Goal: Navigation & Orientation: Understand site structure

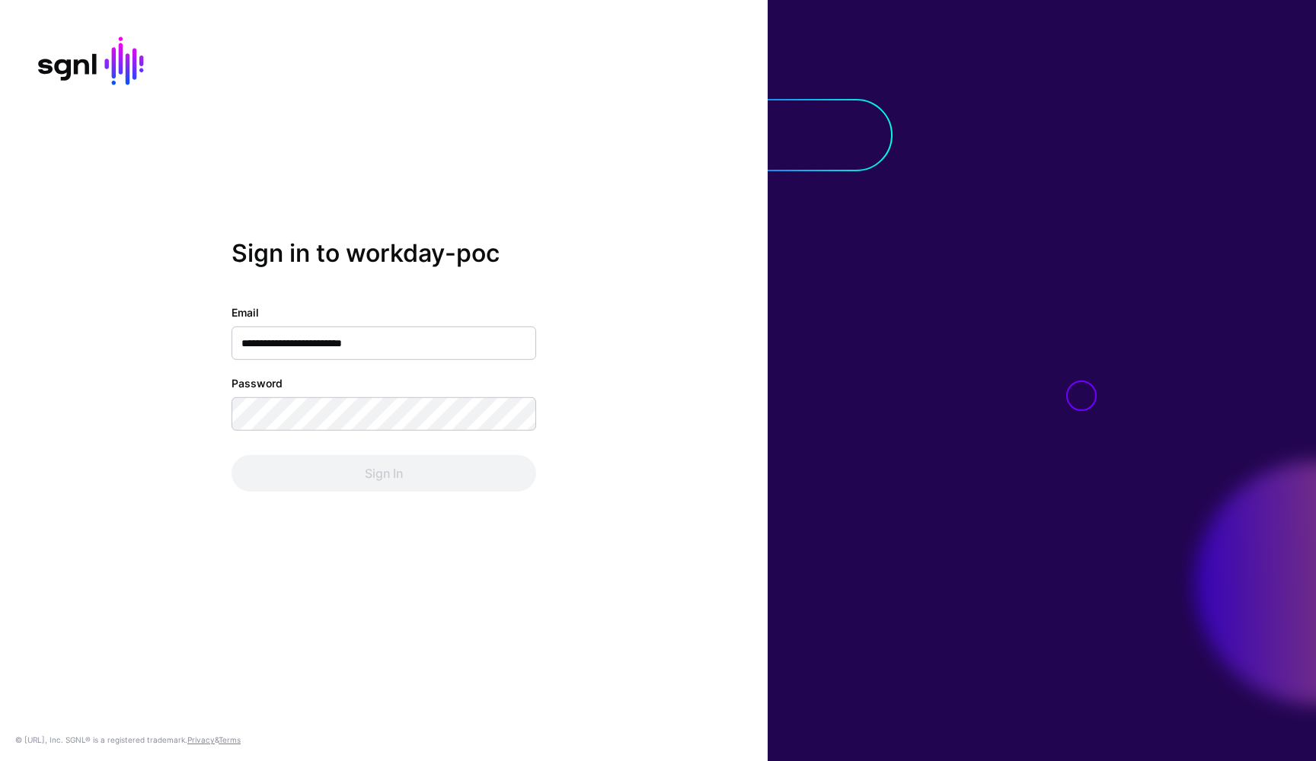
type input "**********"
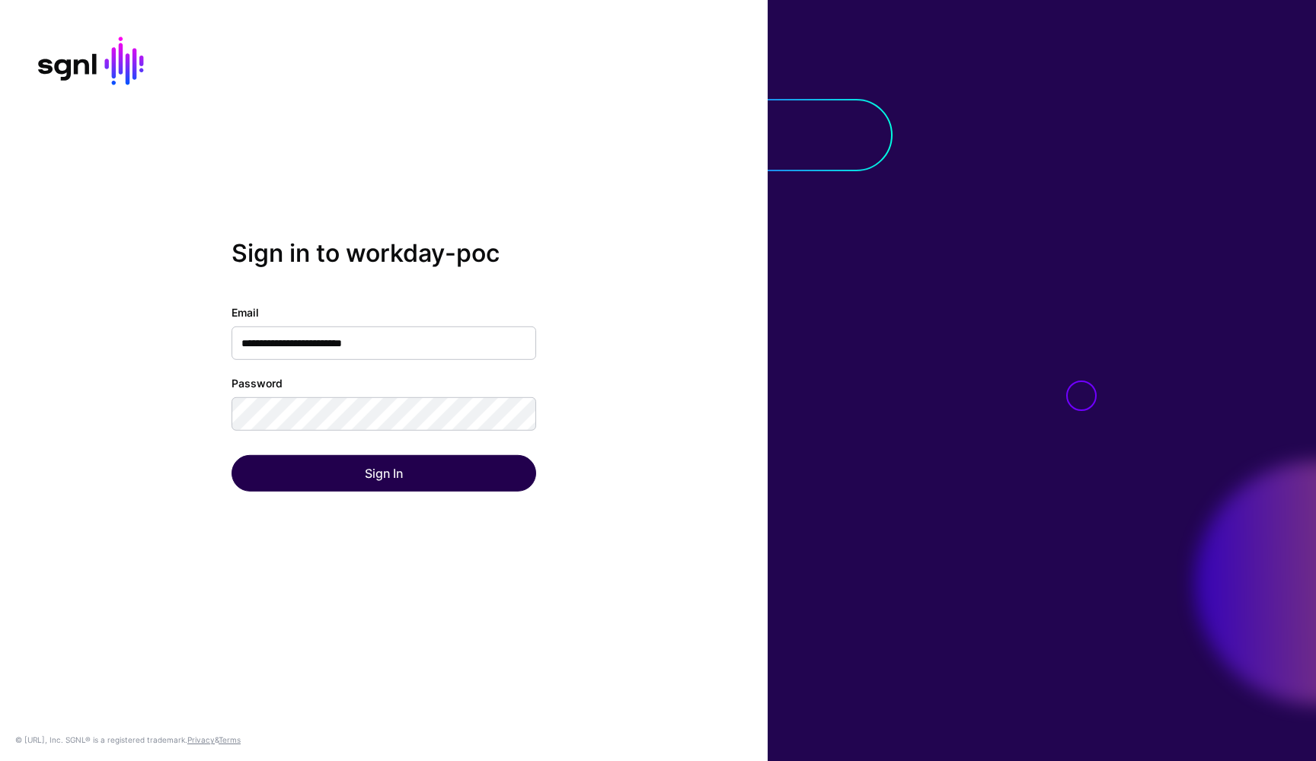
click at [465, 481] on button "Sign In" at bounding box center [383, 473] width 305 height 37
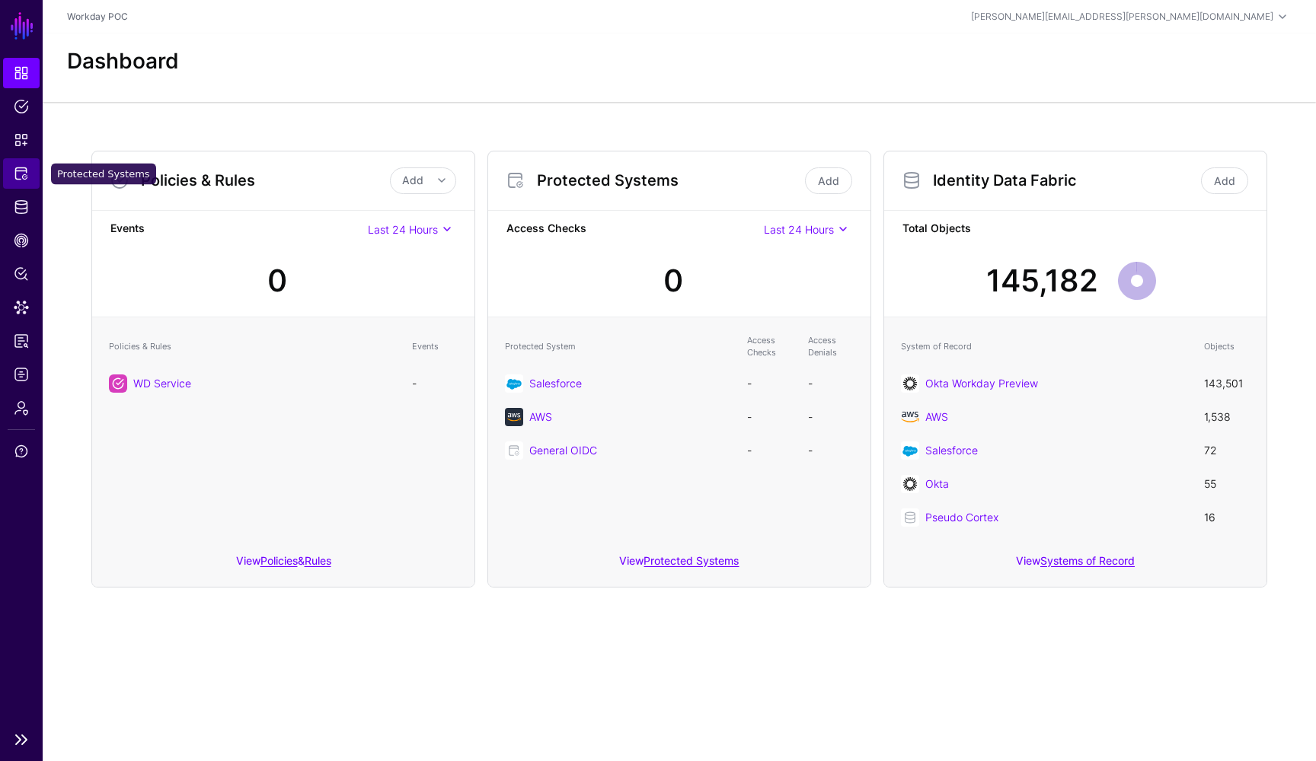
click at [21, 171] on span "Protected Systems" at bounding box center [21, 173] width 15 height 15
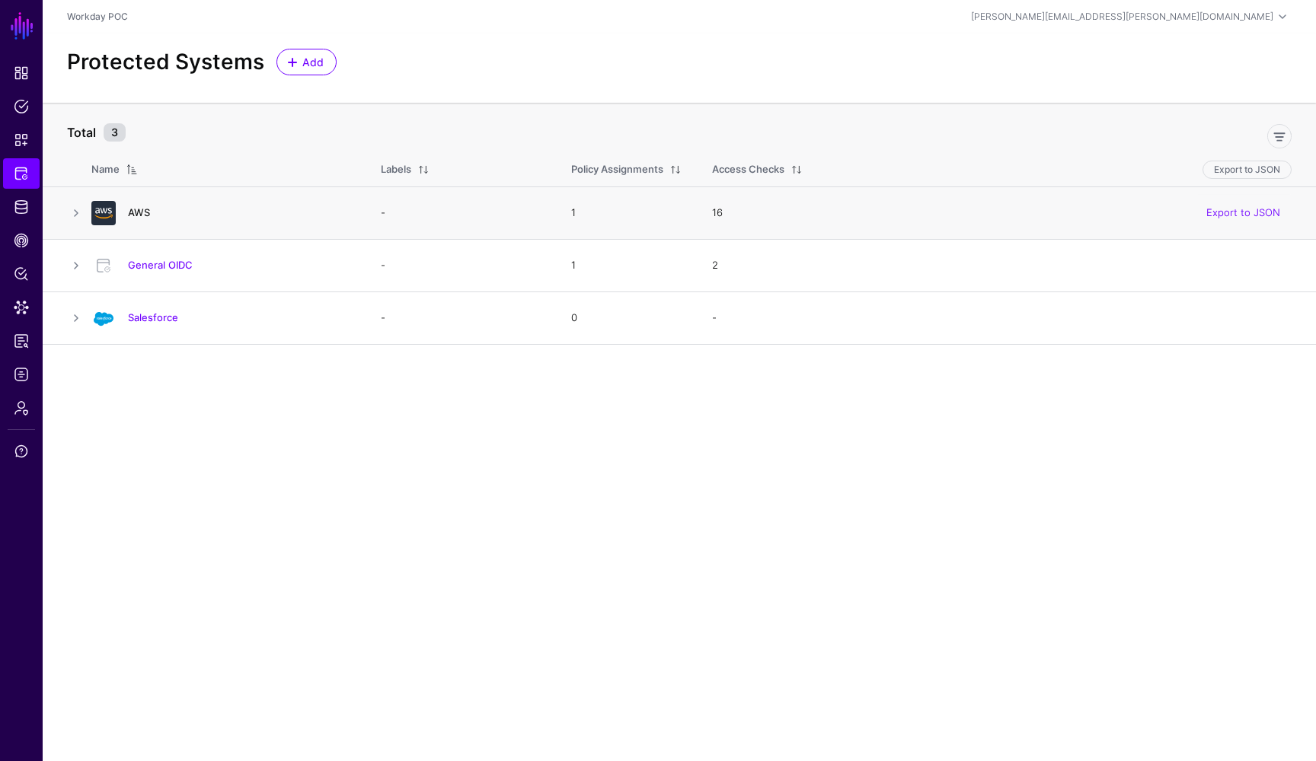
click at [139, 212] on link "AWS" at bounding box center [139, 212] width 22 height 12
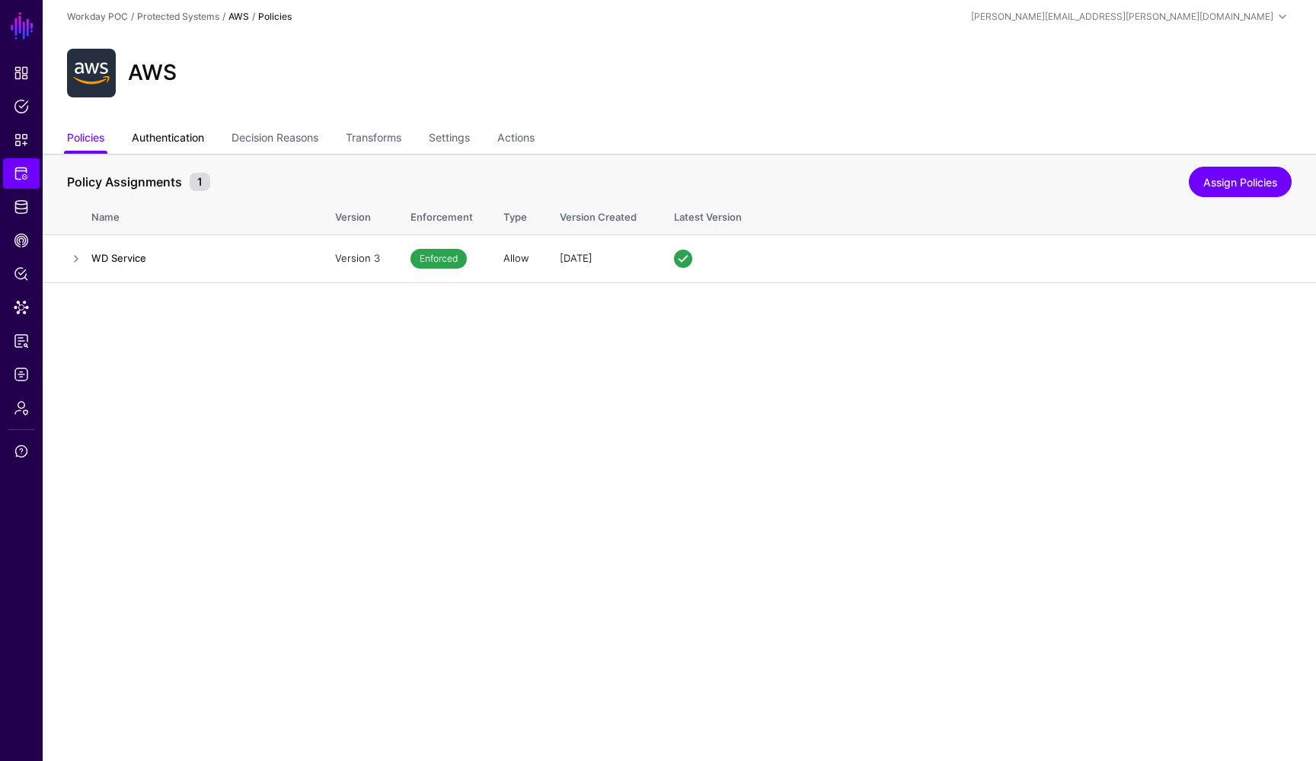
click at [194, 137] on link "Authentication" at bounding box center [168, 139] width 72 height 29
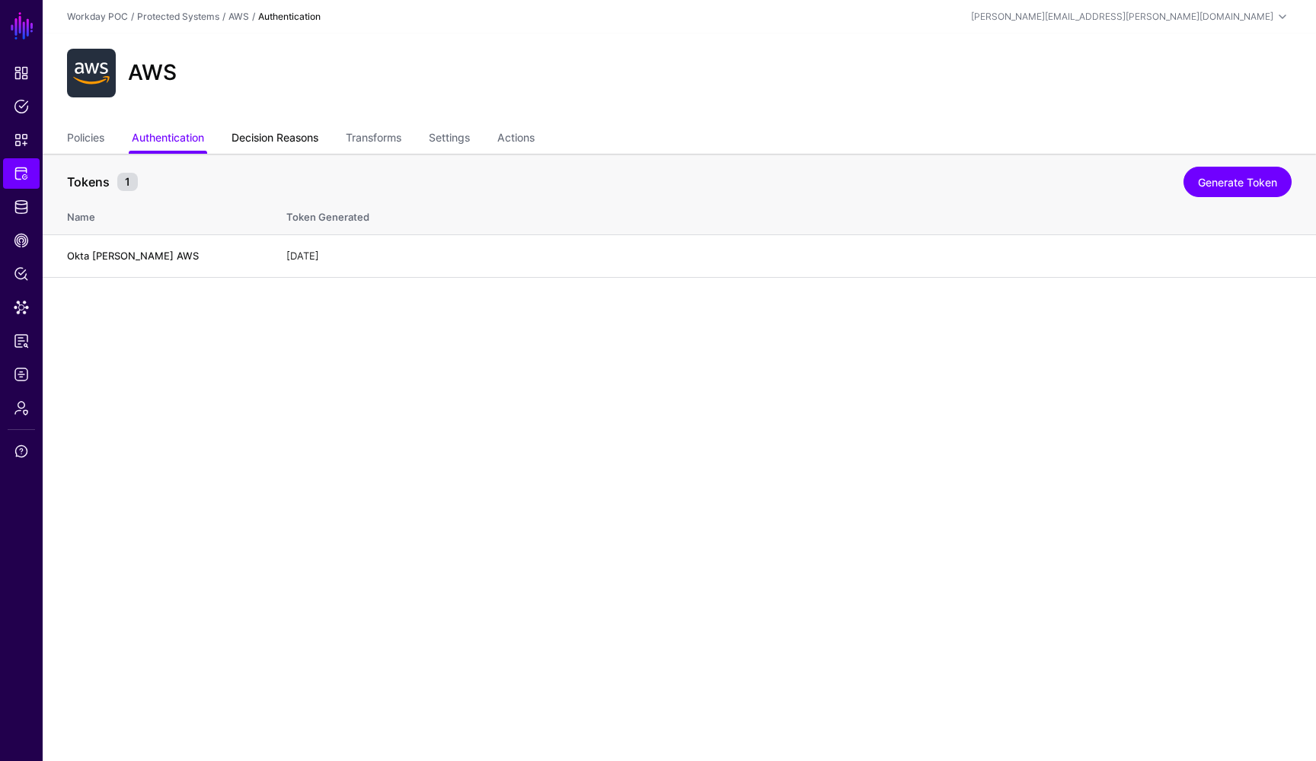
click at [282, 135] on link "Decision Reasons" at bounding box center [274, 139] width 87 height 29
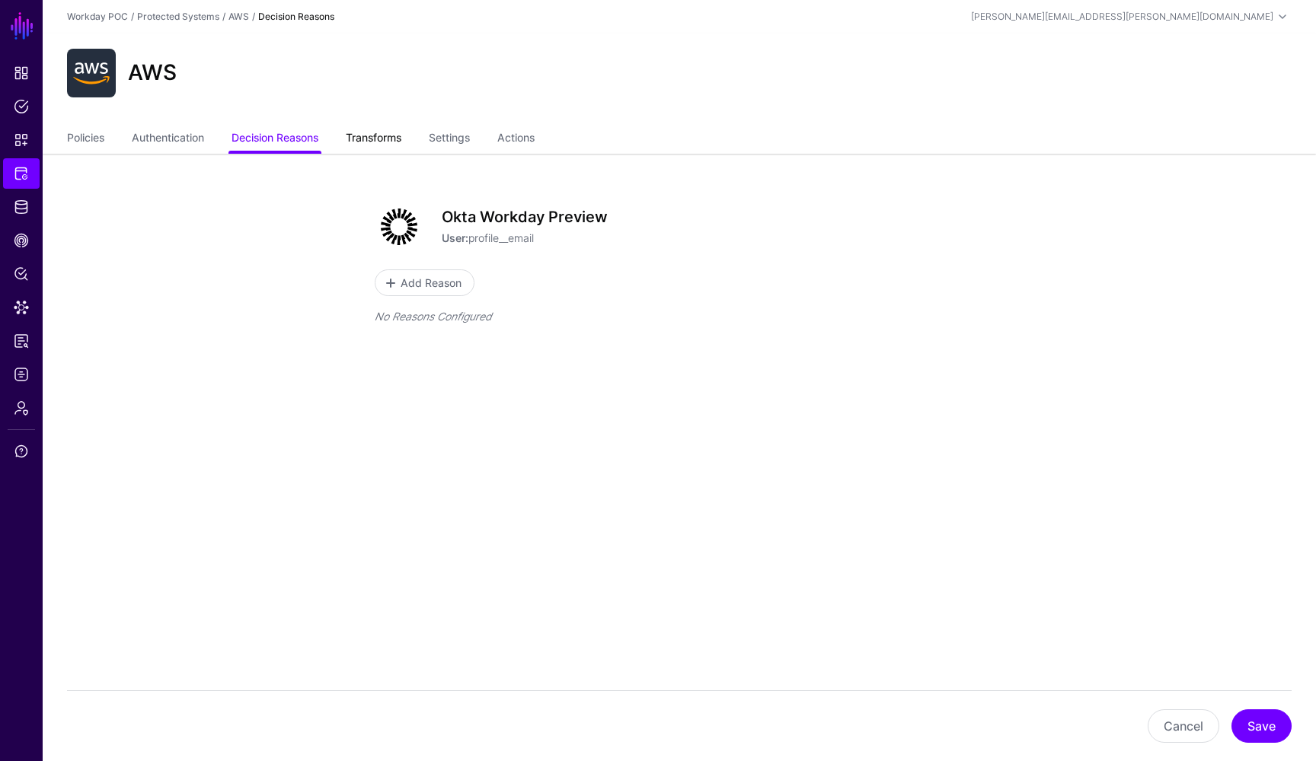
click at [397, 136] on link "Transforms" at bounding box center [374, 139] width 56 height 29
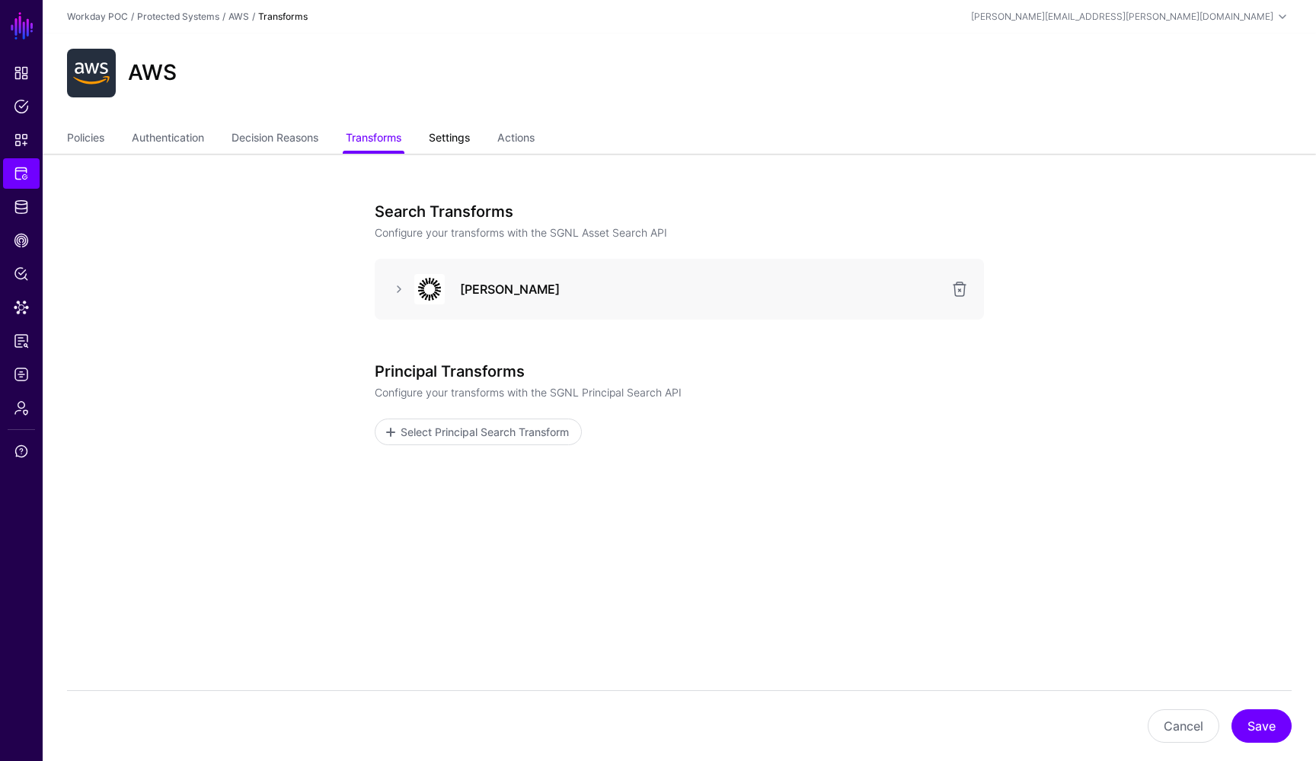
click at [463, 136] on link "Settings" at bounding box center [449, 139] width 41 height 29
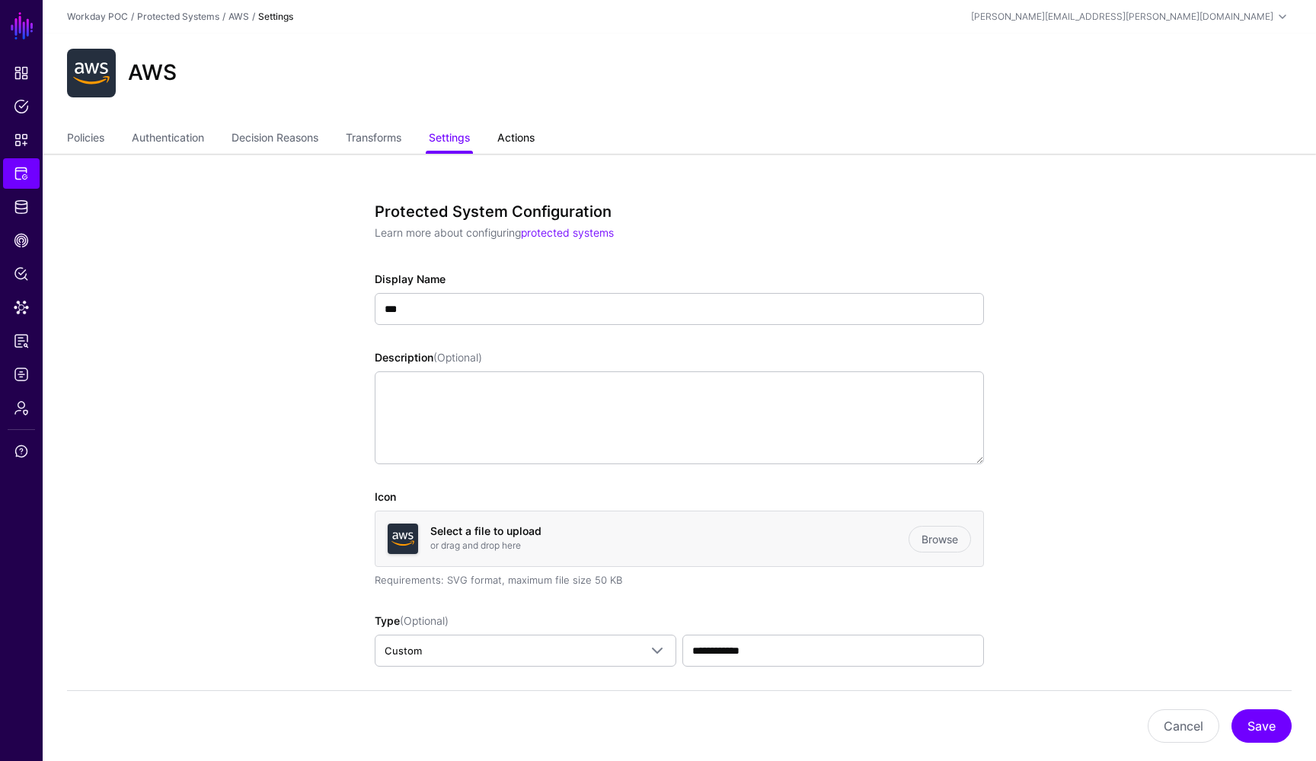
click at [529, 136] on link "Actions" at bounding box center [515, 139] width 37 height 29
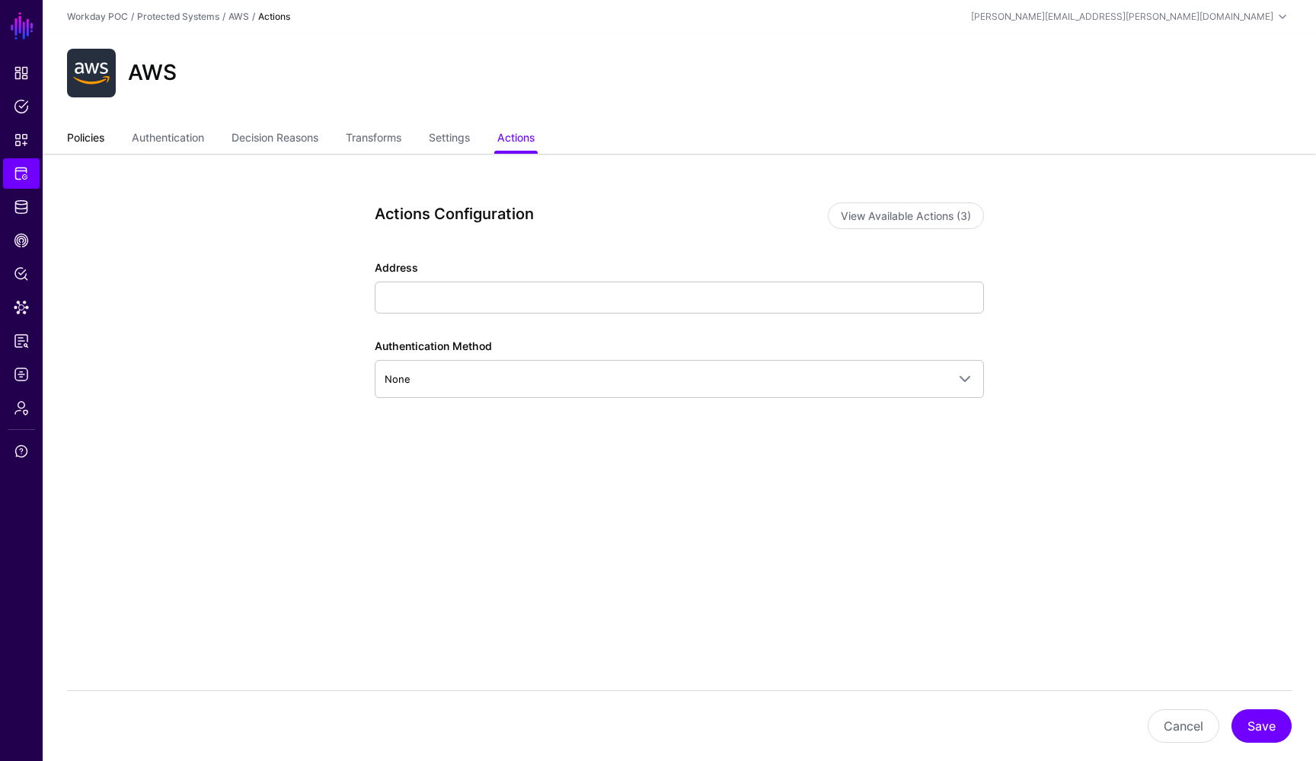
click at [88, 142] on link "Policies" at bounding box center [85, 139] width 37 height 29
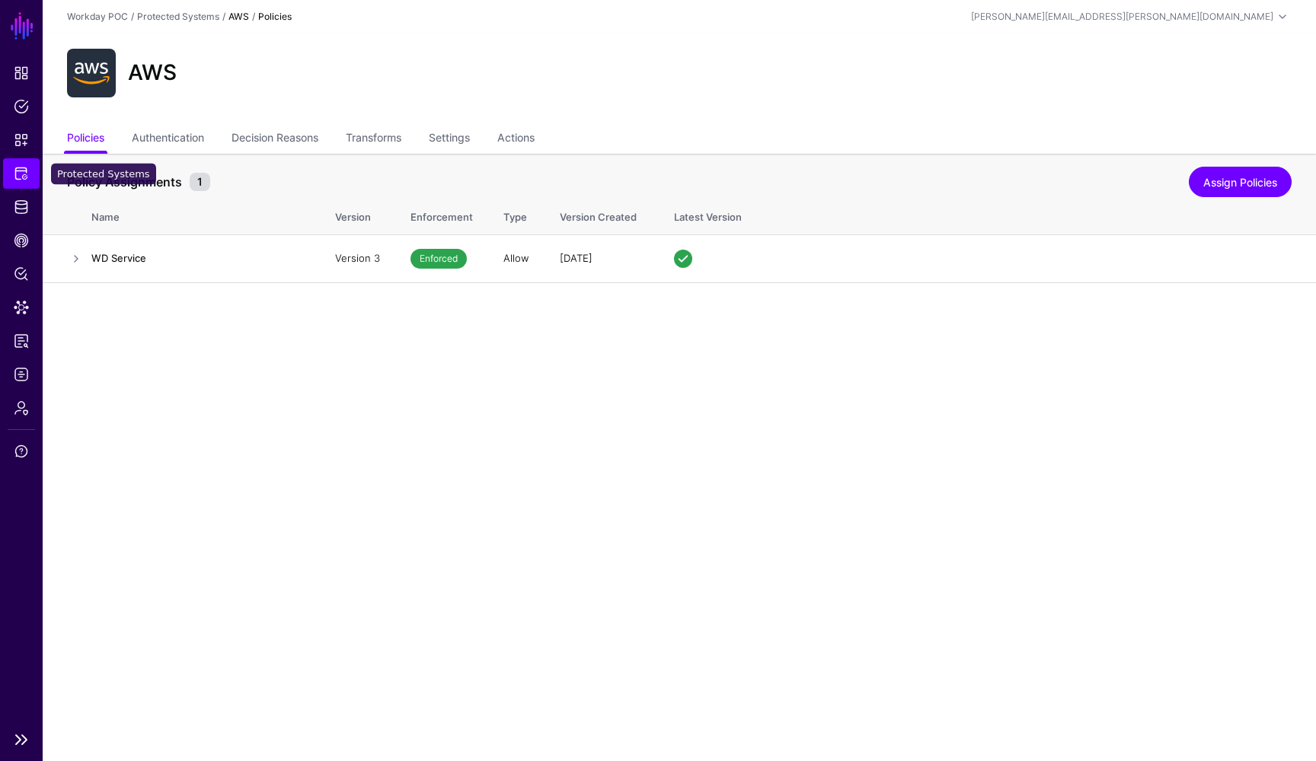
click at [14, 181] on link "Protected Systems" at bounding box center [21, 173] width 37 height 30
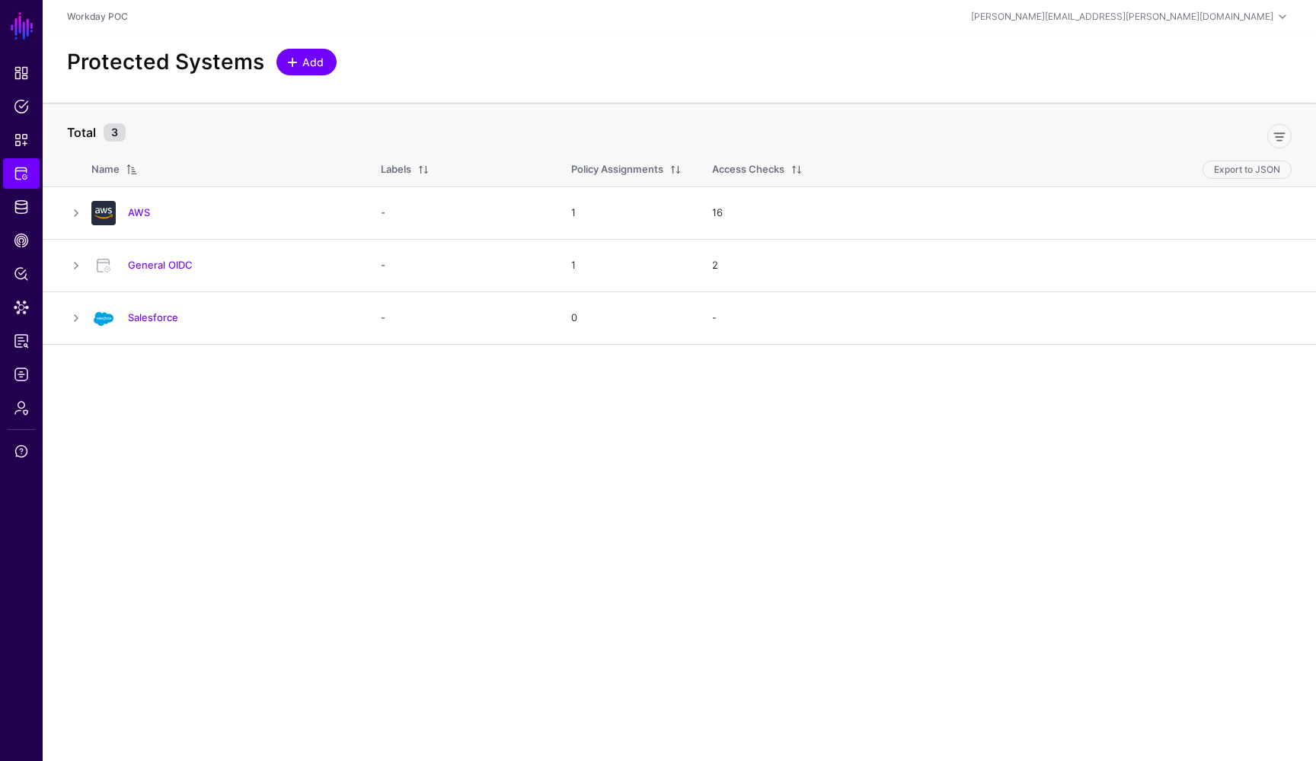
click at [312, 65] on span "Add" at bounding box center [313, 62] width 25 height 16
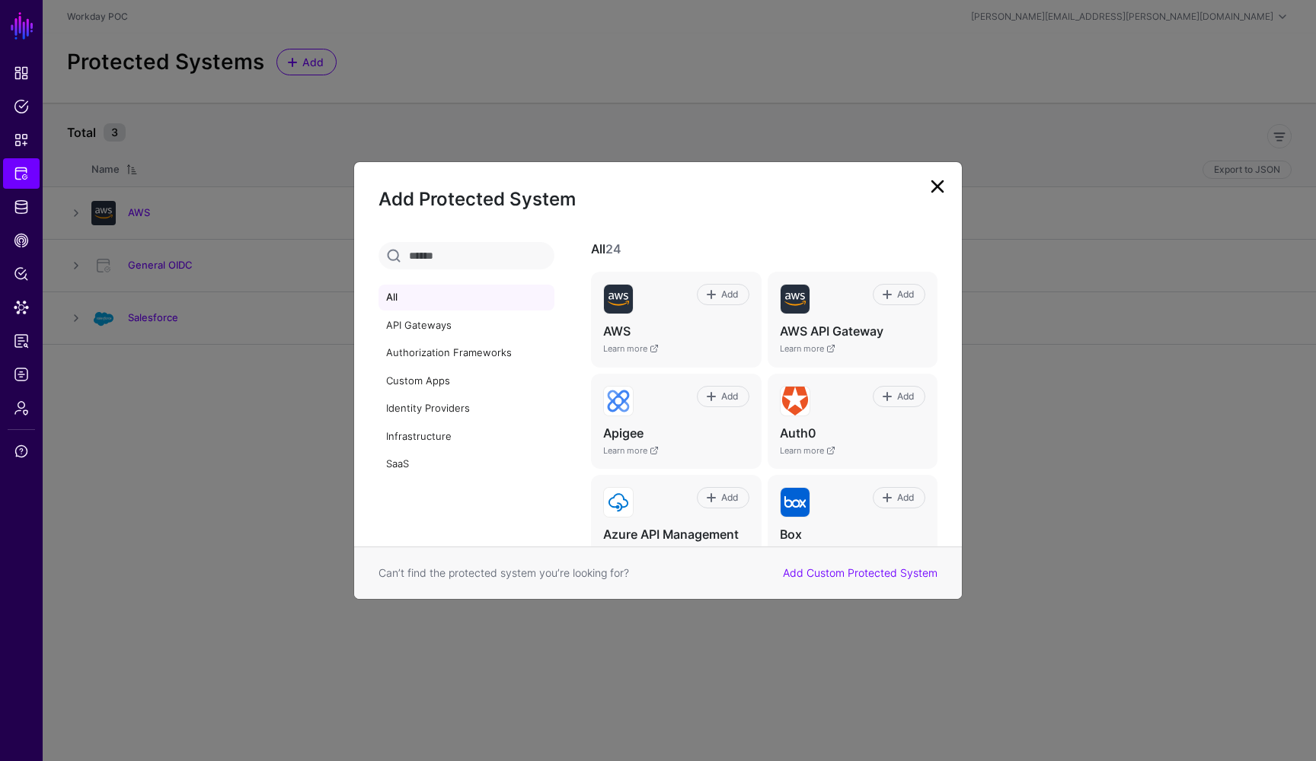
click at [939, 187] on link at bounding box center [937, 186] width 24 height 24
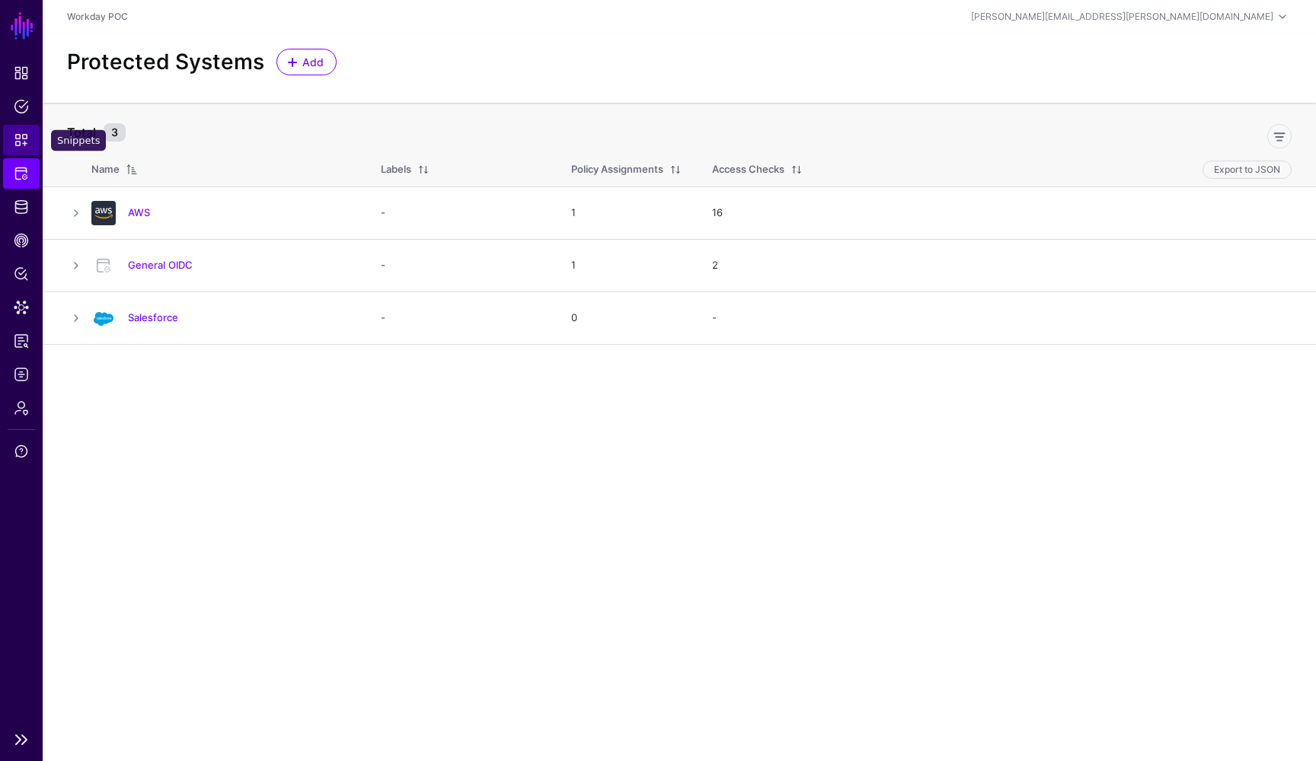
click at [23, 137] on span "Snippets" at bounding box center [21, 139] width 15 height 15
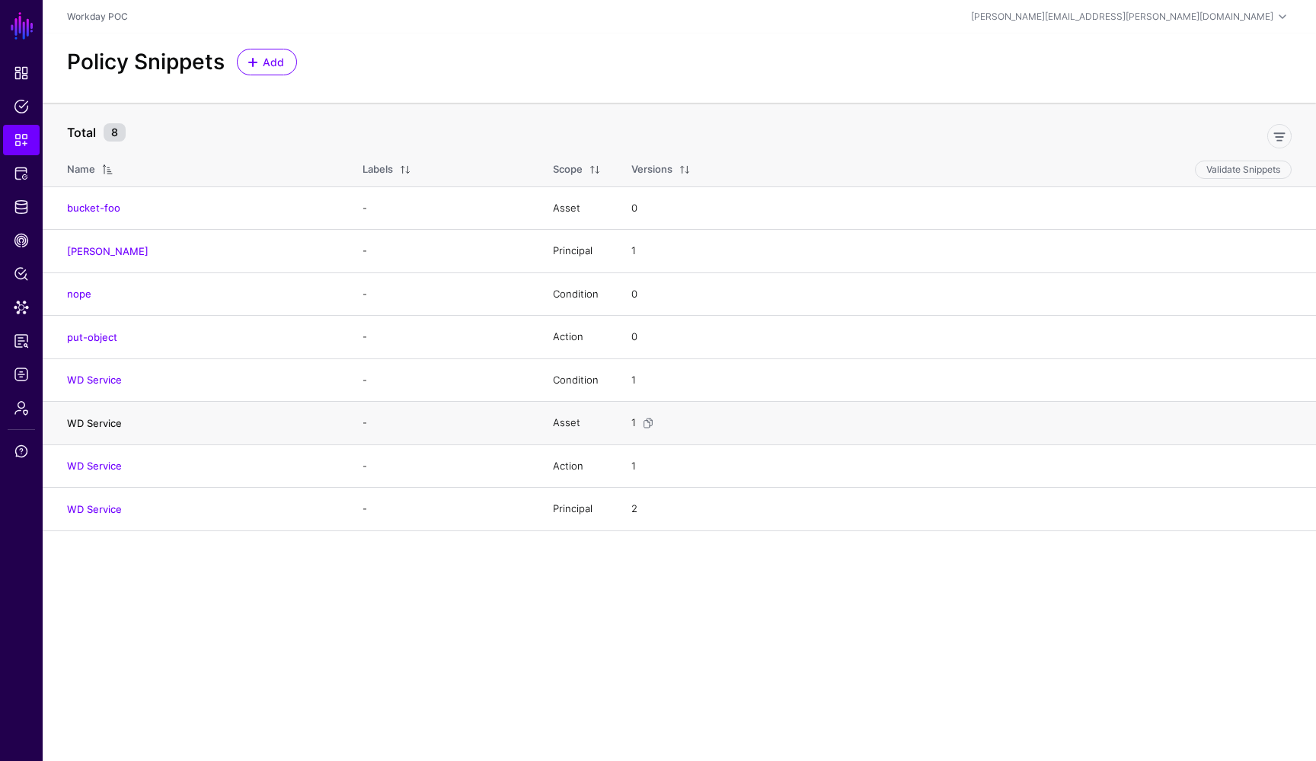
click at [104, 422] on link "WD Service" at bounding box center [94, 423] width 55 height 12
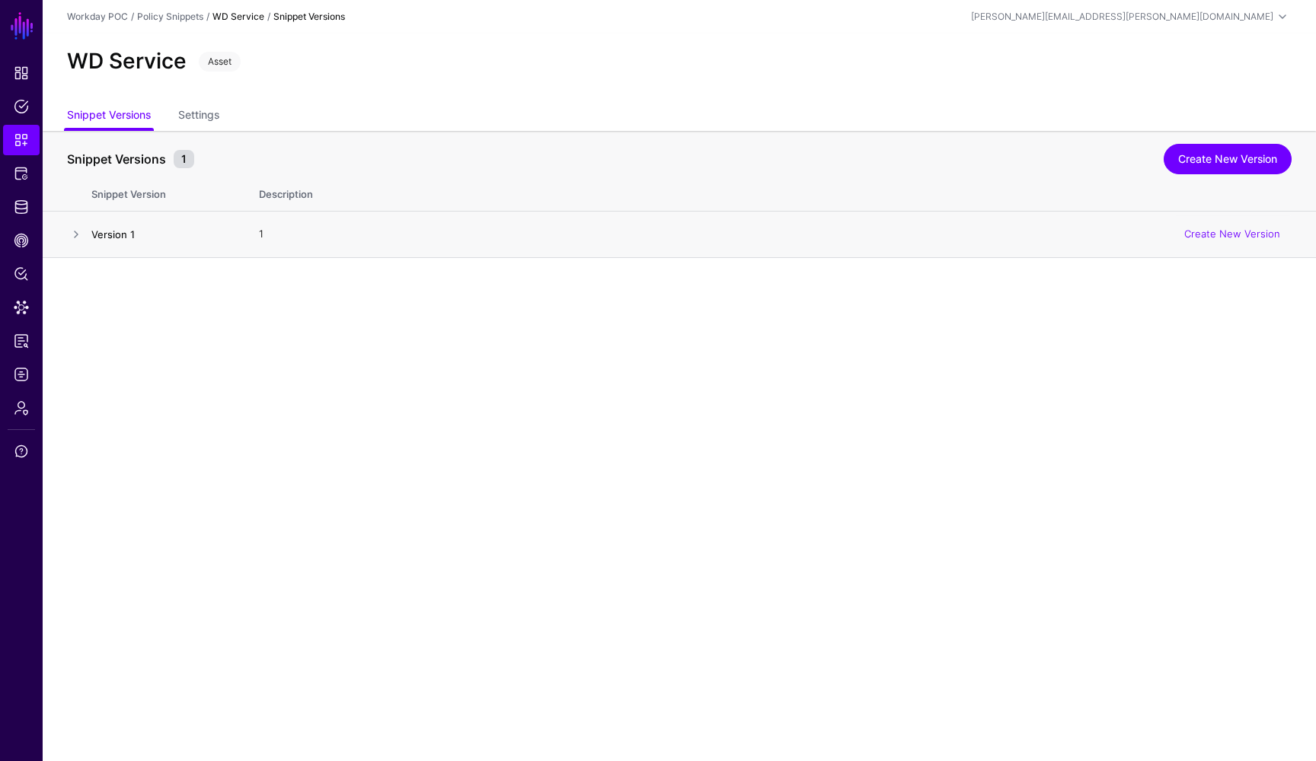
click at [122, 239] on link "Version 1" at bounding box center [112, 234] width 43 height 12
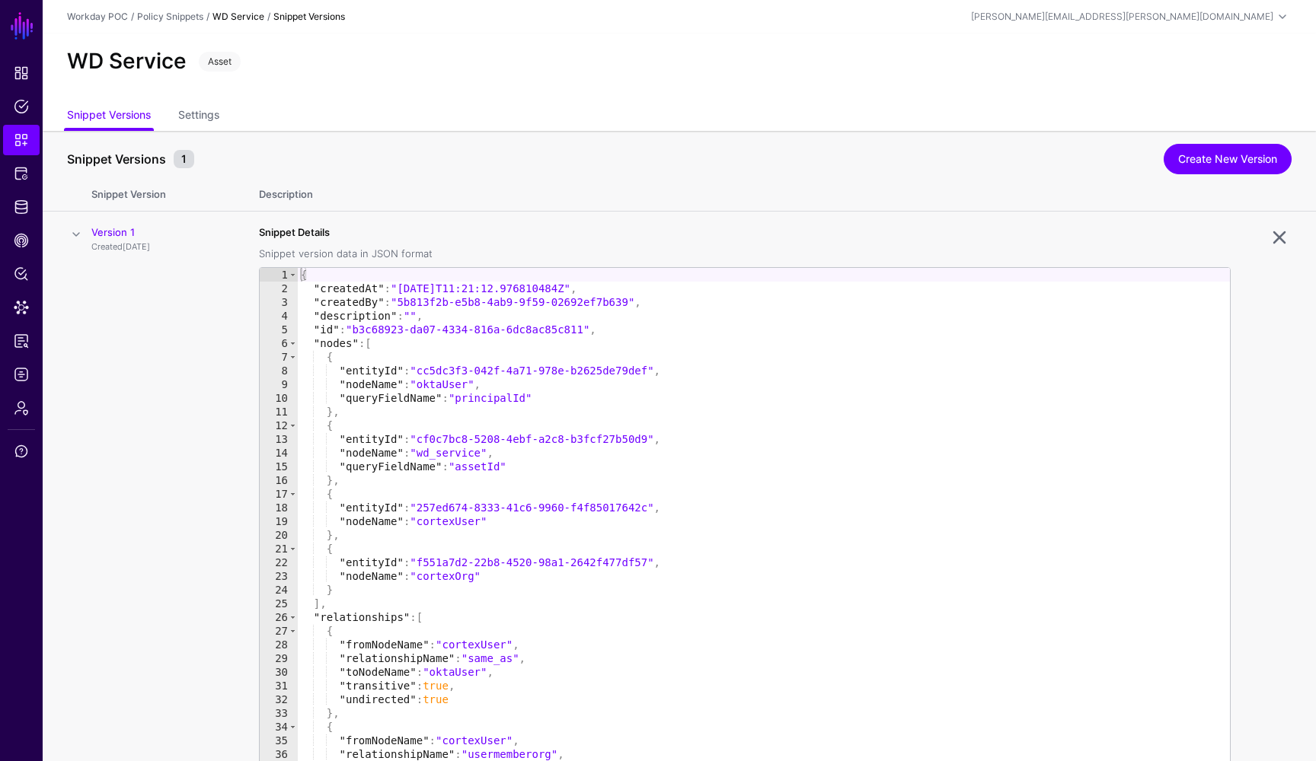
scroll to position [75, 0]
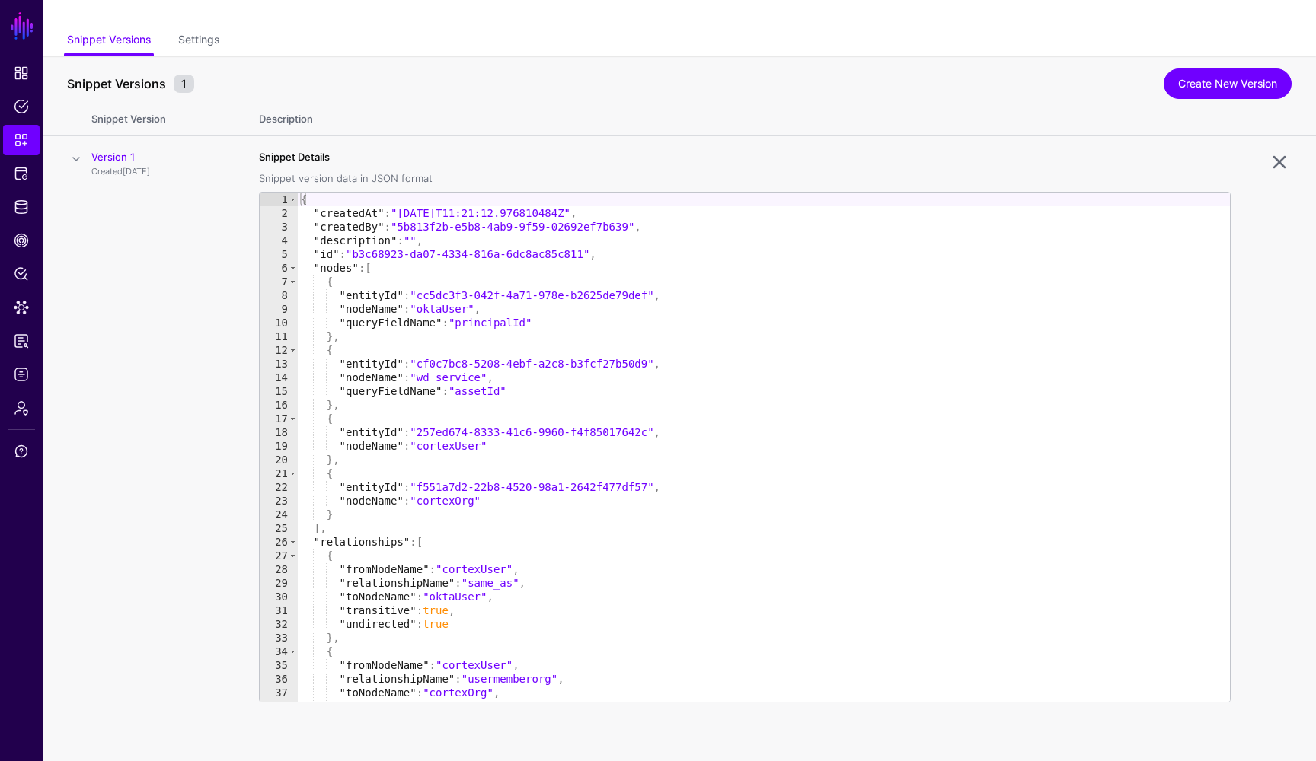
click at [1255, 373] on div at bounding box center [1260, 449] width 61 height 598
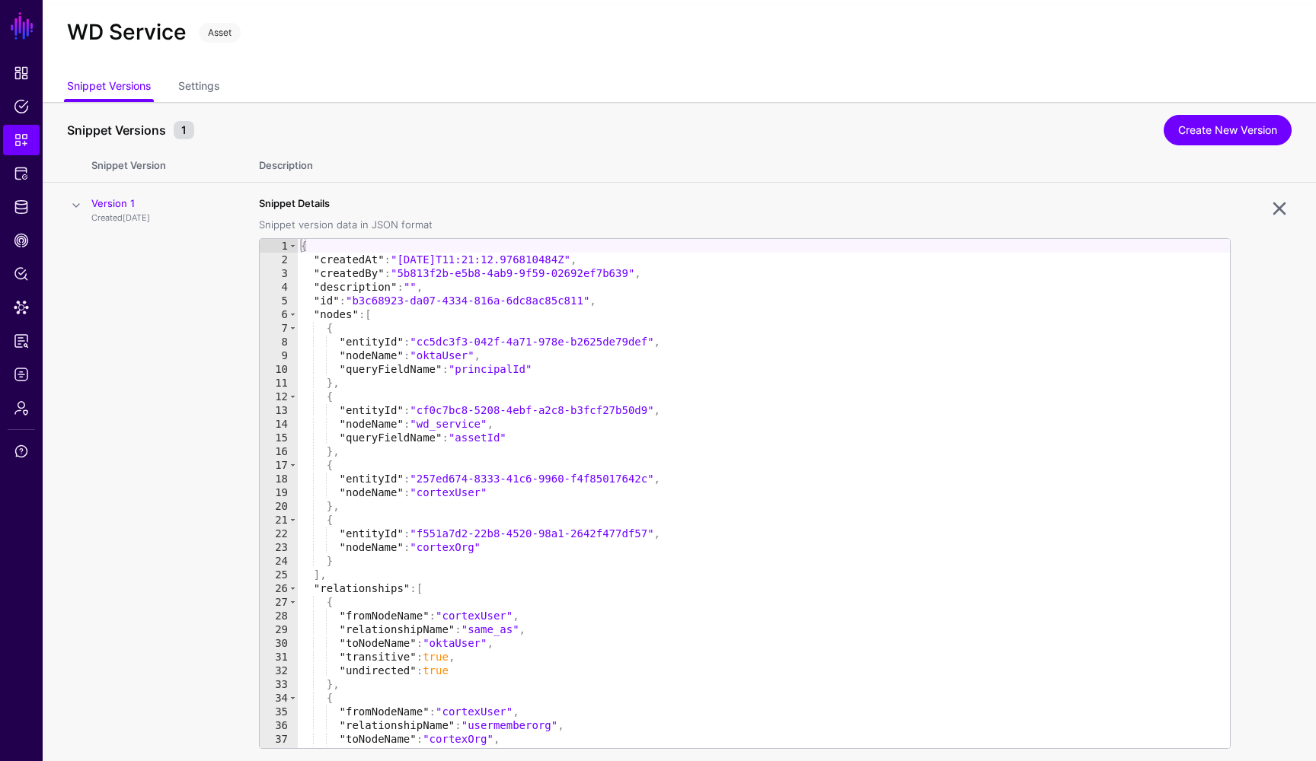
scroll to position [18, 0]
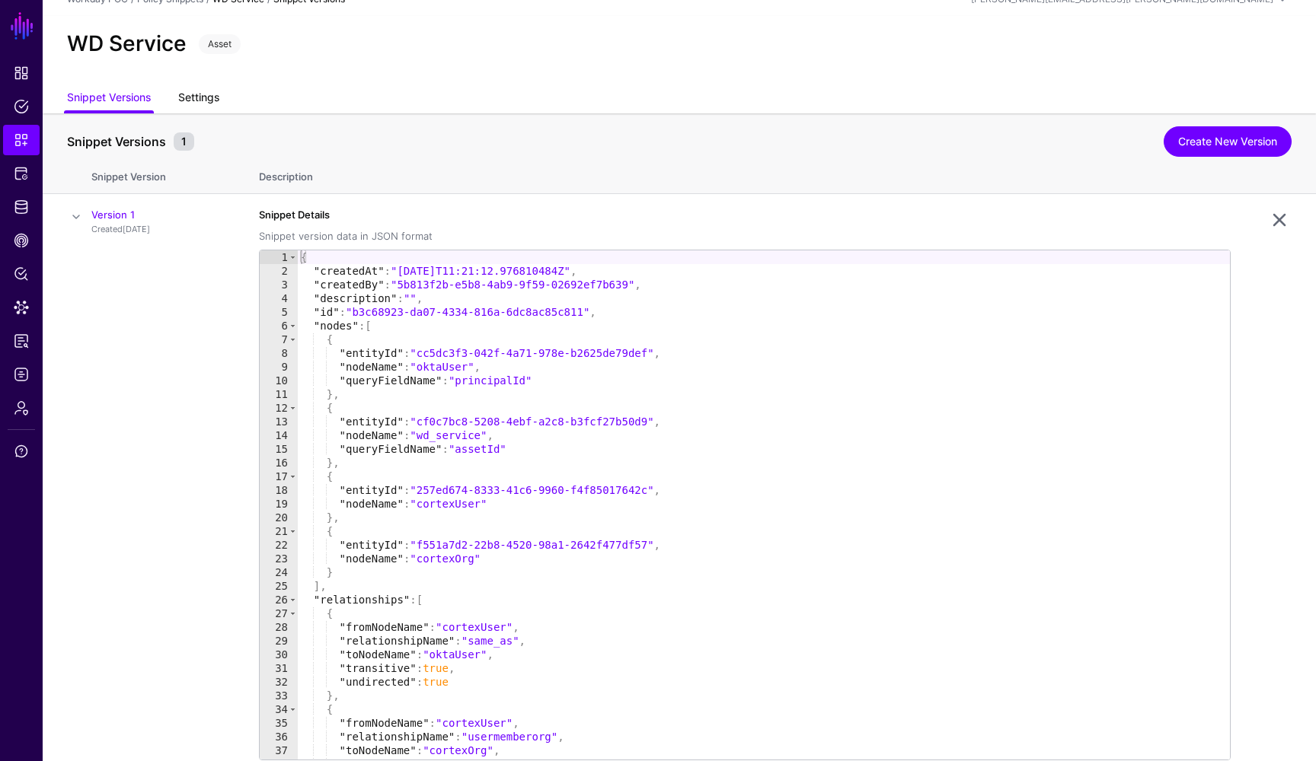
click at [209, 102] on link "Settings" at bounding box center [198, 99] width 41 height 29
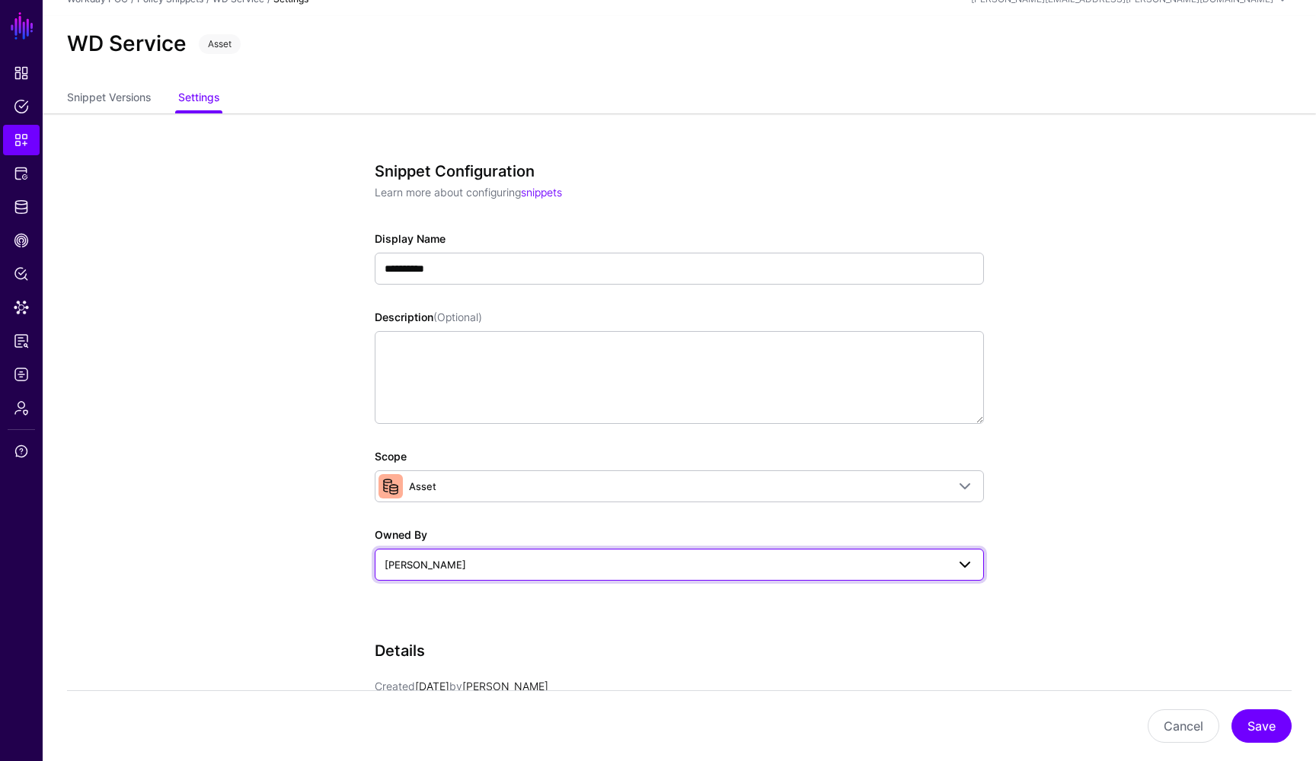
click at [964, 566] on span at bounding box center [964, 565] width 18 height 18
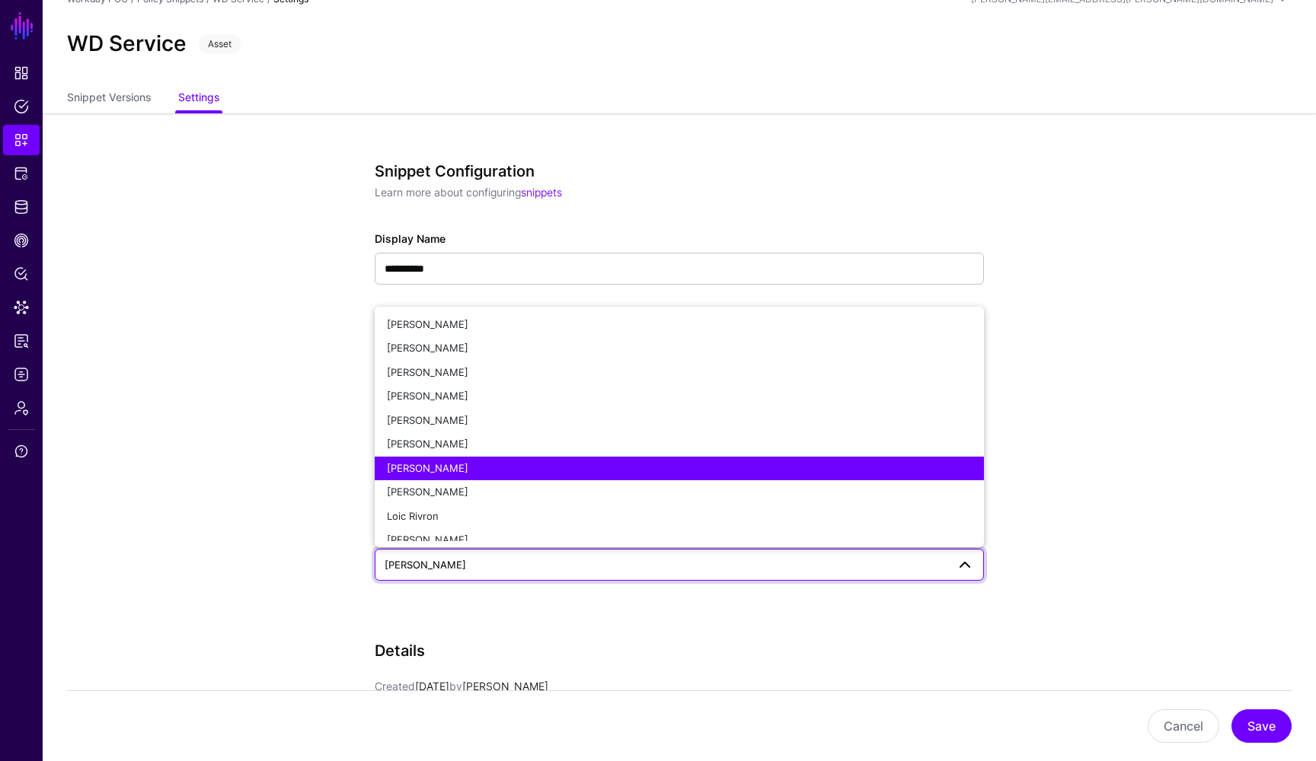
click at [1046, 507] on app-snippets-details-form "**********" at bounding box center [679, 605] width 1273 height 984
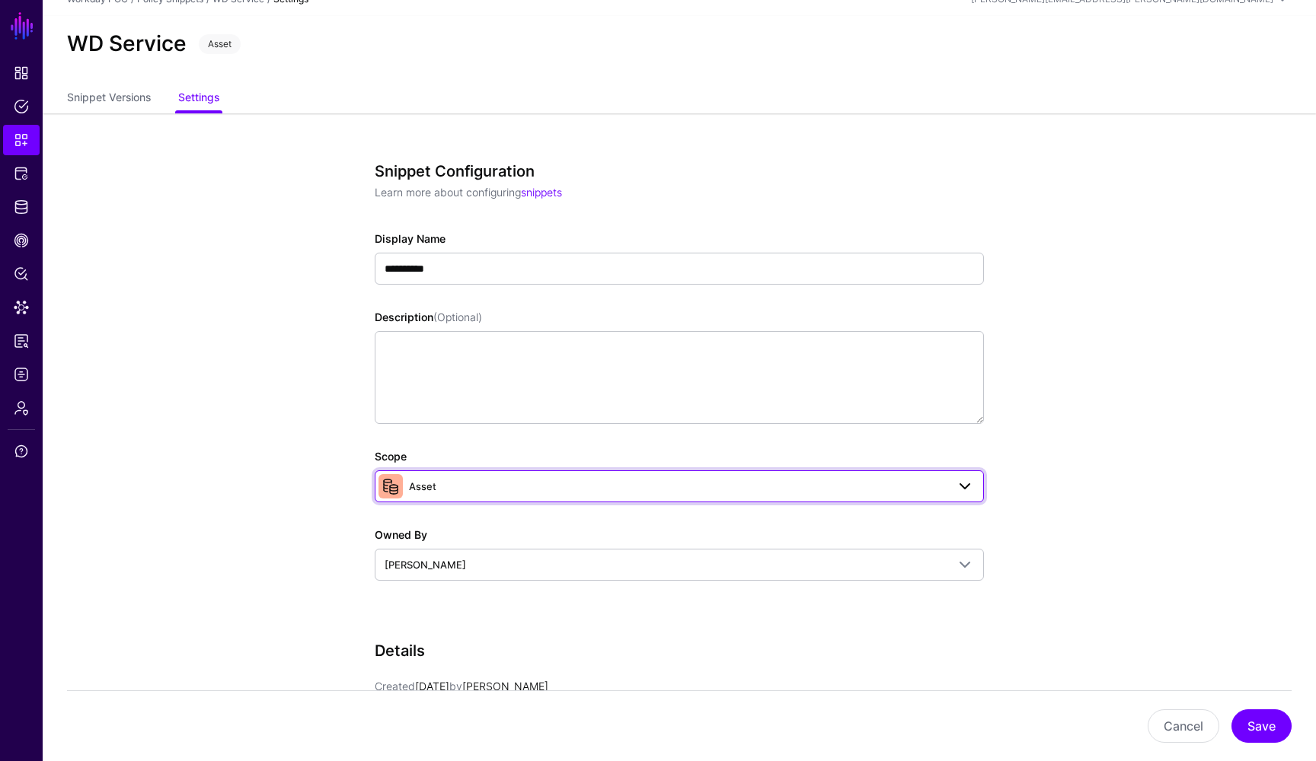
click at [967, 480] on span at bounding box center [964, 486] width 18 height 18
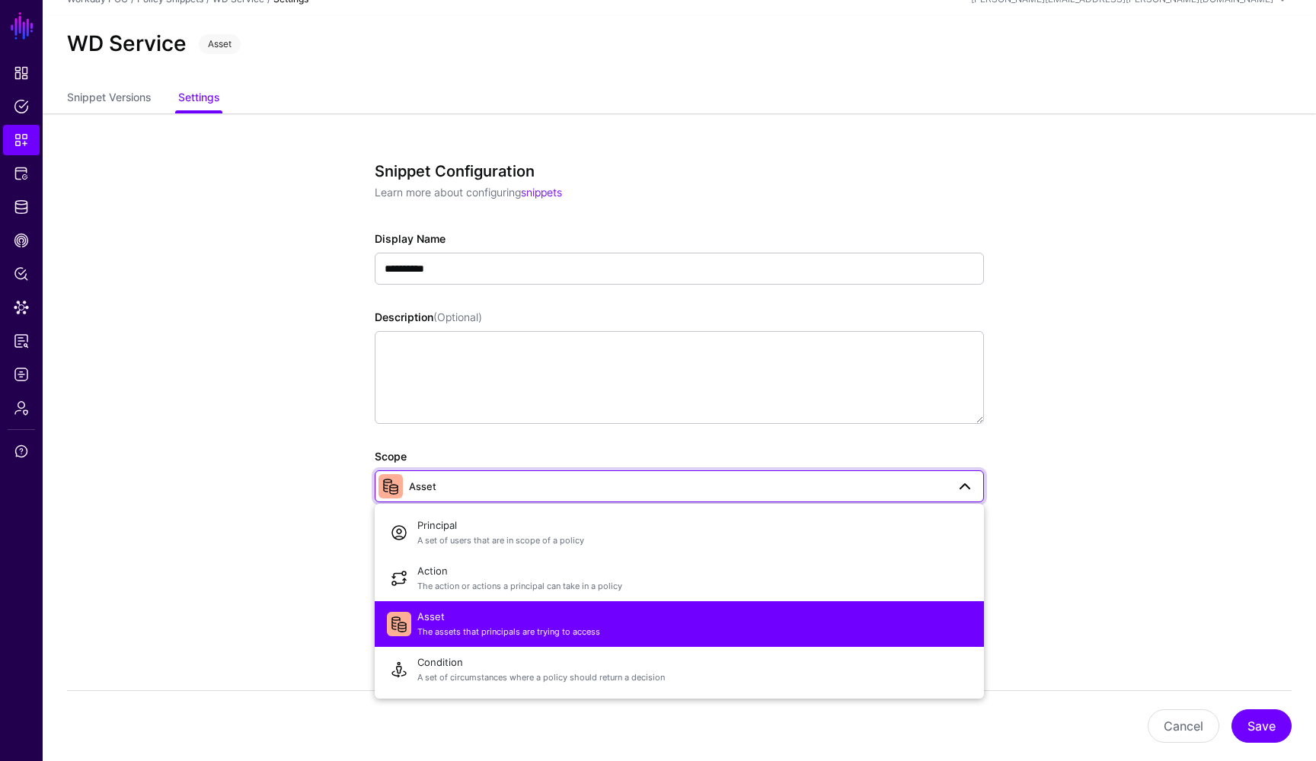
click at [1039, 481] on app-snippets-details-form "**********" at bounding box center [679, 605] width 1273 height 984
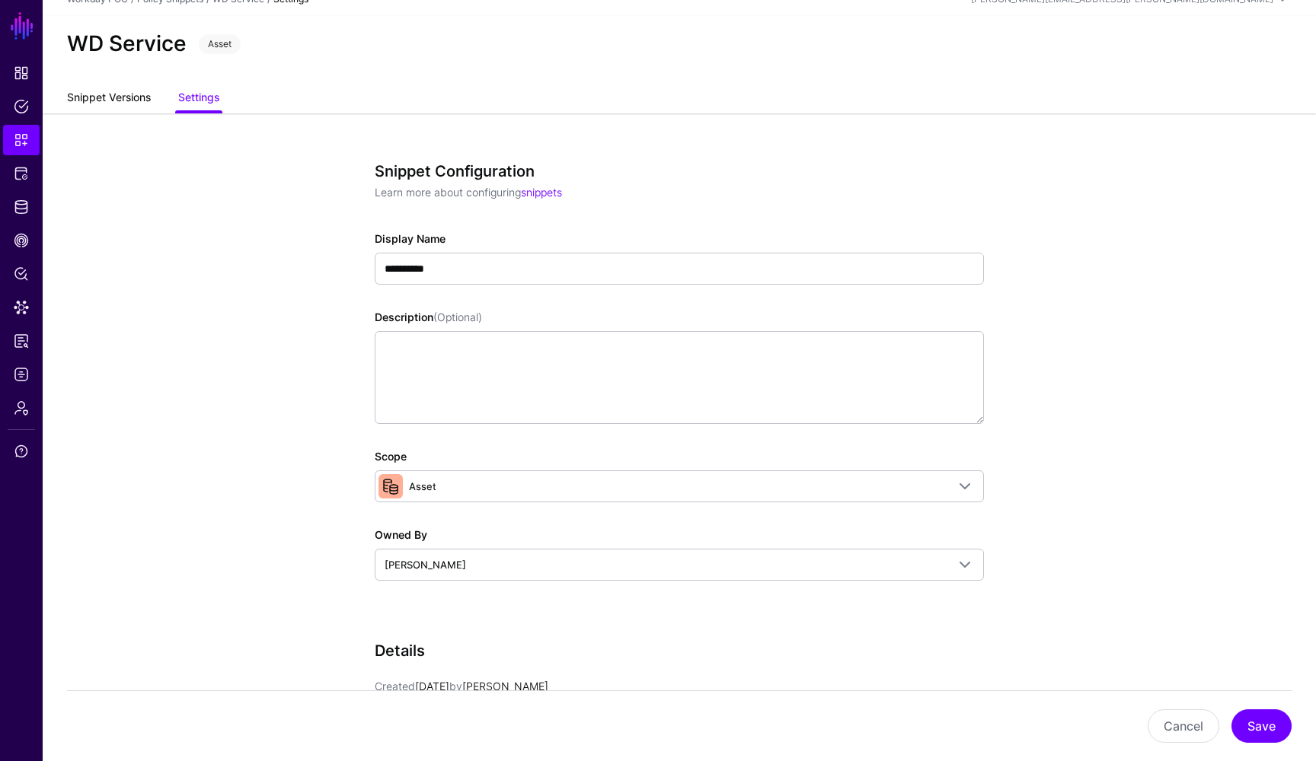
click at [131, 100] on link "Snippet Versions" at bounding box center [109, 99] width 84 height 29
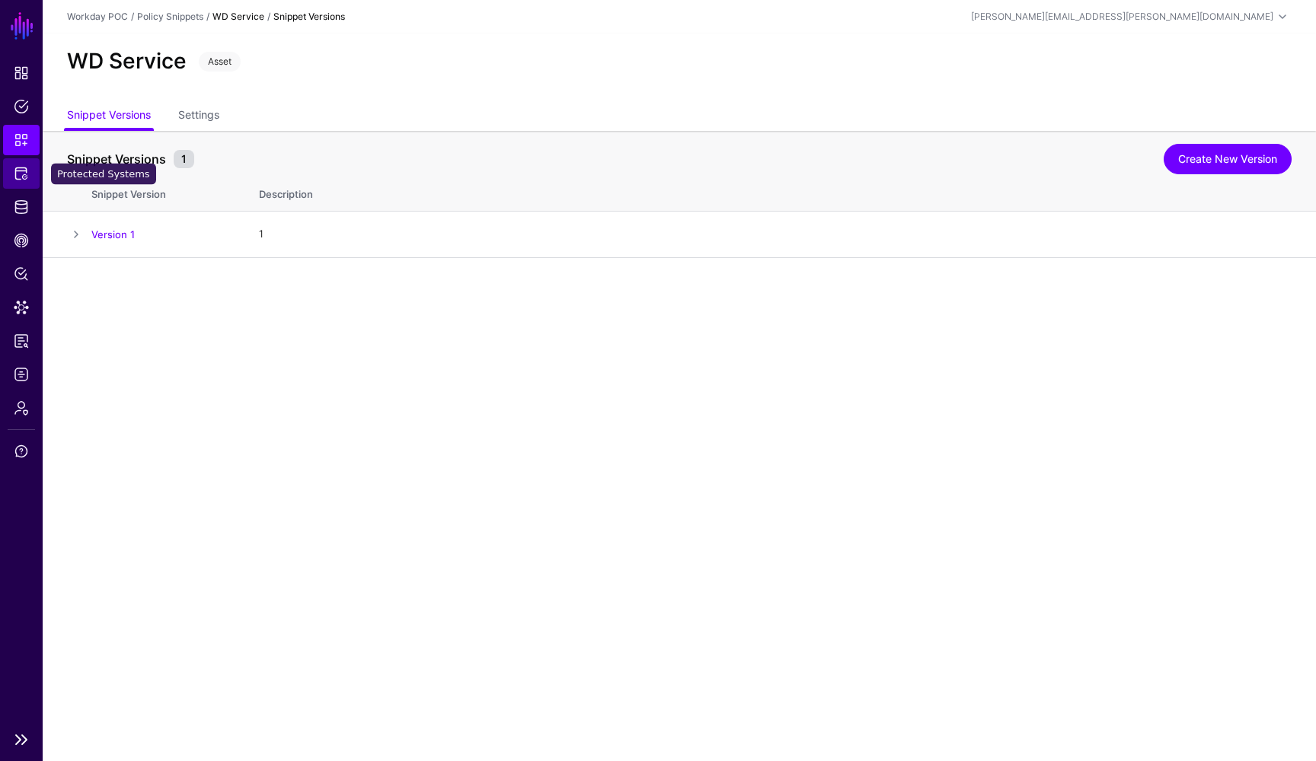
click at [28, 177] on span "Protected Systems" at bounding box center [21, 173] width 15 height 15
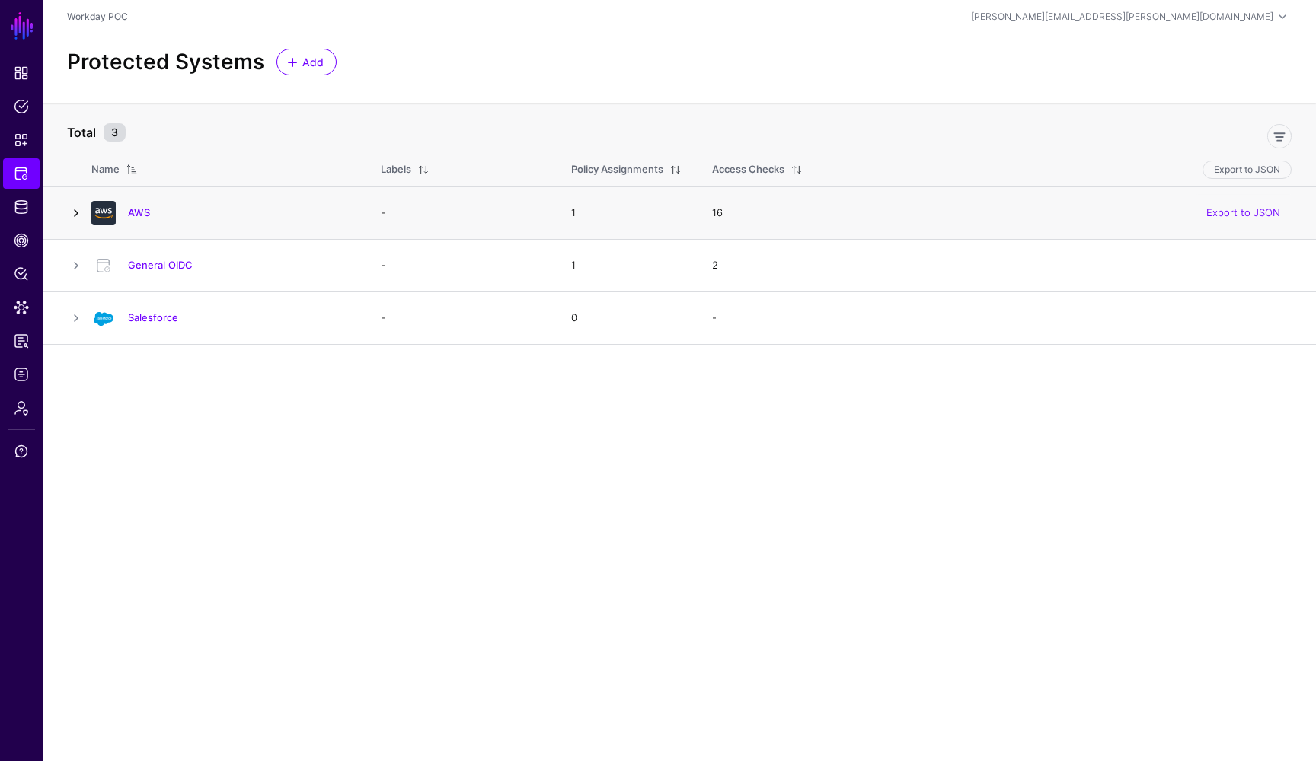
click at [74, 218] on link at bounding box center [76, 213] width 18 height 18
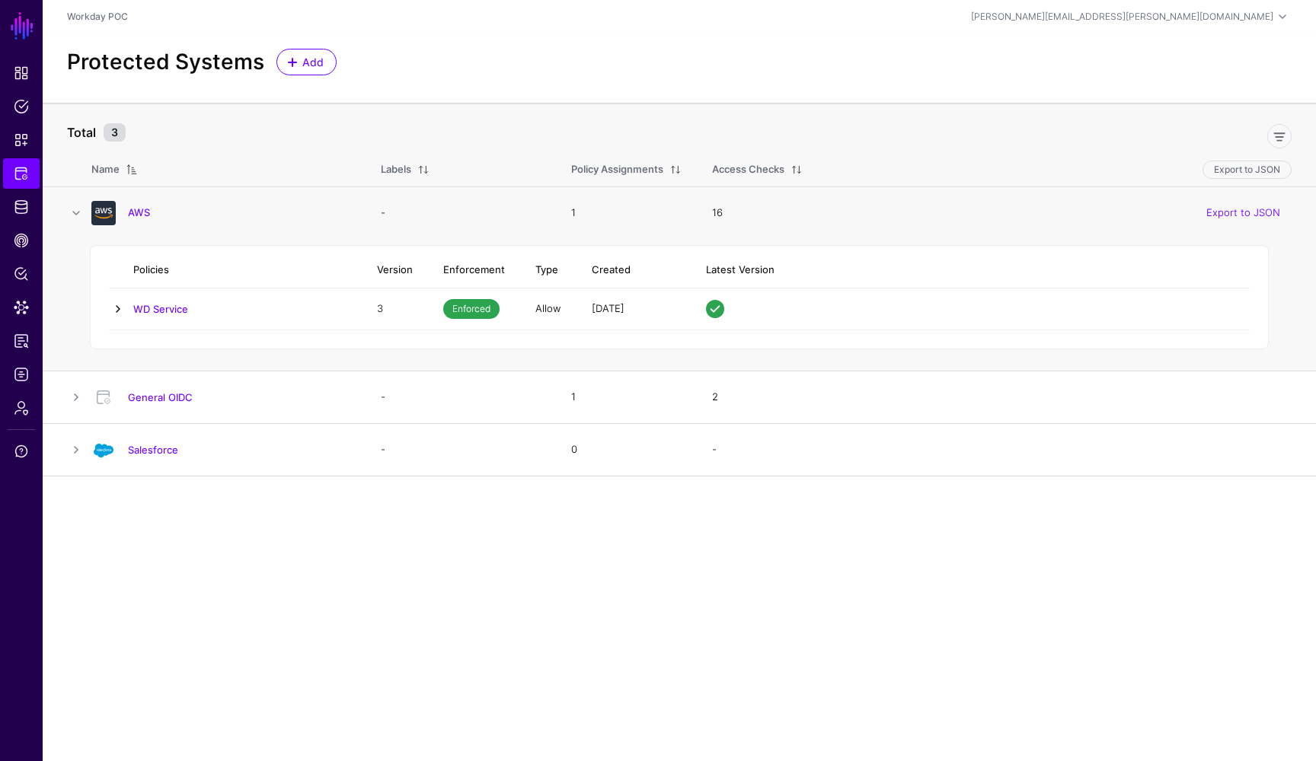
click at [116, 312] on link at bounding box center [118, 309] width 18 height 18
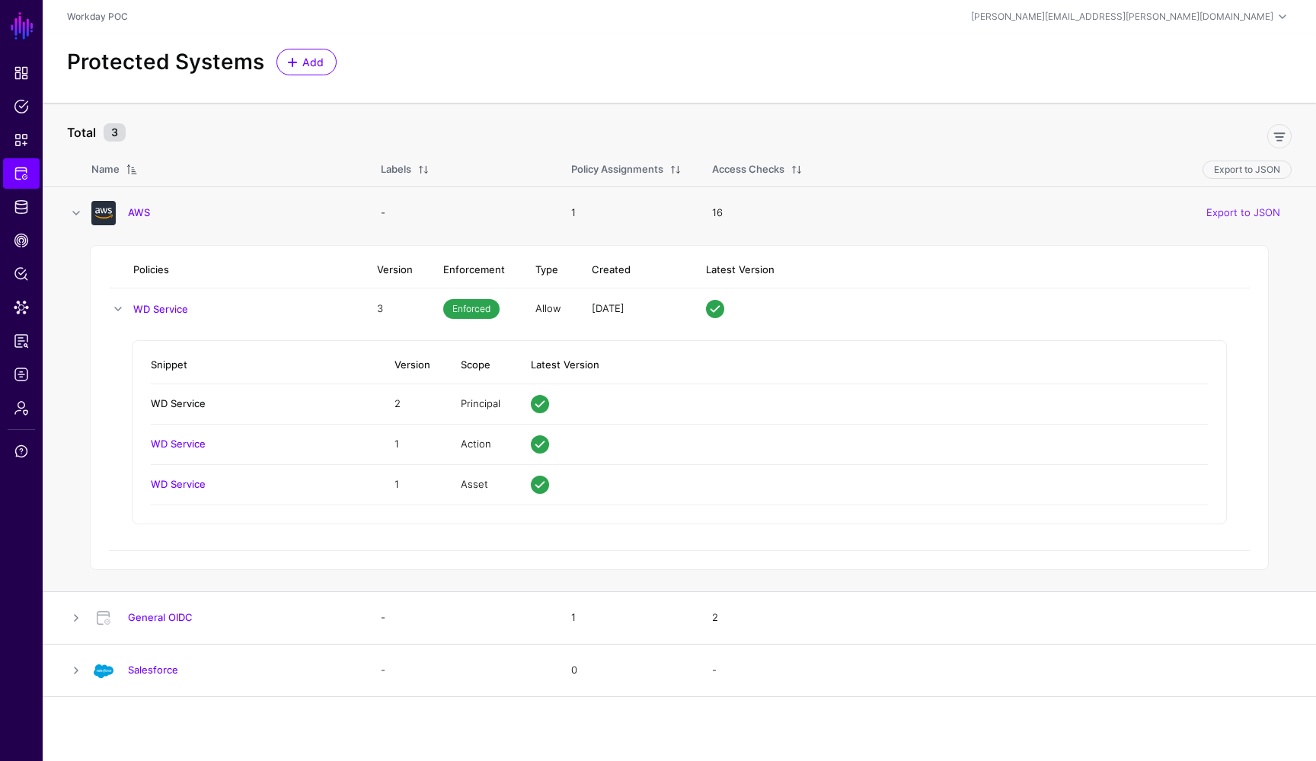
click at [197, 407] on link "WD Service" at bounding box center [178, 403] width 55 height 12
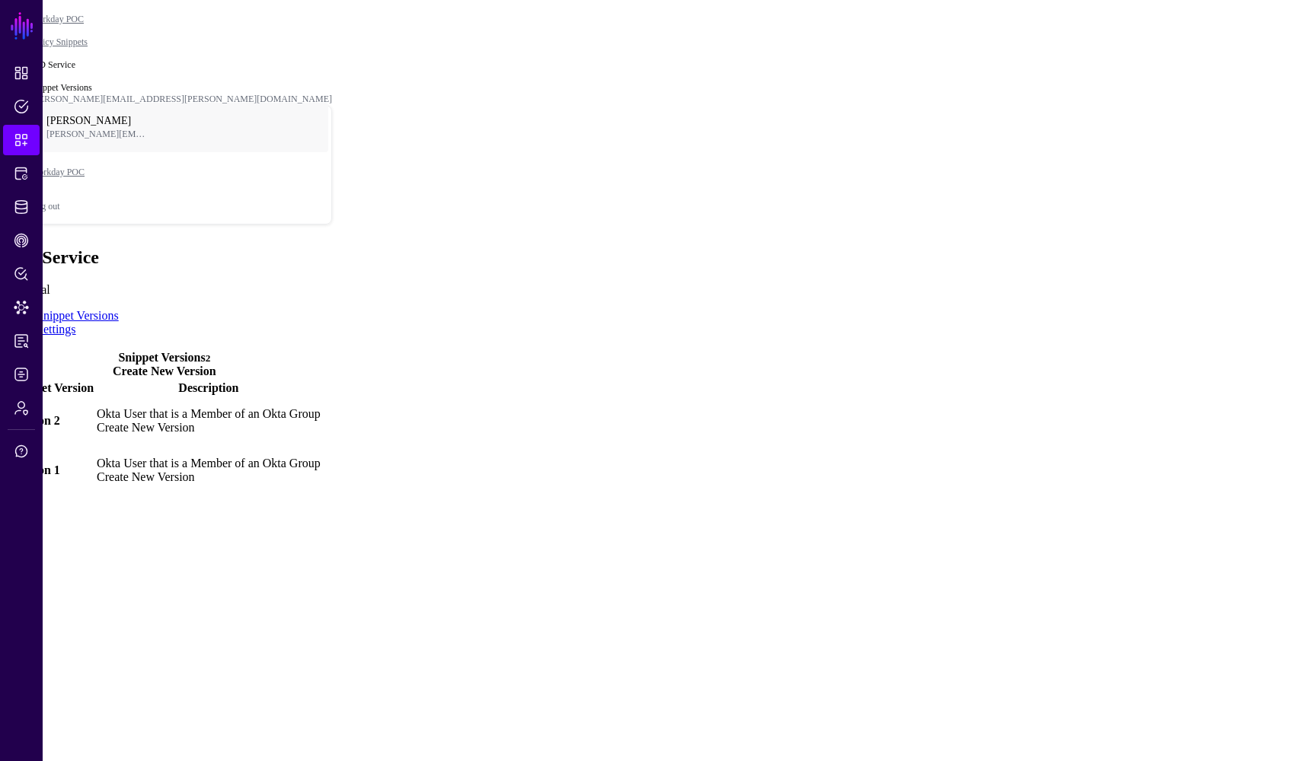
click at [60, 414] on link "Version 2" at bounding box center [35, 420] width 49 height 13
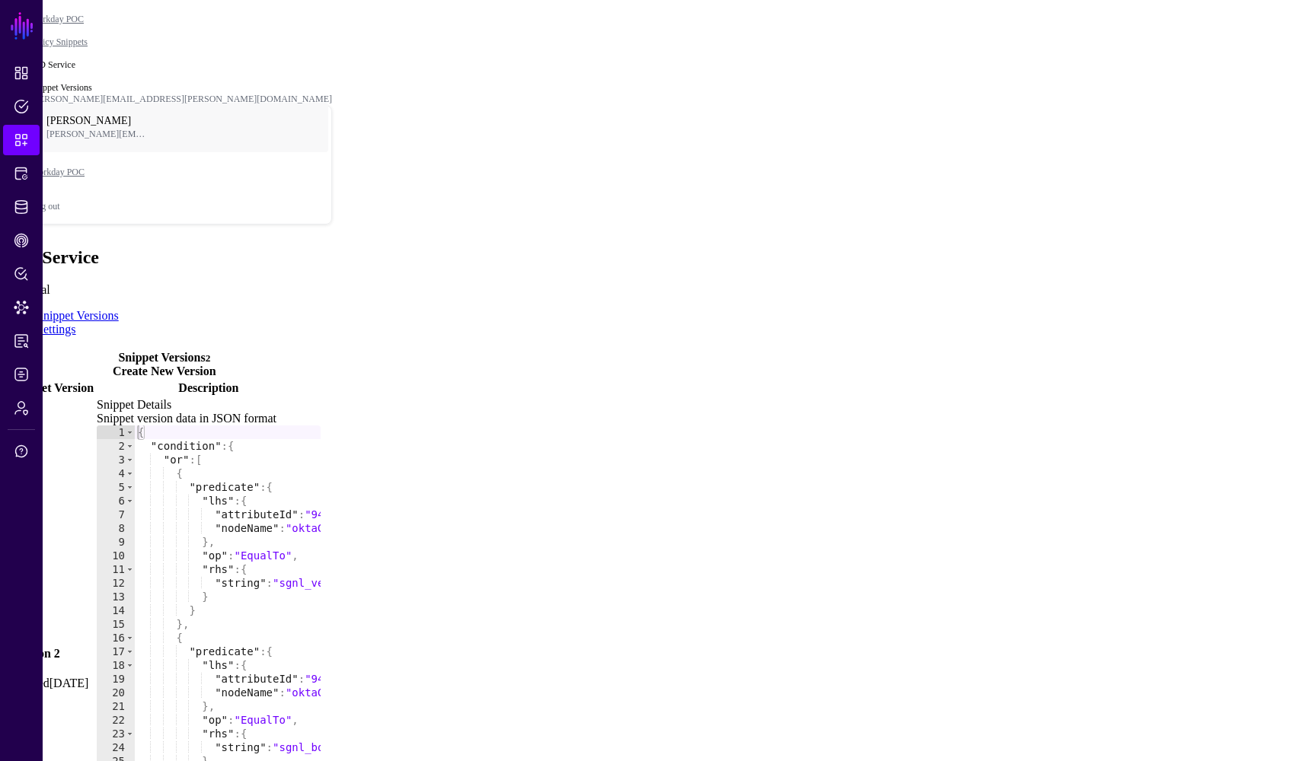
scroll to position [122, 0]
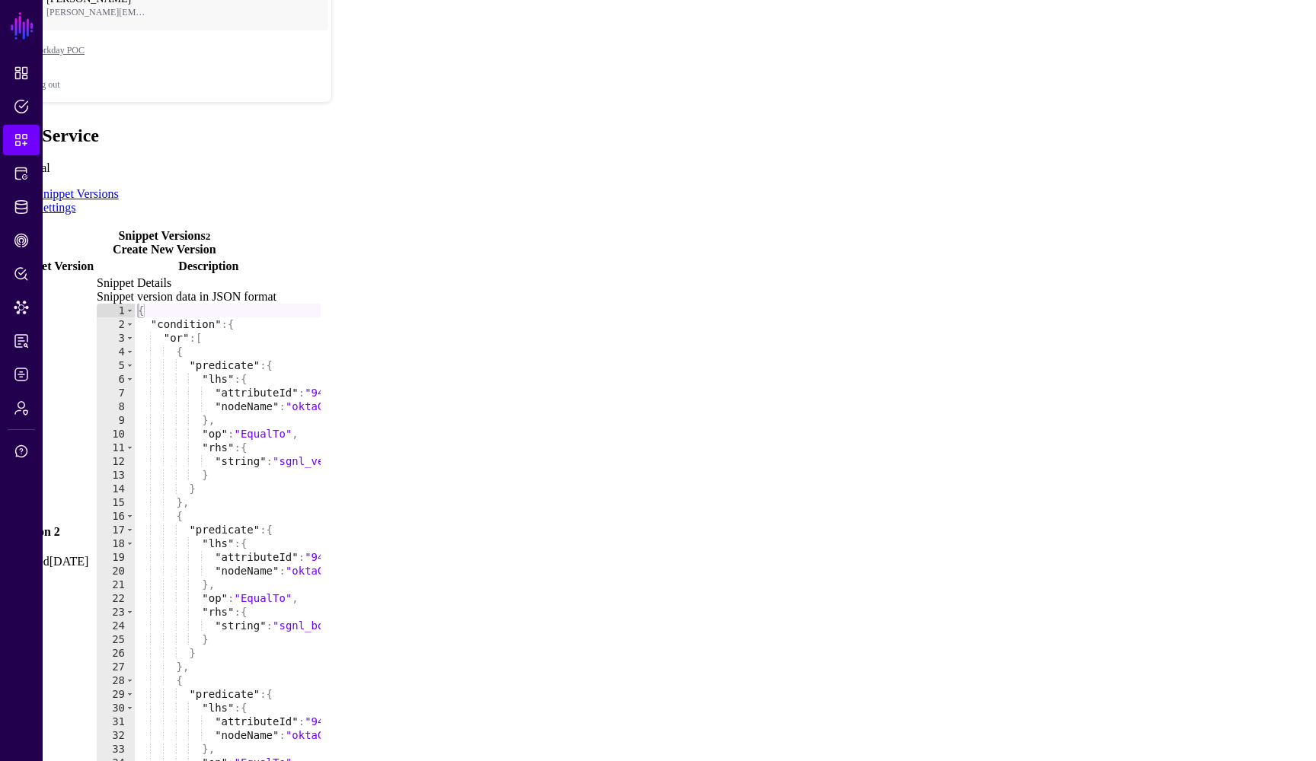
click at [321, 312] on td "Snippet Details Snippet version data in JSON format 1 2 3 4 5 6 7 8 9 10 11 12 …" at bounding box center [208, 545] width 225 height 539
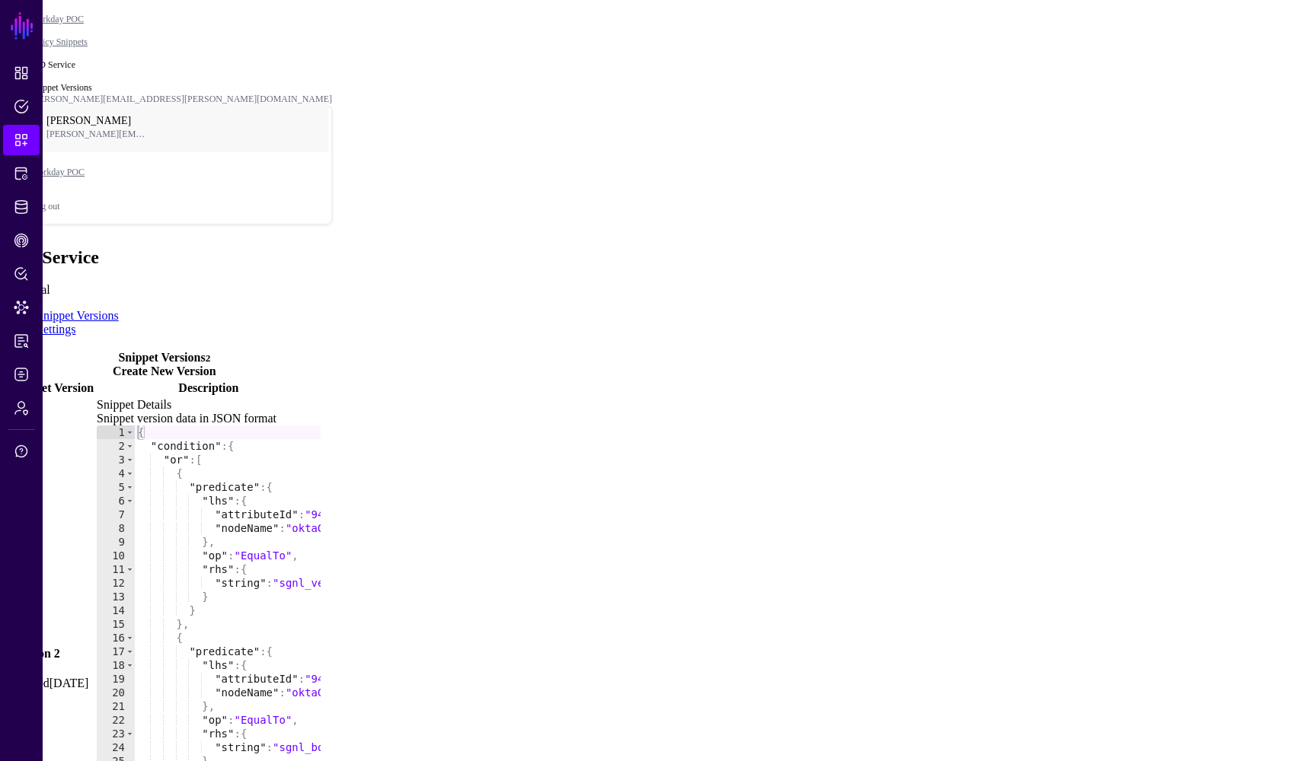
scroll to position [0, 0]
click at [21, 208] on span "Identity Data Fabric" at bounding box center [21, 206] width 15 height 15
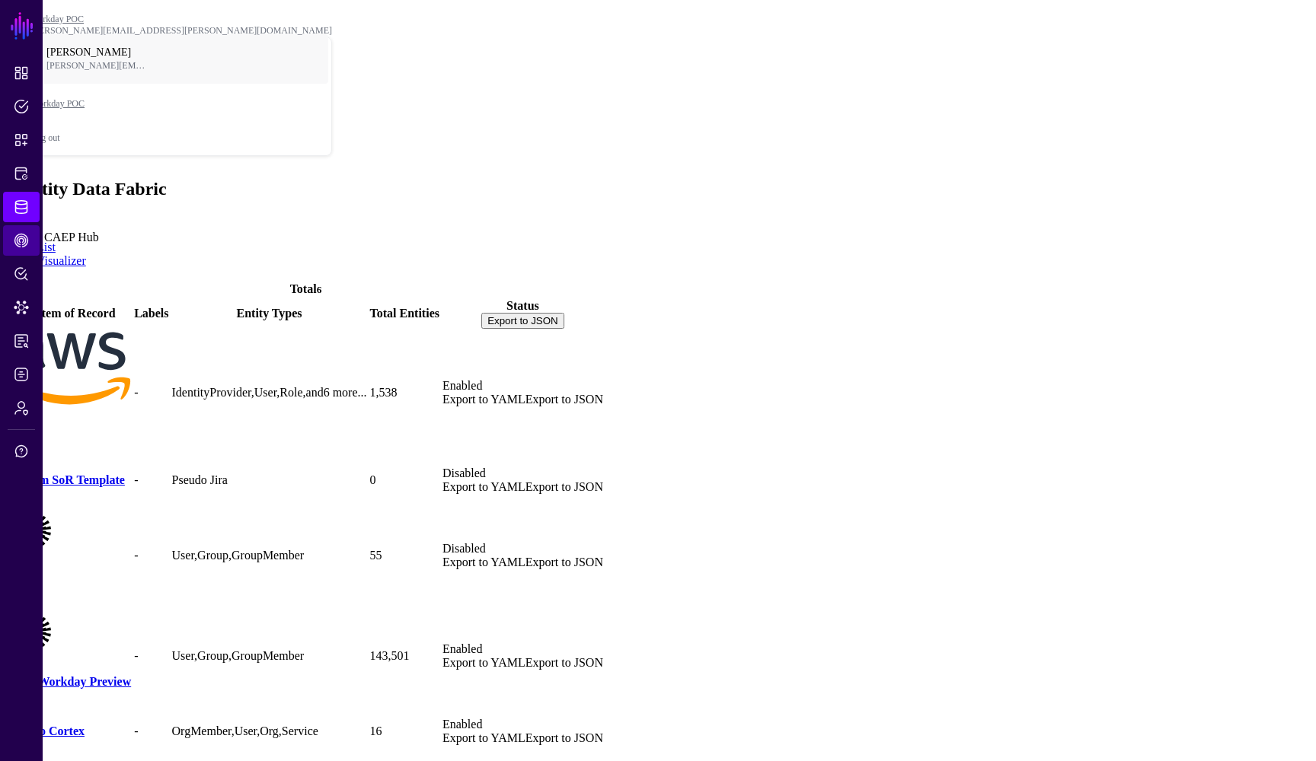
click at [20, 246] on span "CAEP Hub" at bounding box center [21, 240] width 15 height 15
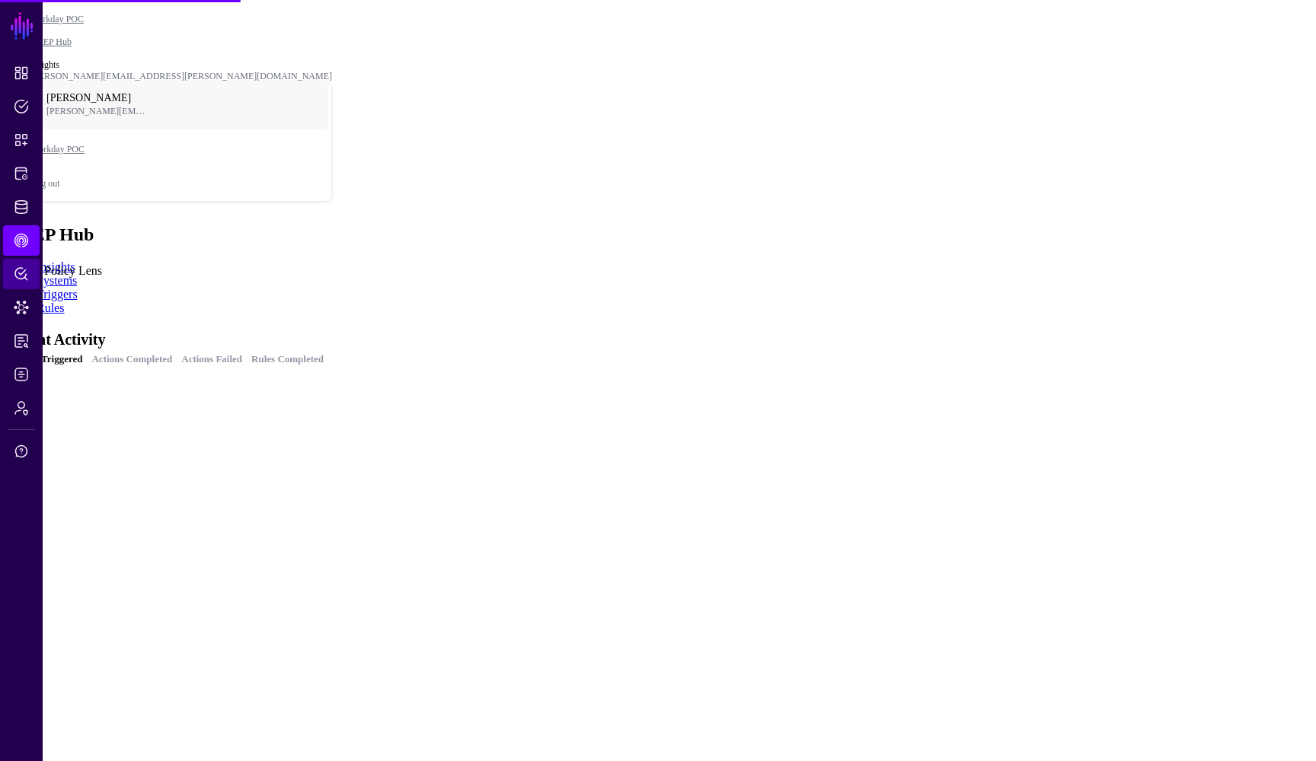
click at [18, 278] on span "Policy Lens" at bounding box center [21, 273] width 15 height 15
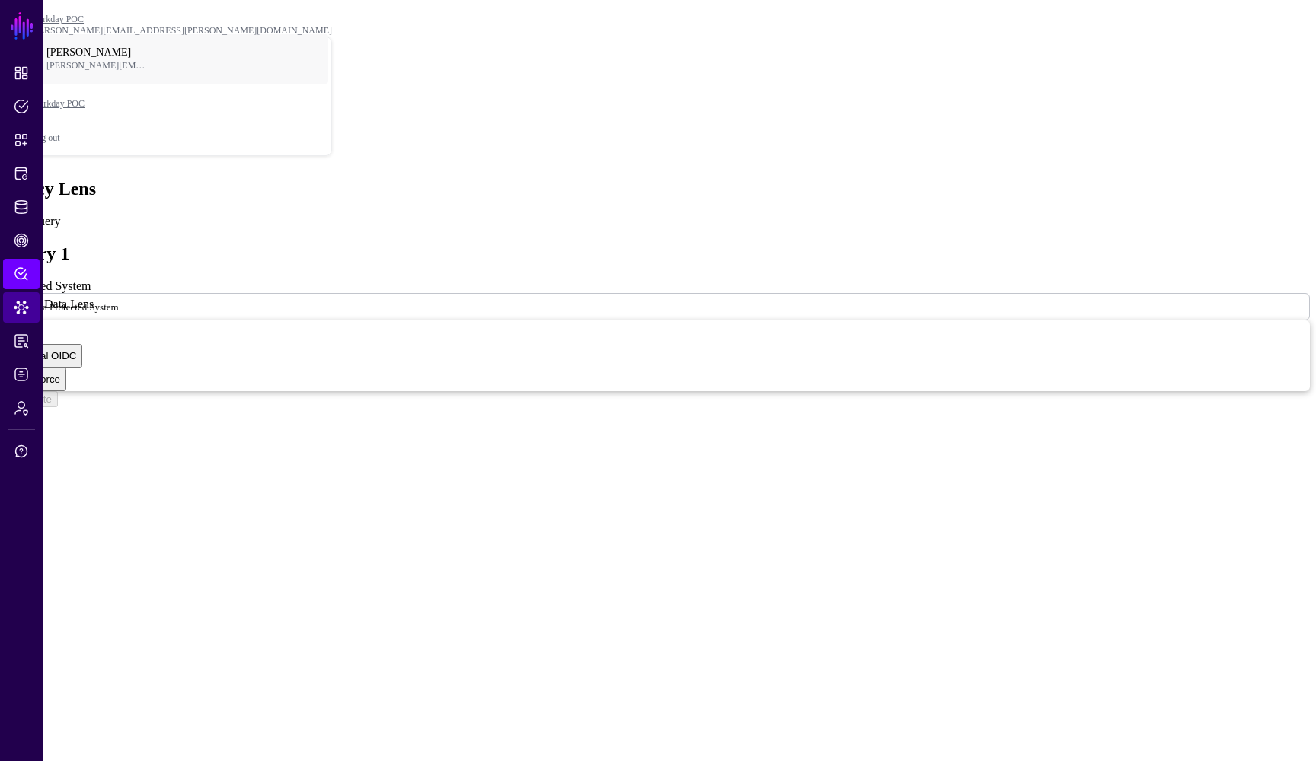
click at [24, 303] on span "Data Lens" at bounding box center [21, 307] width 15 height 15
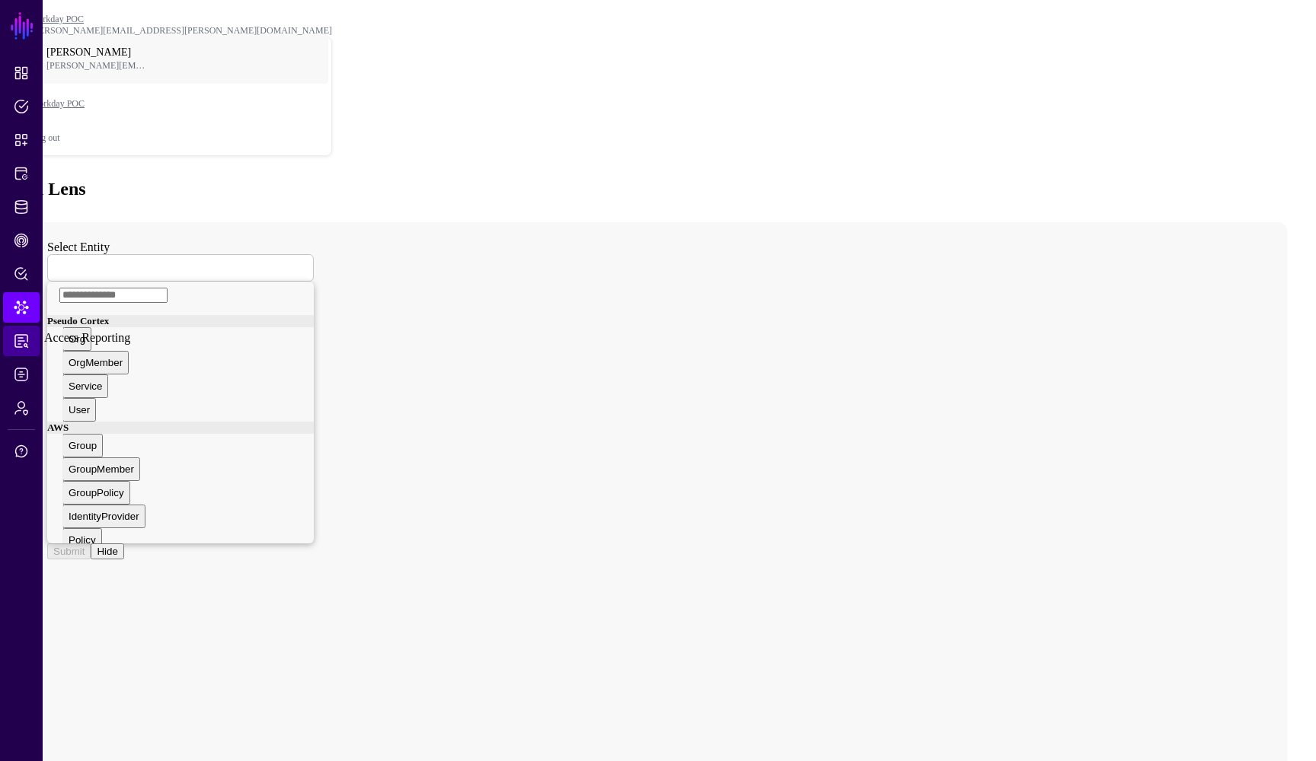
click at [21, 340] on span "Access Reporting" at bounding box center [21, 340] width 15 height 15
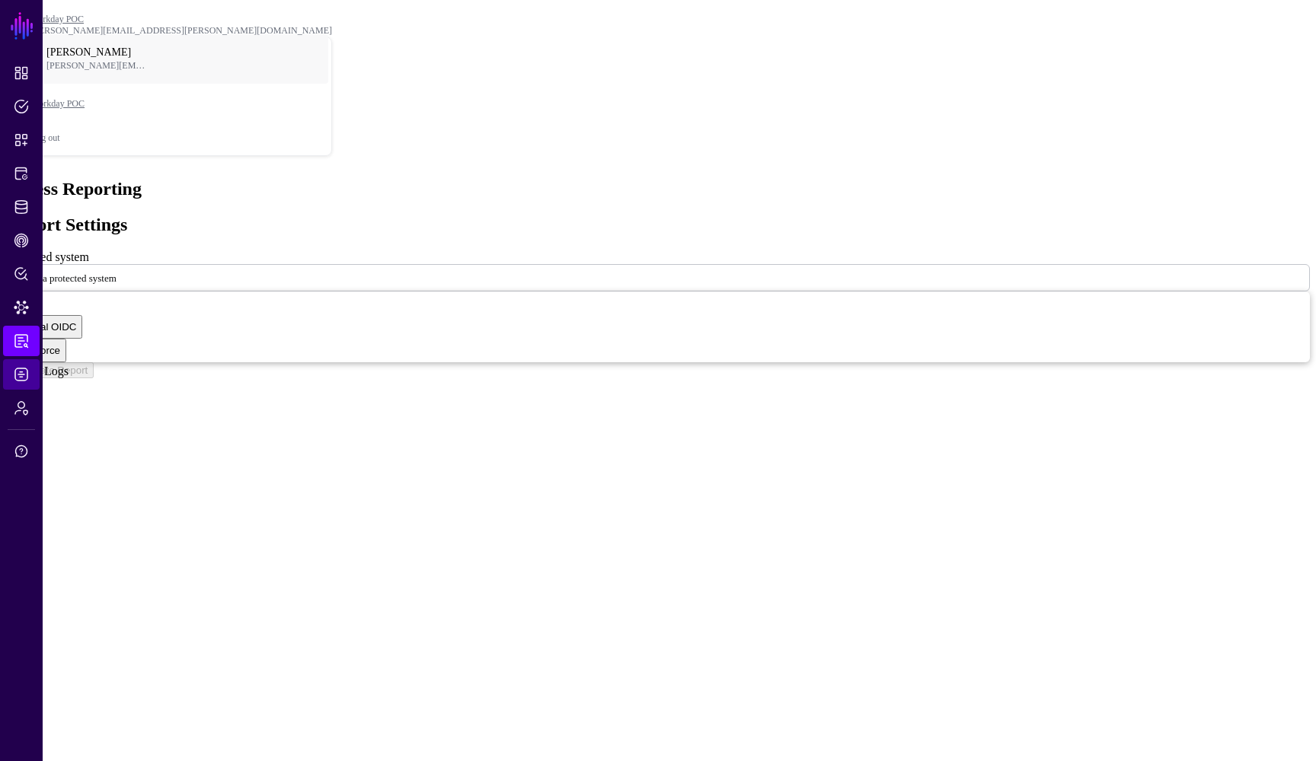
click at [22, 377] on span "Logs" at bounding box center [21, 374] width 15 height 15
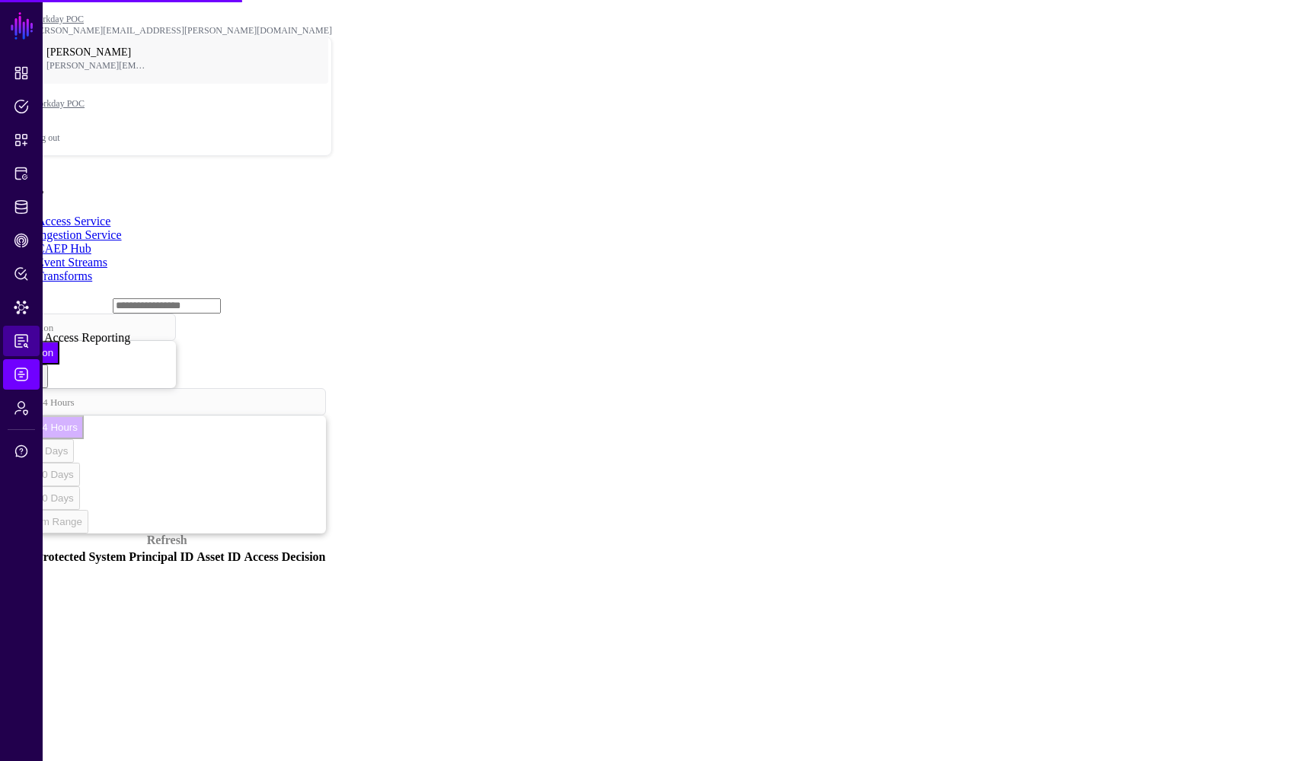
click at [27, 333] on link "Access Reporting" at bounding box center [21, 341] width 37 height 30
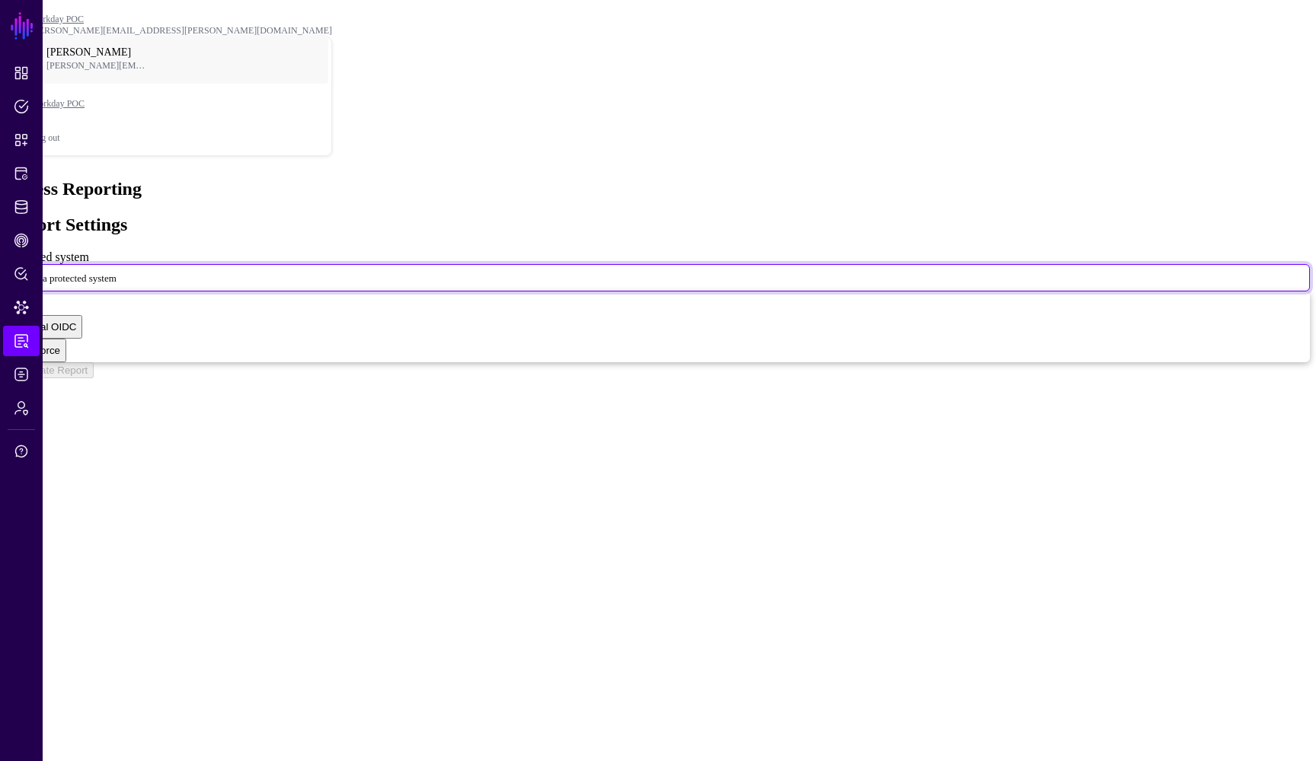
click at [126, 271] on span at bounding box center [126, 277] width 0 height 13
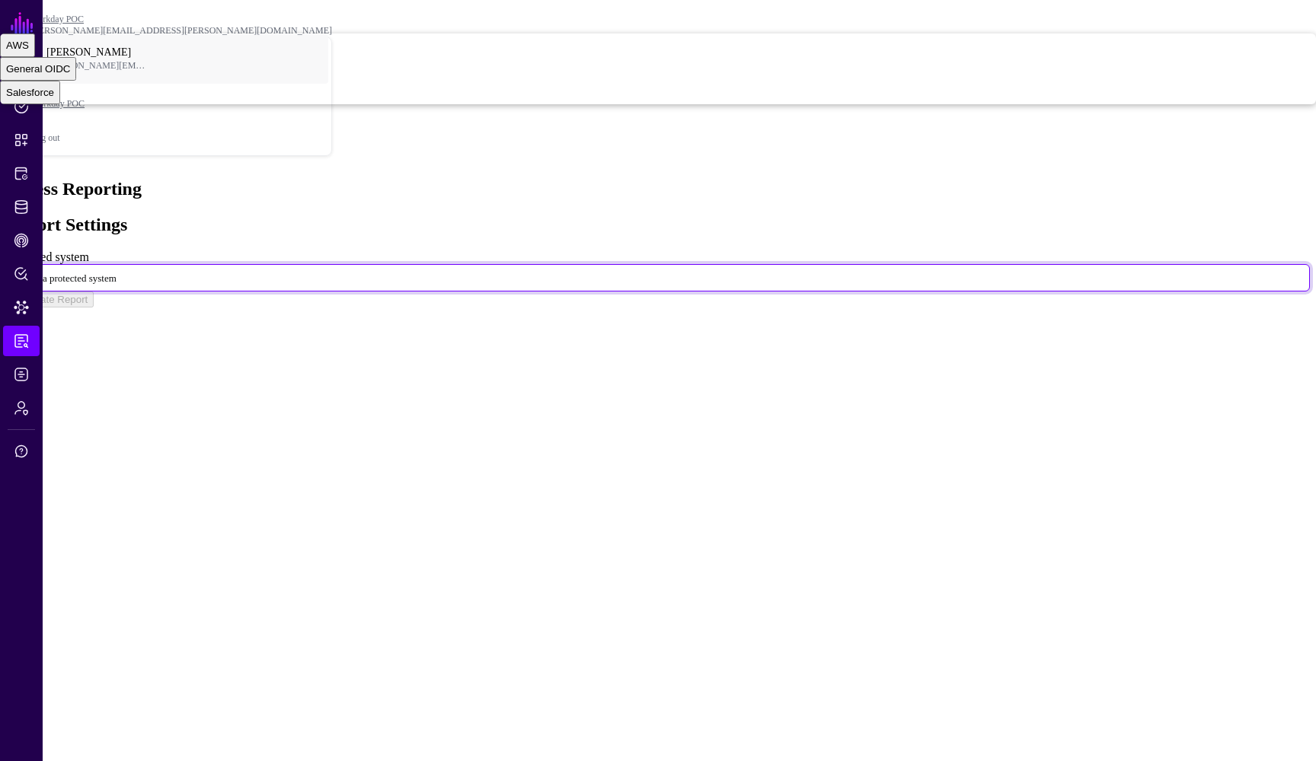
click at [724, 308] on div "Report Settings Protected system Select a protected system AWS General OIDC Sal…" at bounding box center [657, 261] width 1303 height 93
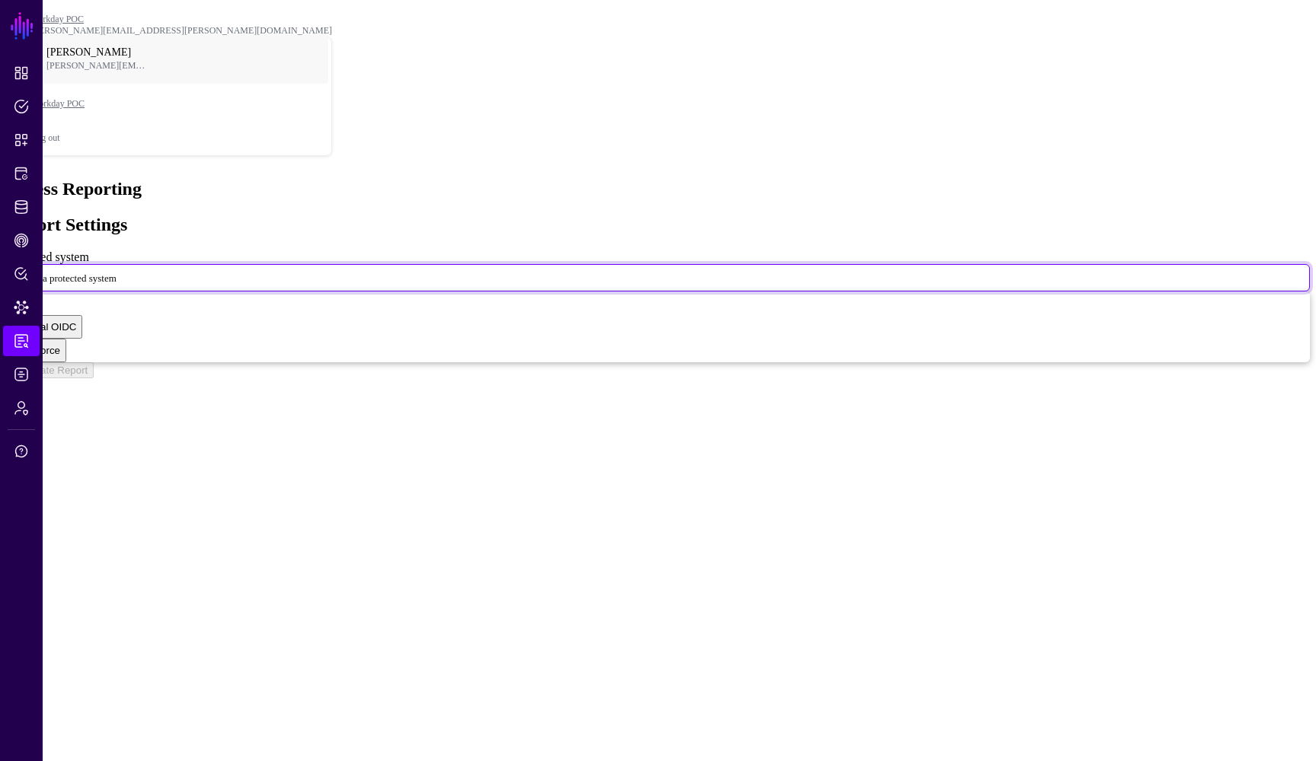
click at [126, 271] on span at bounding box center [126, 277] width 0 height 13
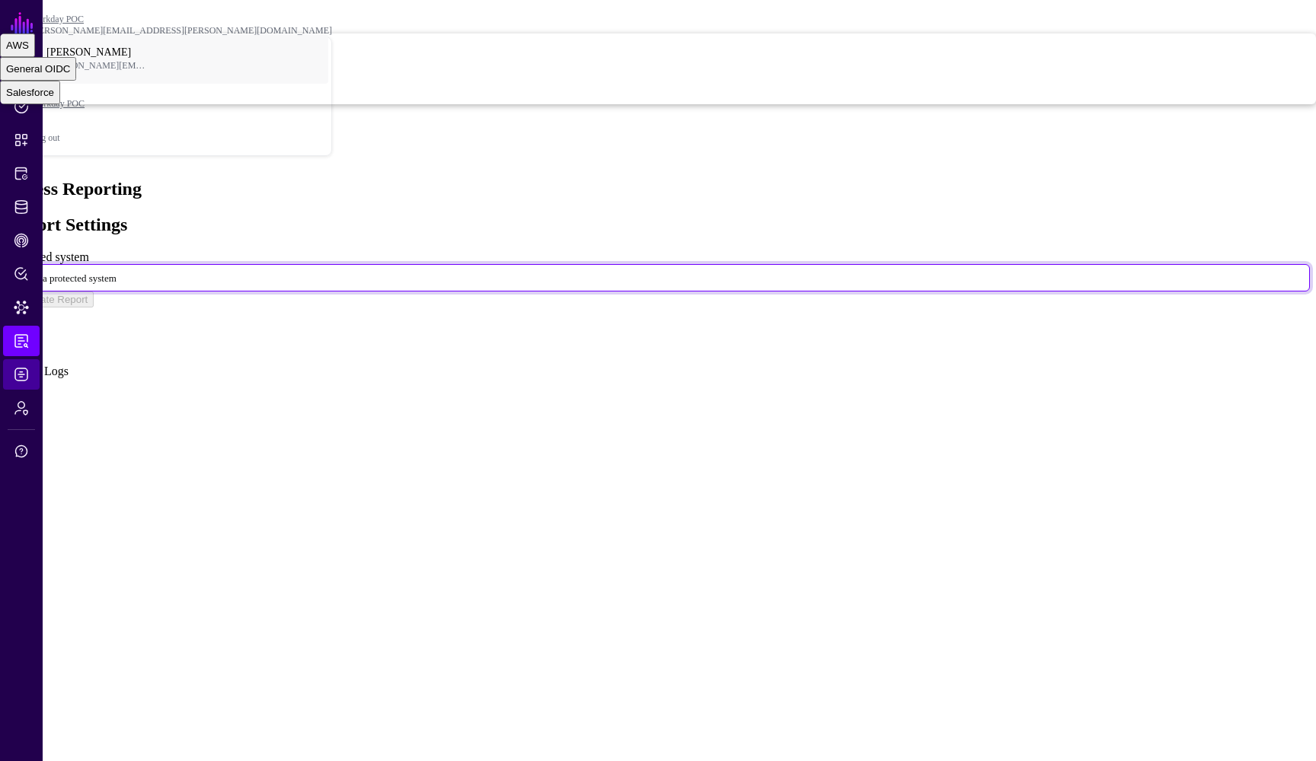
click at [21, 375] on span "Logs" at bounding box center [21, 374] width 15 height 15
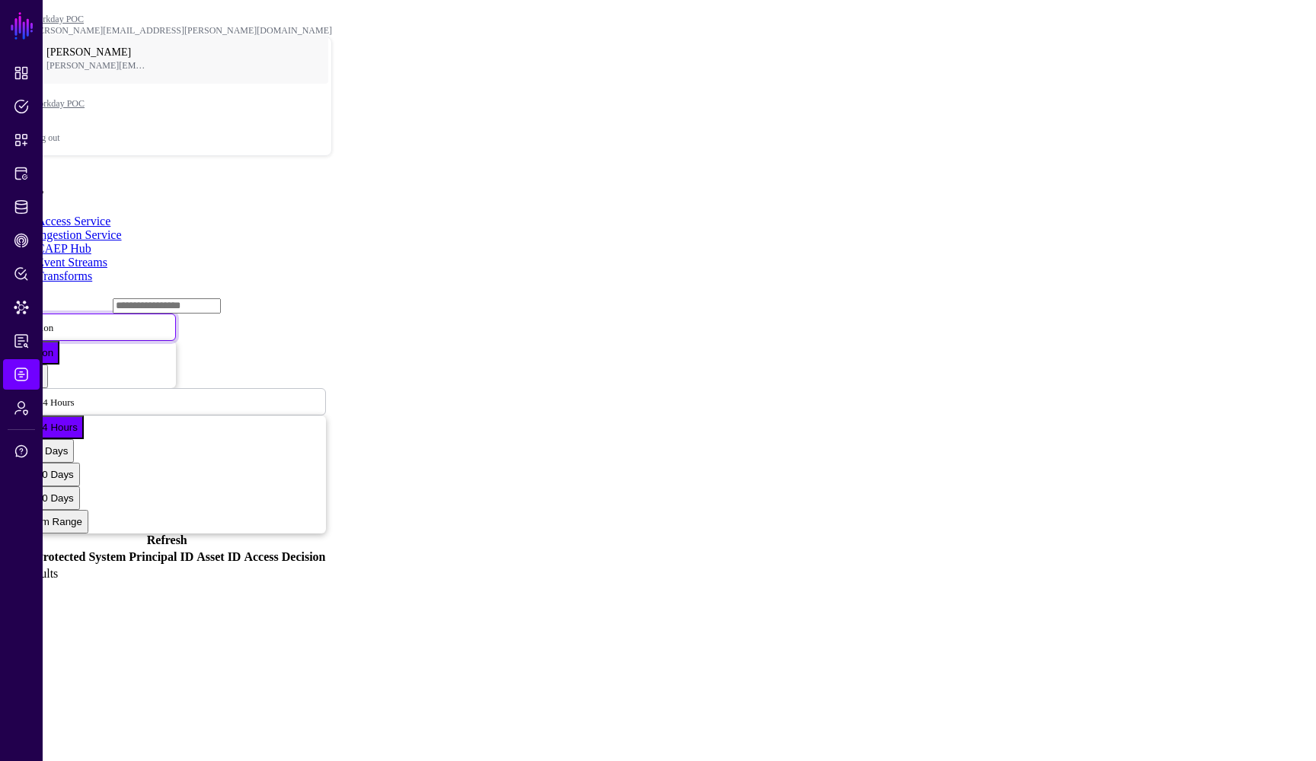
click at [62, 321] on span at bounding box center [62, 327] width 0 height 13
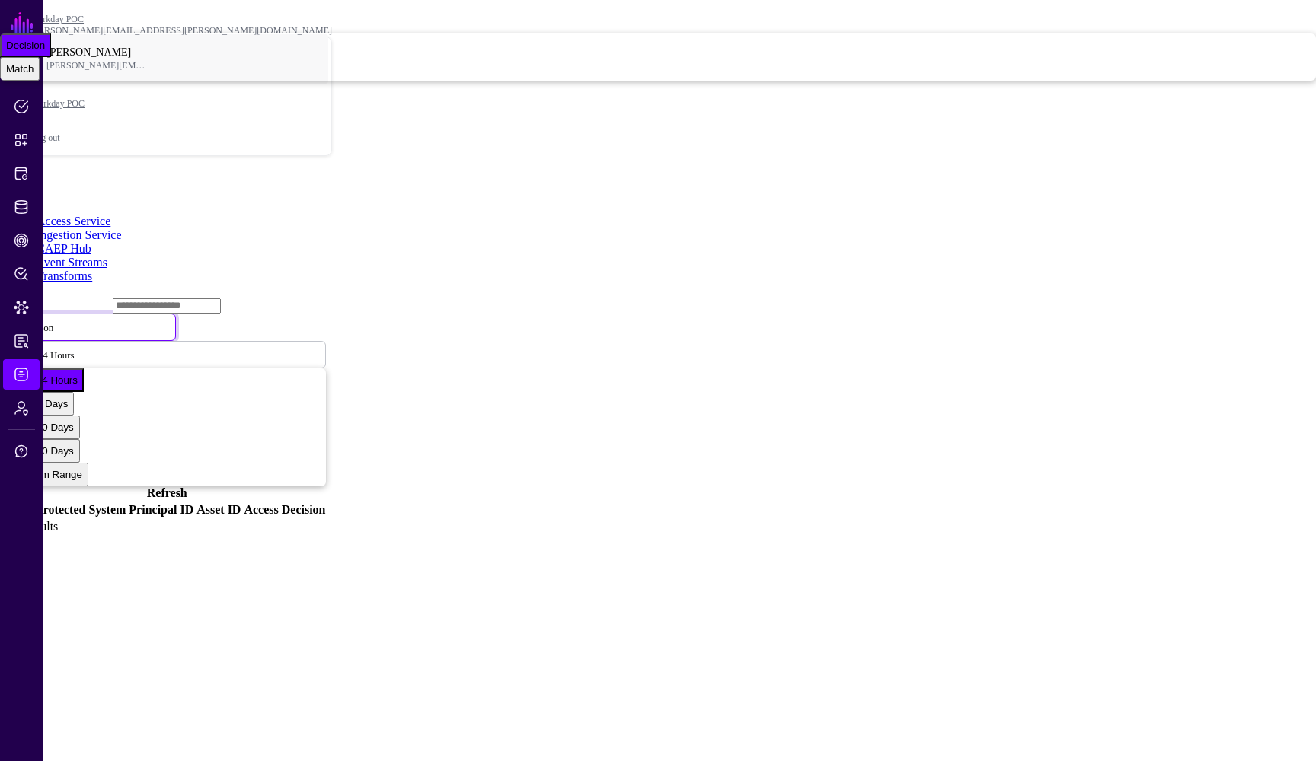
click at [122, 228] on link "Ingestion Service" at bounding box center [79, 234] width 85 height 13
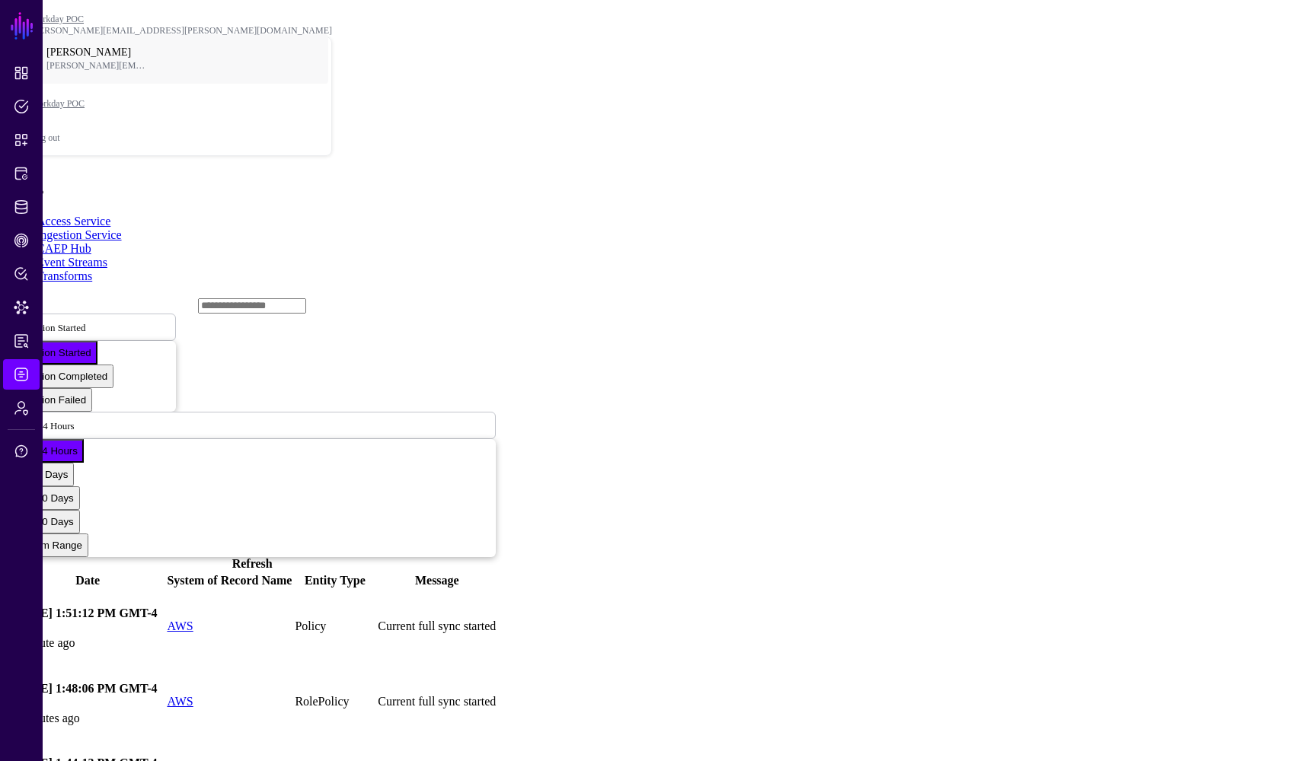
click at [1237, 179] on div "Logs" at bounding box center [657, 189] width 1303 height 21
click at [193, 695] on link "AWS" at bounding box center [180, 701] width 26 height 13
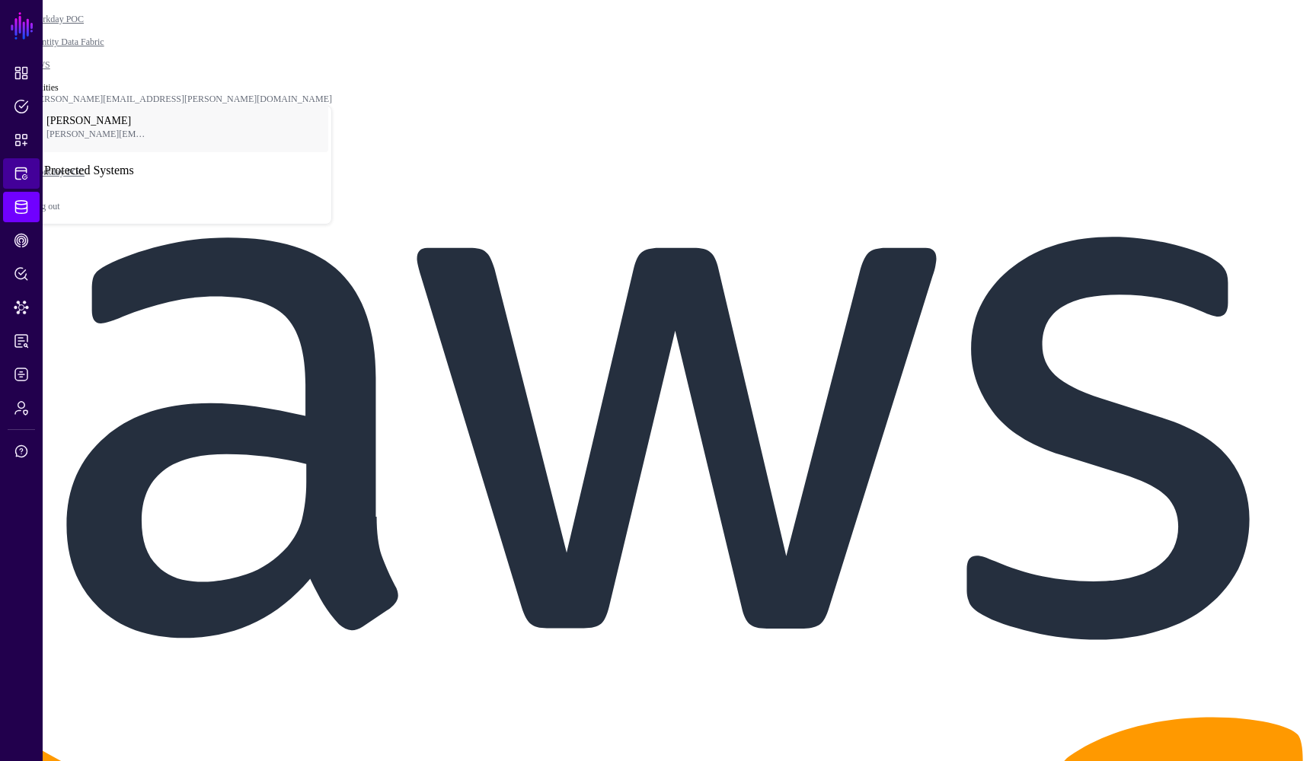
click at [21, 171] on span "Protected Systems" at bounding box center [21, 173] width 15 height 15
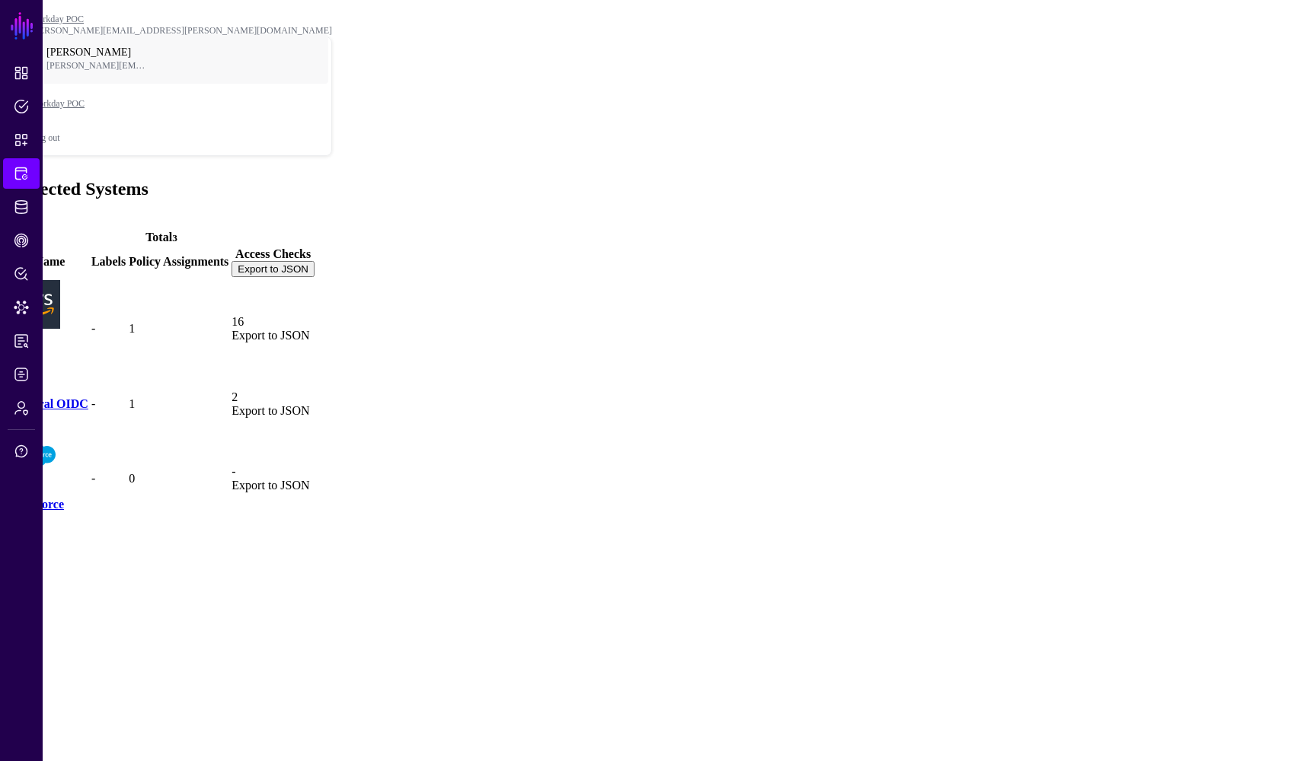
click at [8, 404] on link at bounding box center [8, 404] width 0 height 0
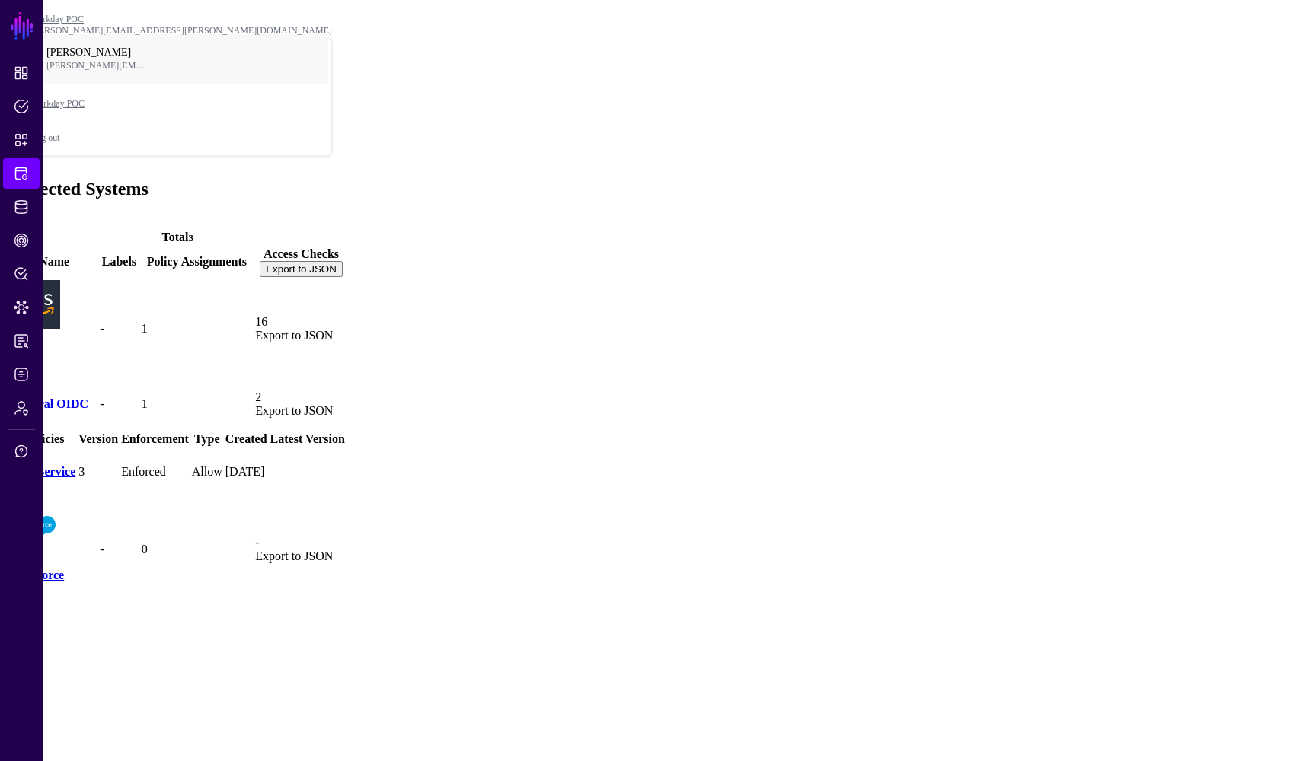
click at [11, 472] on link at bounding box center [11, 472] width 0 height 0
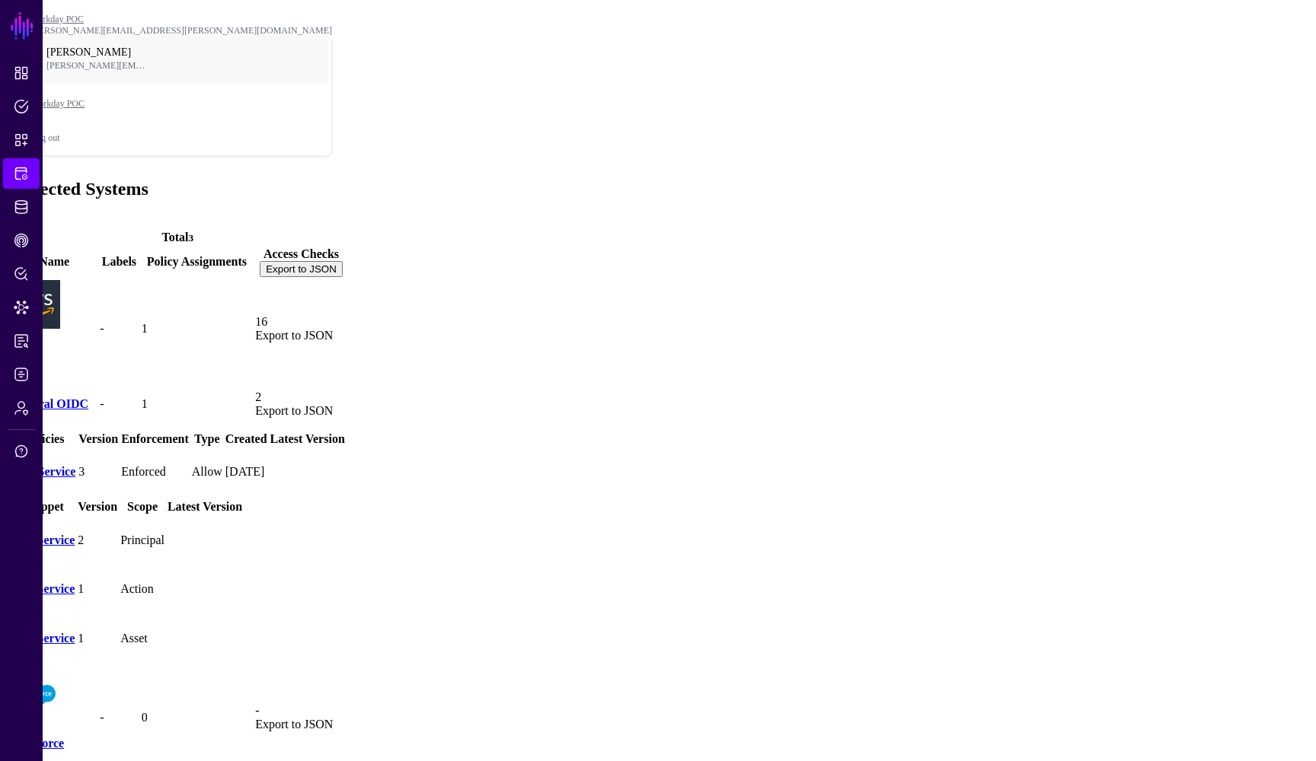
click at [75, 534] on link "WD Service" at bounding box center [44, 540] width 62 height 13
click at [75, 465] on link "WD Service" at bounding box center [45, 471] width 62 height 13
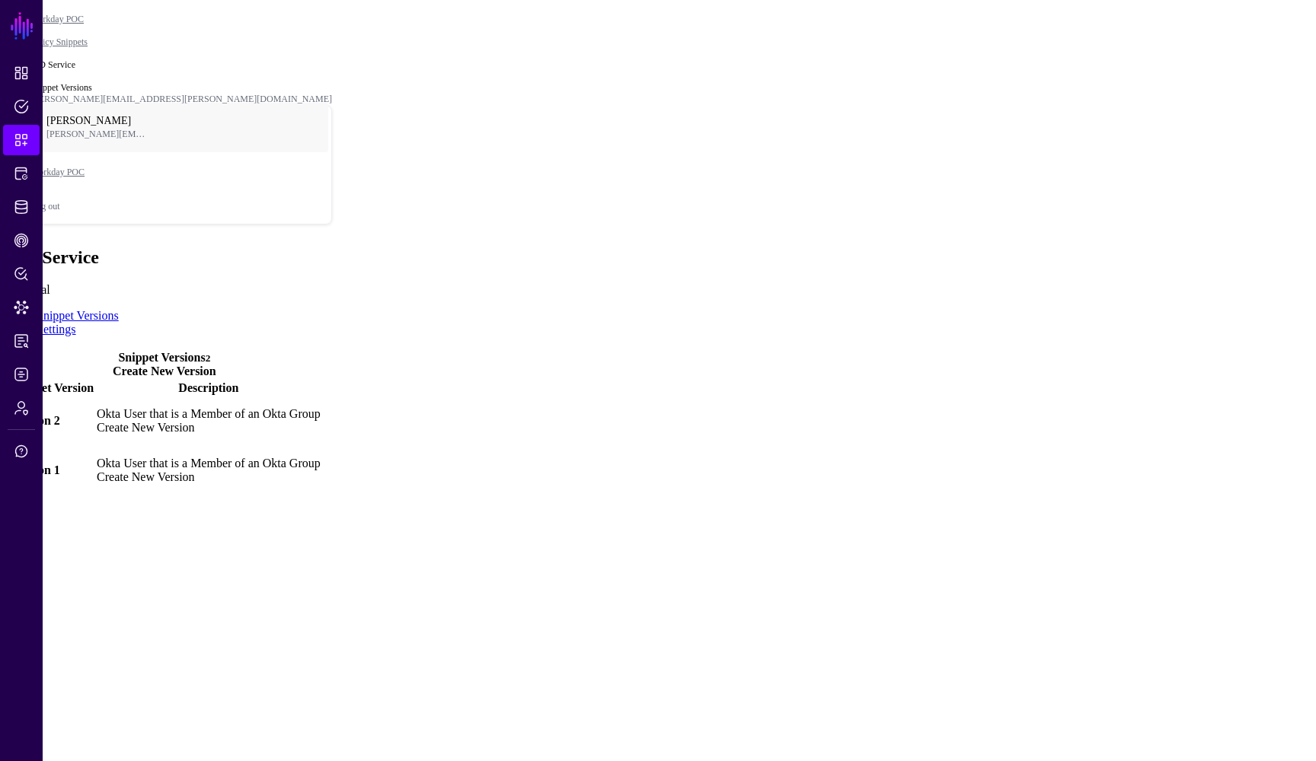
click at [76, 323] on link "Settings" at bounding box center [57, 329] width 40 height 13
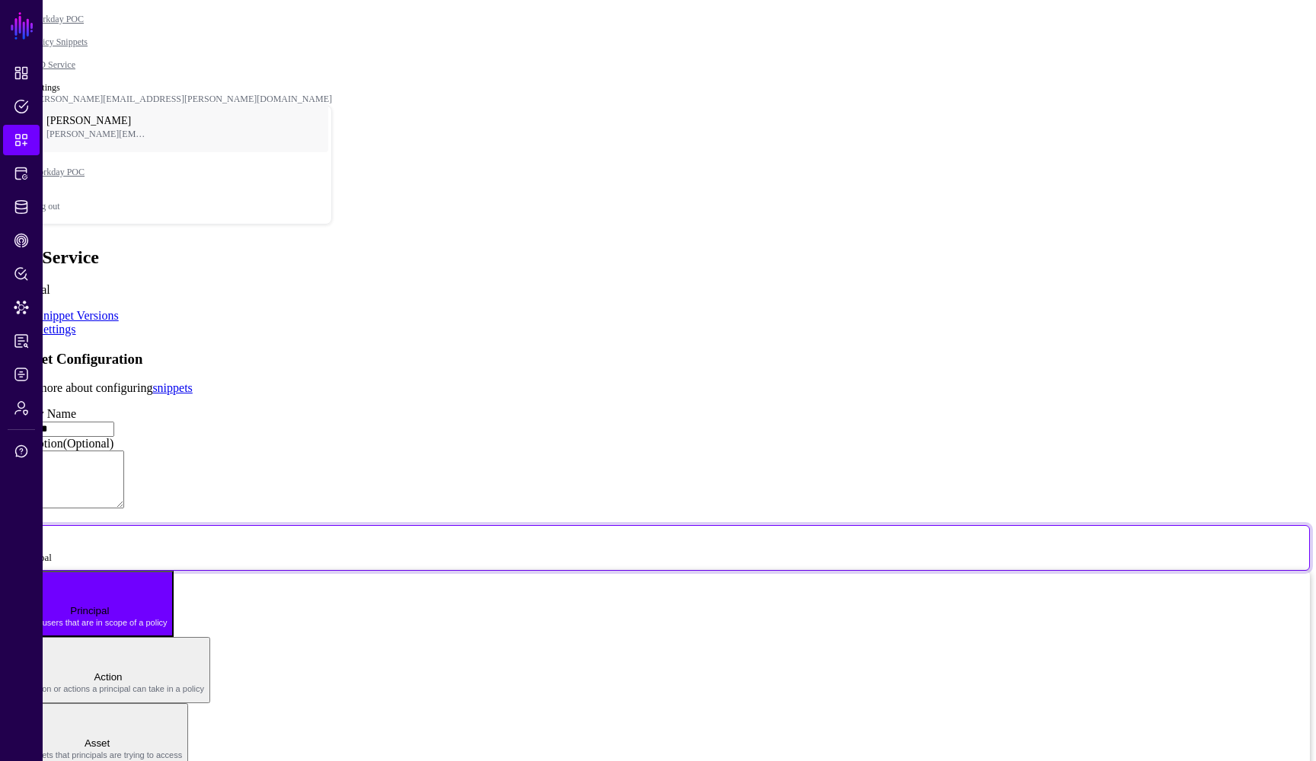
click at [61, 550] on span at bounding box center [61, 556] width 0 height 13
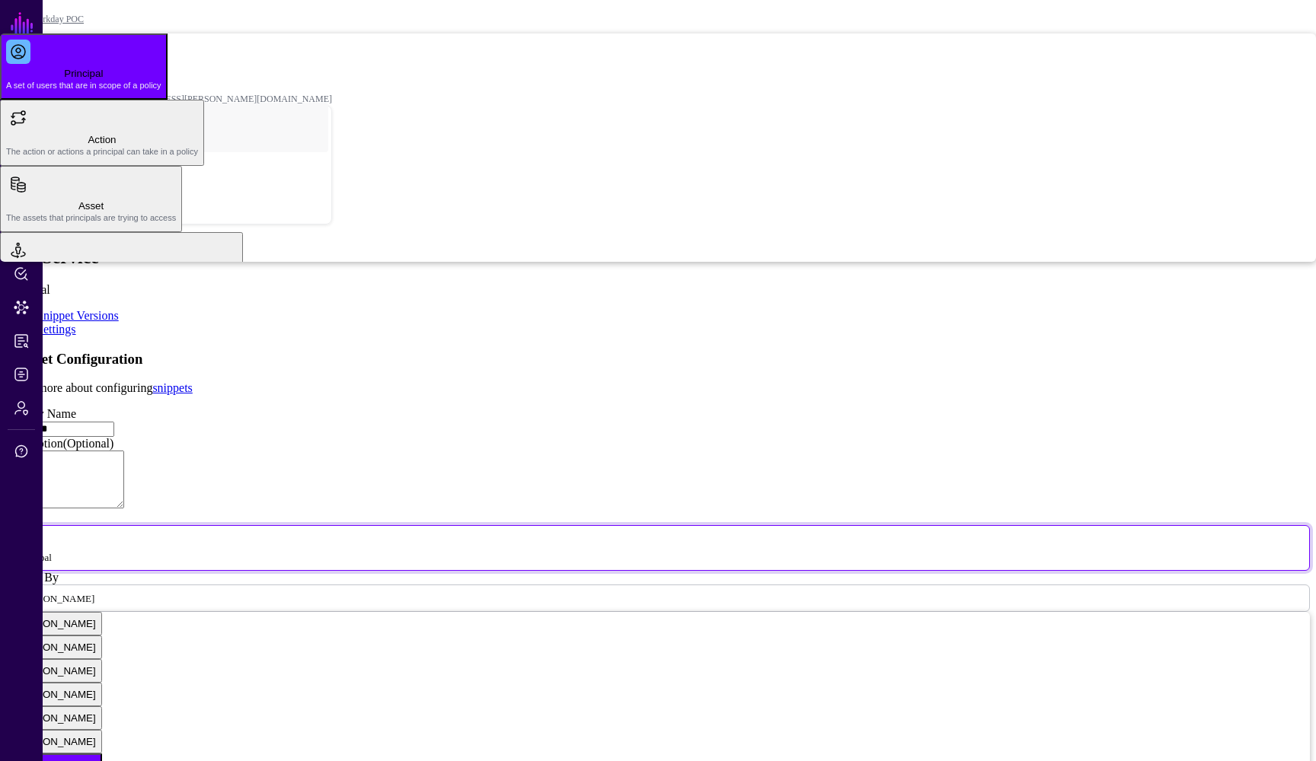
click at [1012, 490] on div "**********" at bounding box center [657, 702] width 1303 height 702
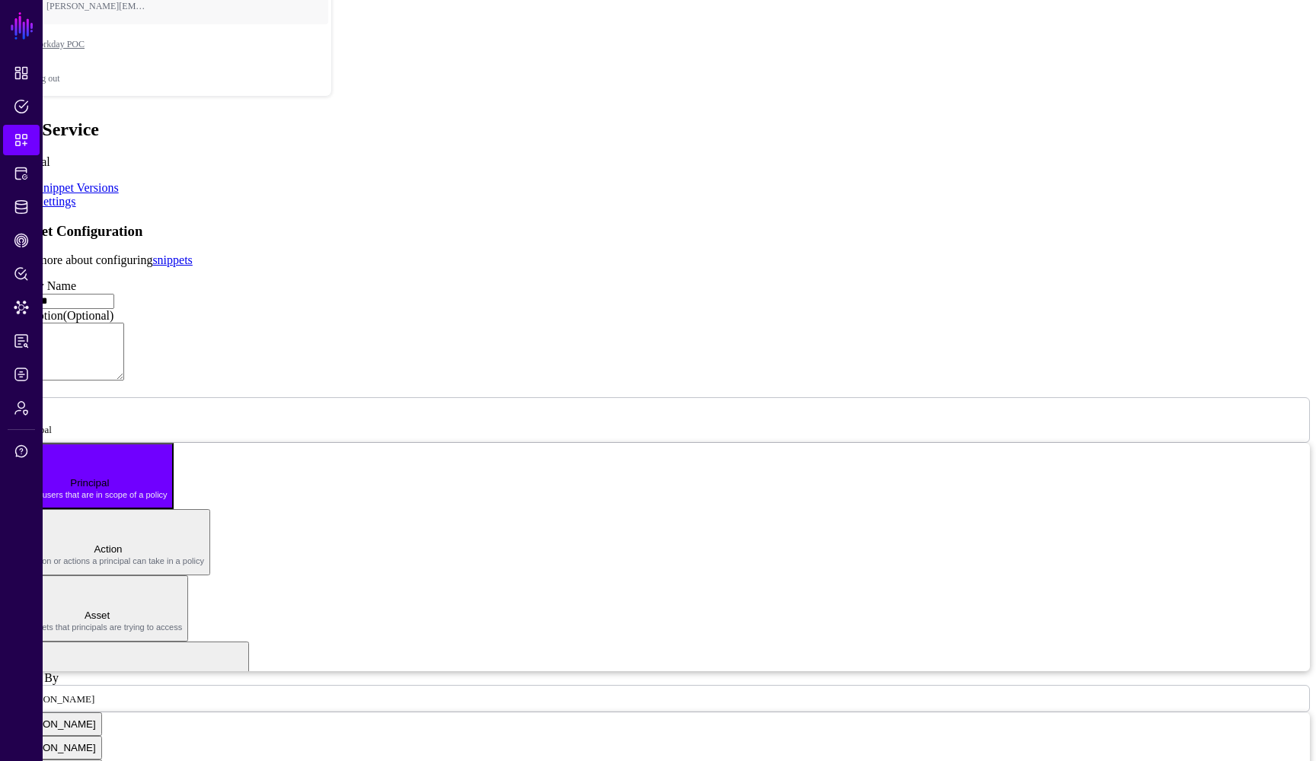
scroll to position [124, 0]
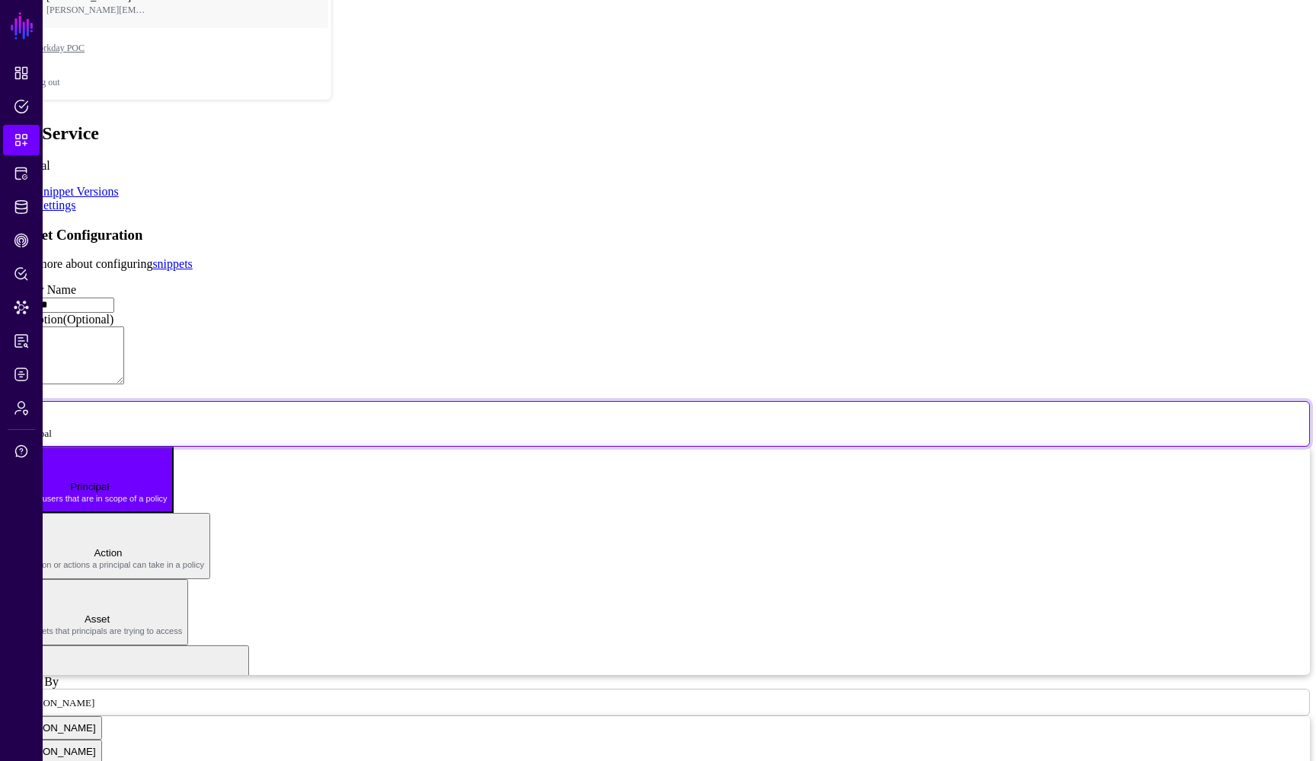
click at [61, 426] on span at bounding box center [61, 432] width 0 height 13
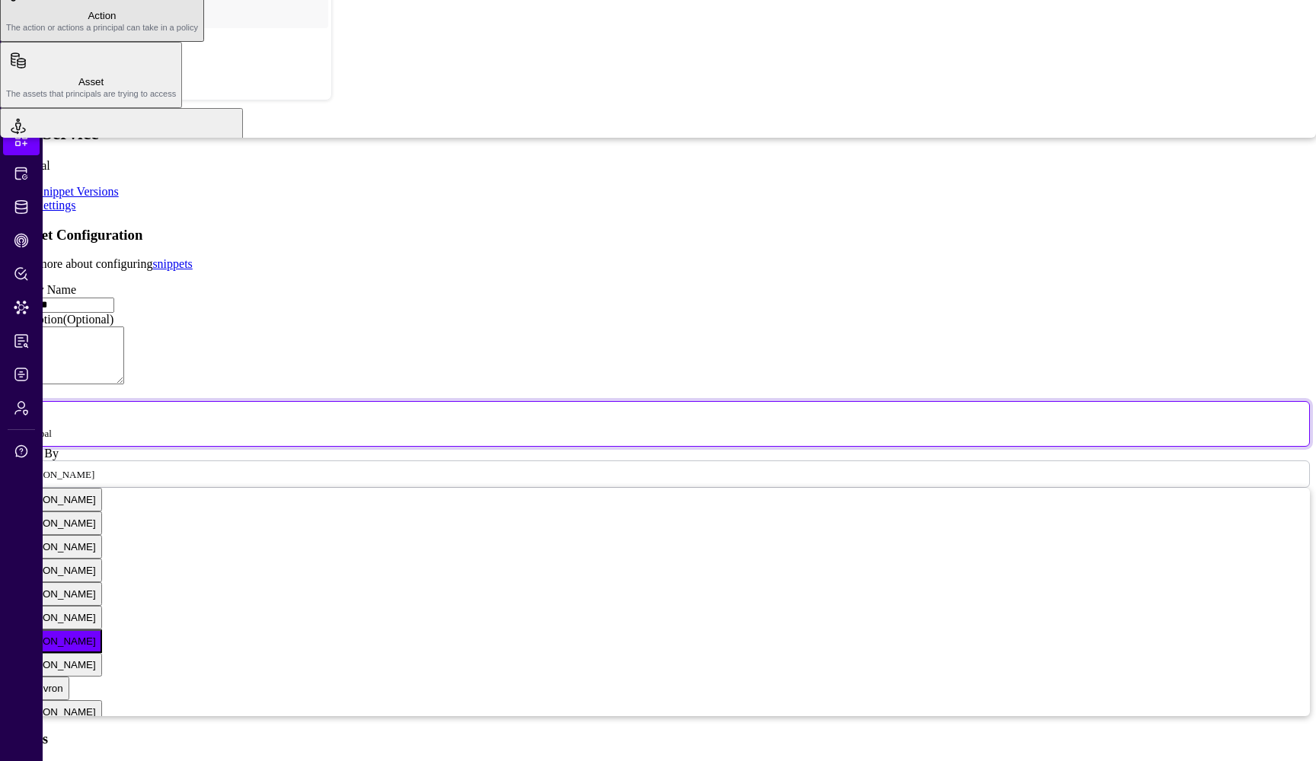
click at [1028, 420] on div "**********" at bounding box center [657, 578] width 1303 height 702
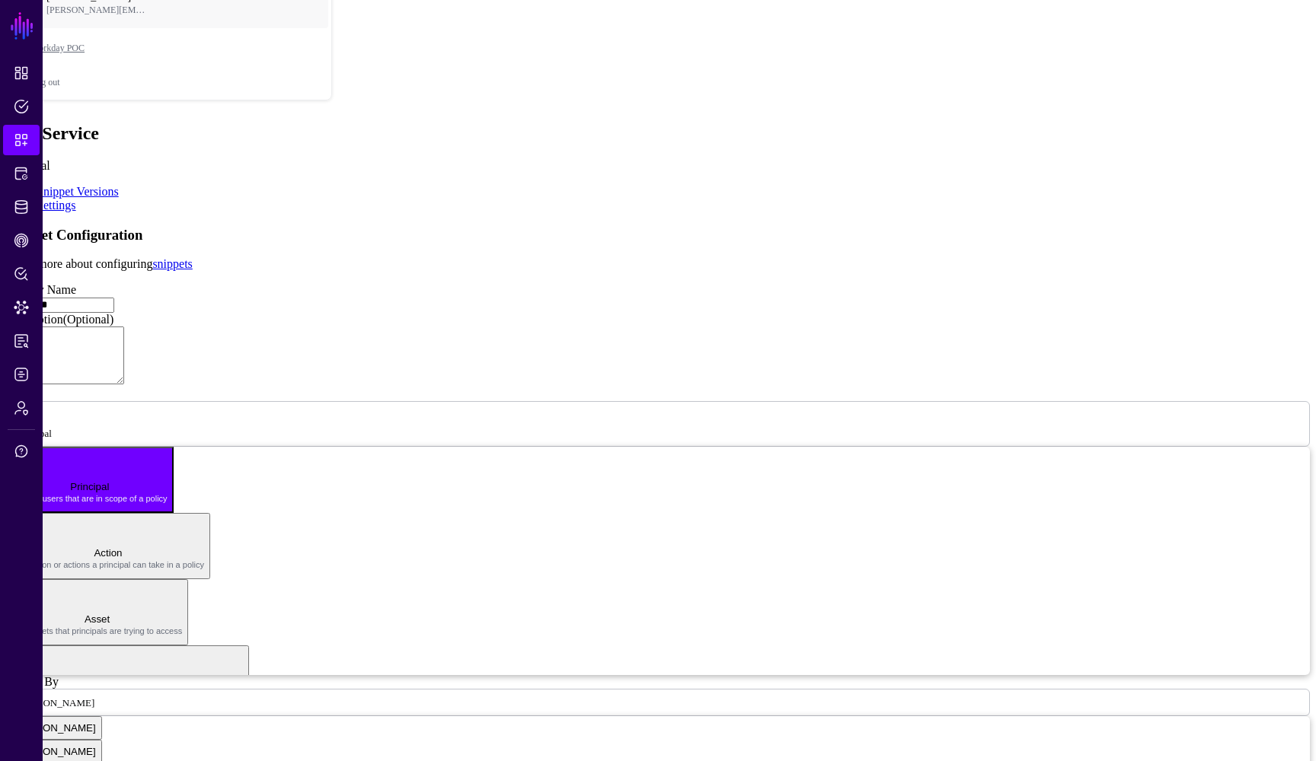
click at [1045, 338] on app-snippets-details-form "**********" at bounding box center [657, 692] width 1303 height 930
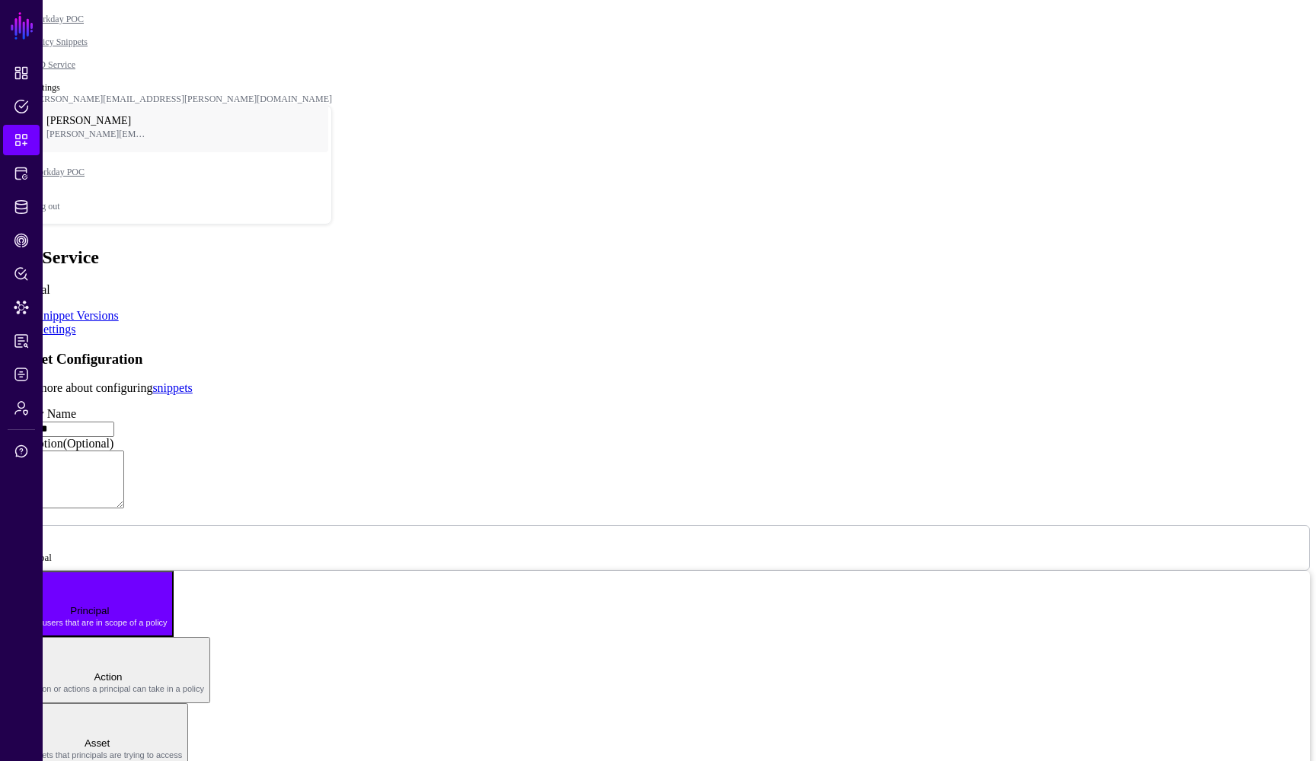
scroll to position [0, 0]
click at [97, 309] on link "Snippet Versions" at bounding box center [78, 315] width 82 height 13
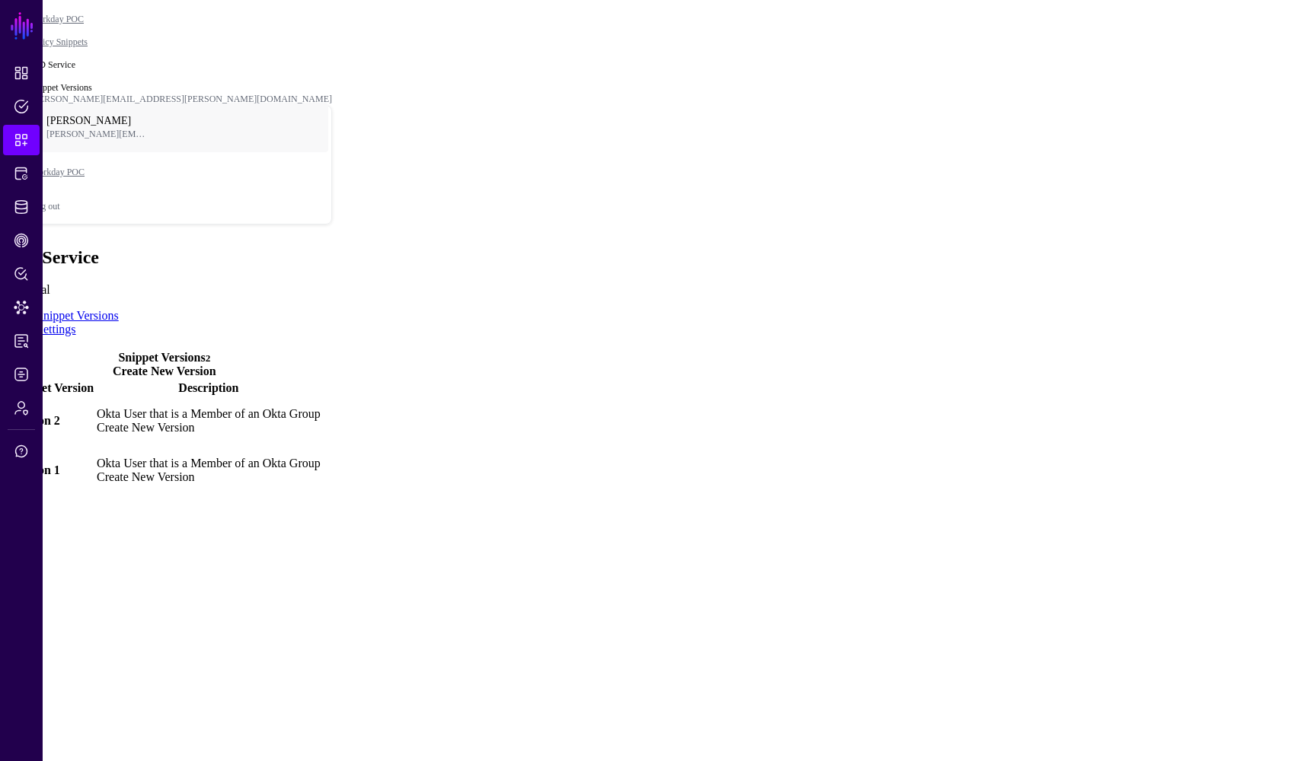
click at [8, 421] on span at bounding box center [8, 421] width 0 height 0
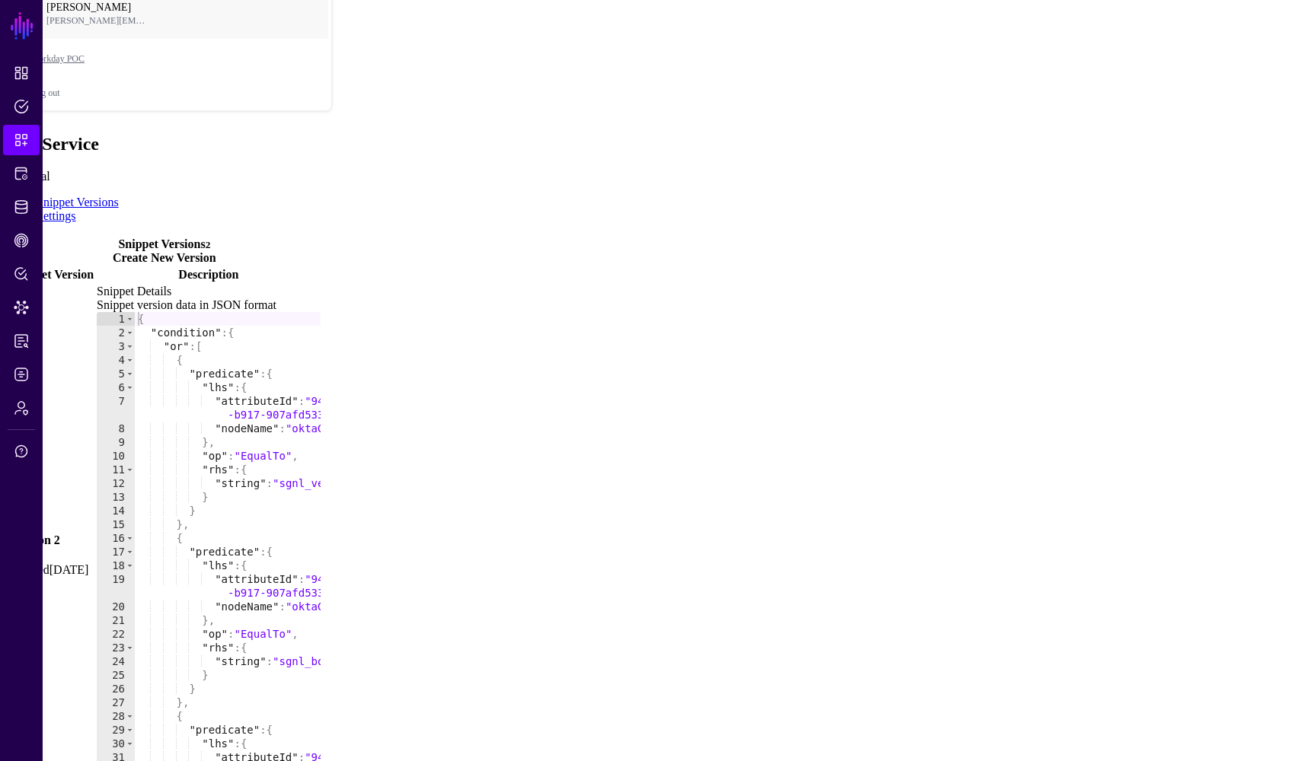
scroll to position [122, 0]
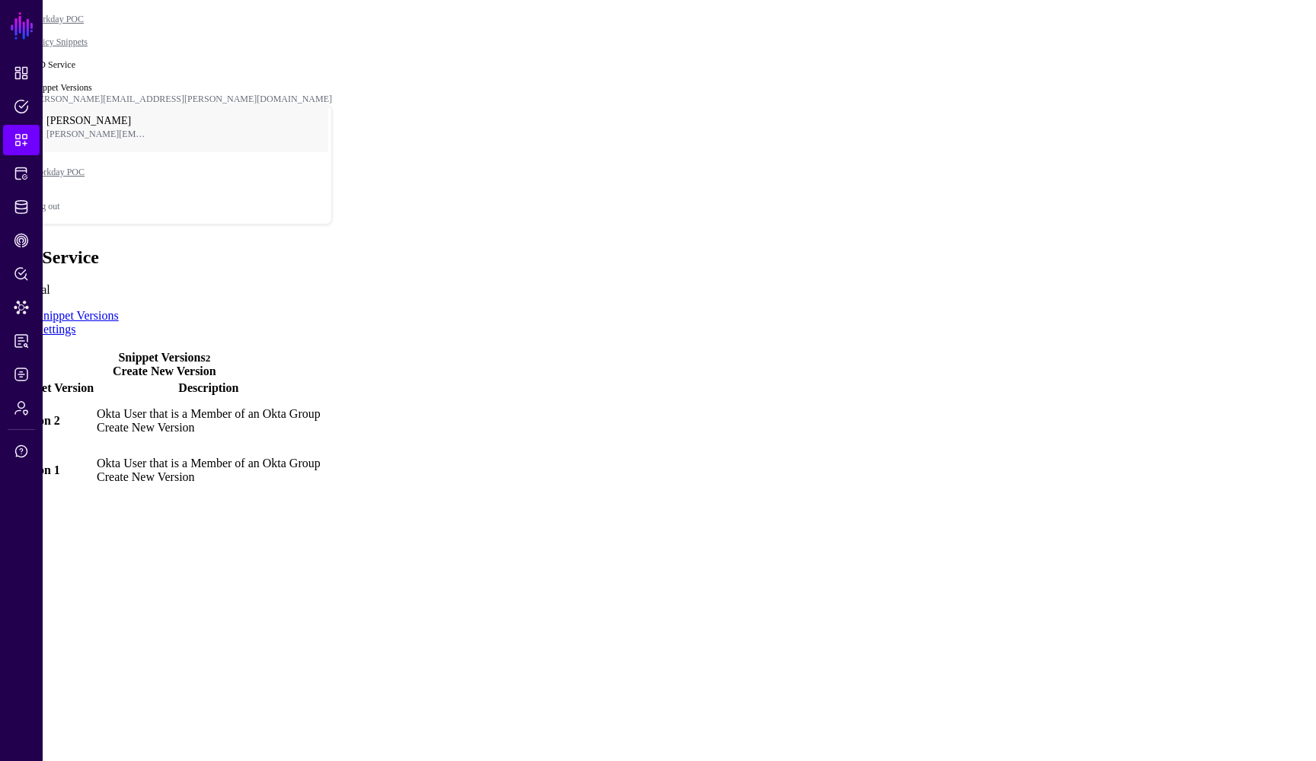
click at [76, 323] on link "Settings" at bounding box center [57, 329] width 40 height 13
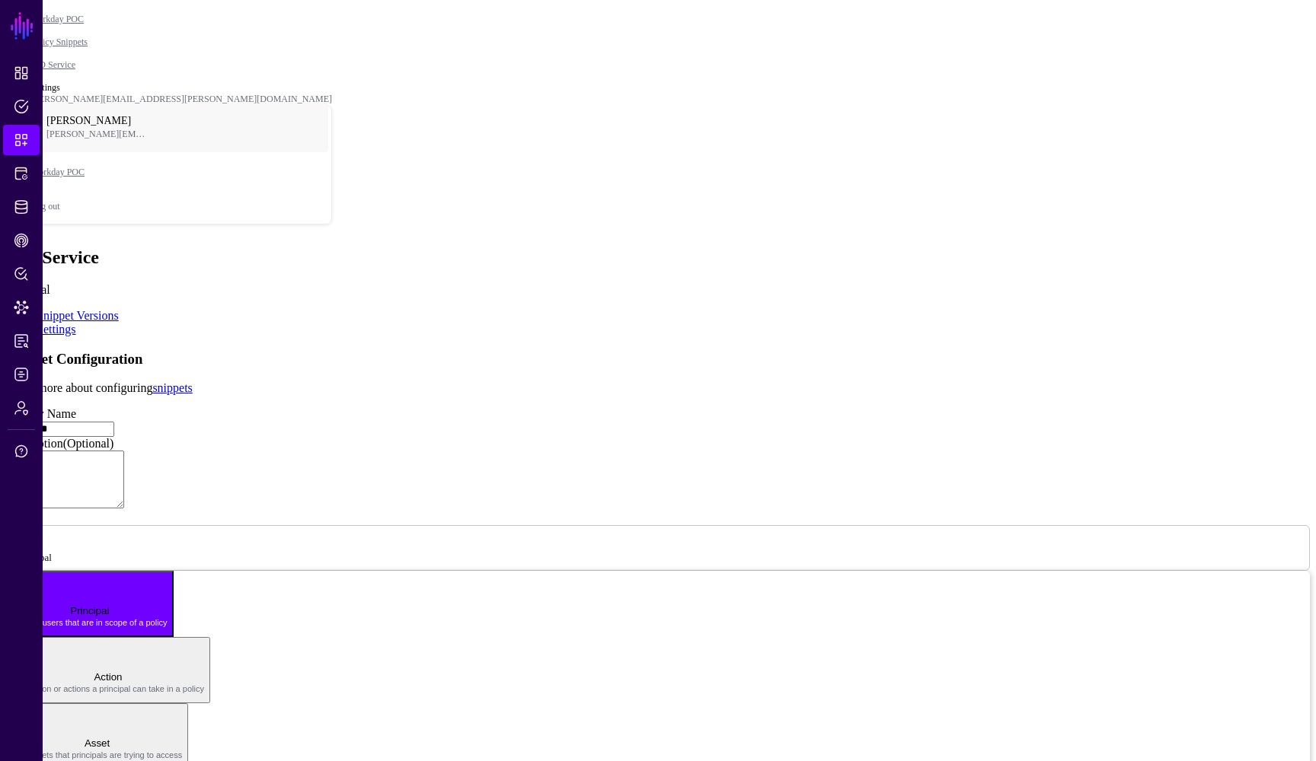
click at [119, 309] on link "Snippet Versions" at bounding box center [78, 315] width 82 height 13
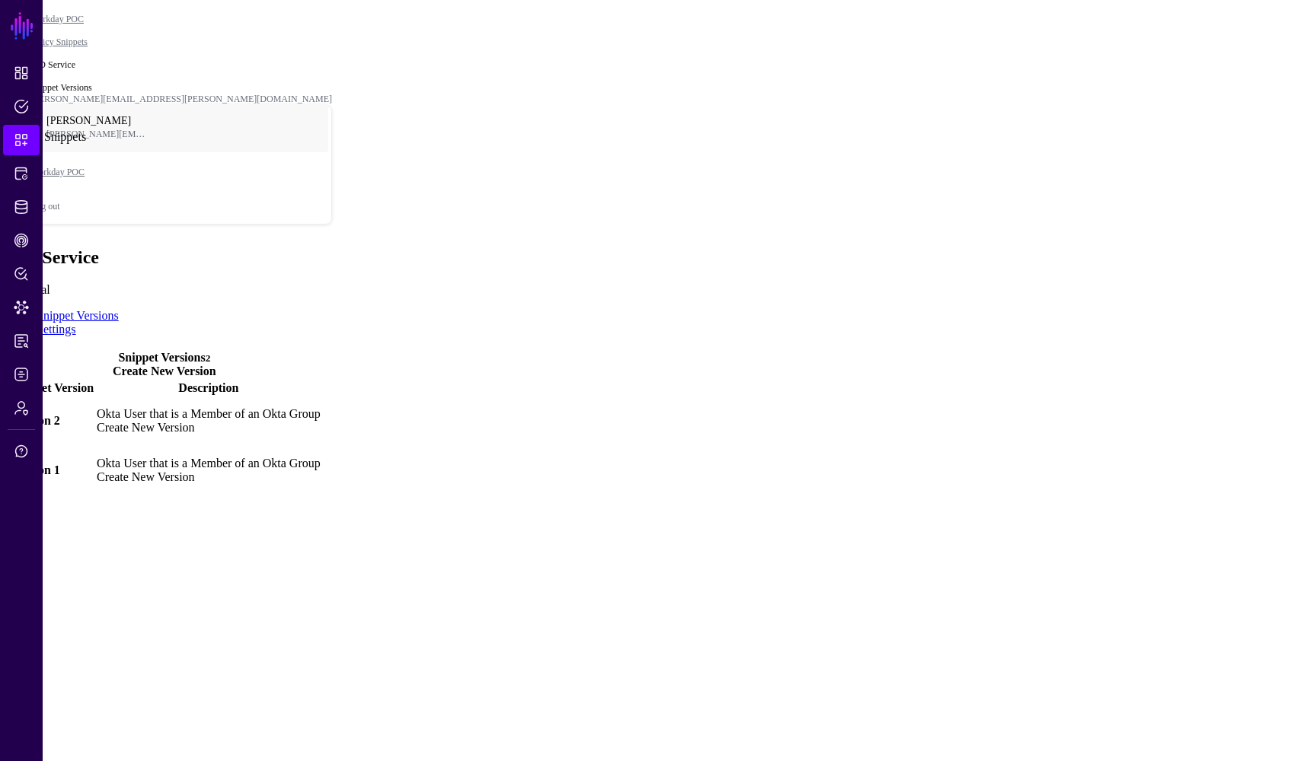
click at [17, 144] on span "Snippets" at bounding box center [21, 139] width 15 height 15
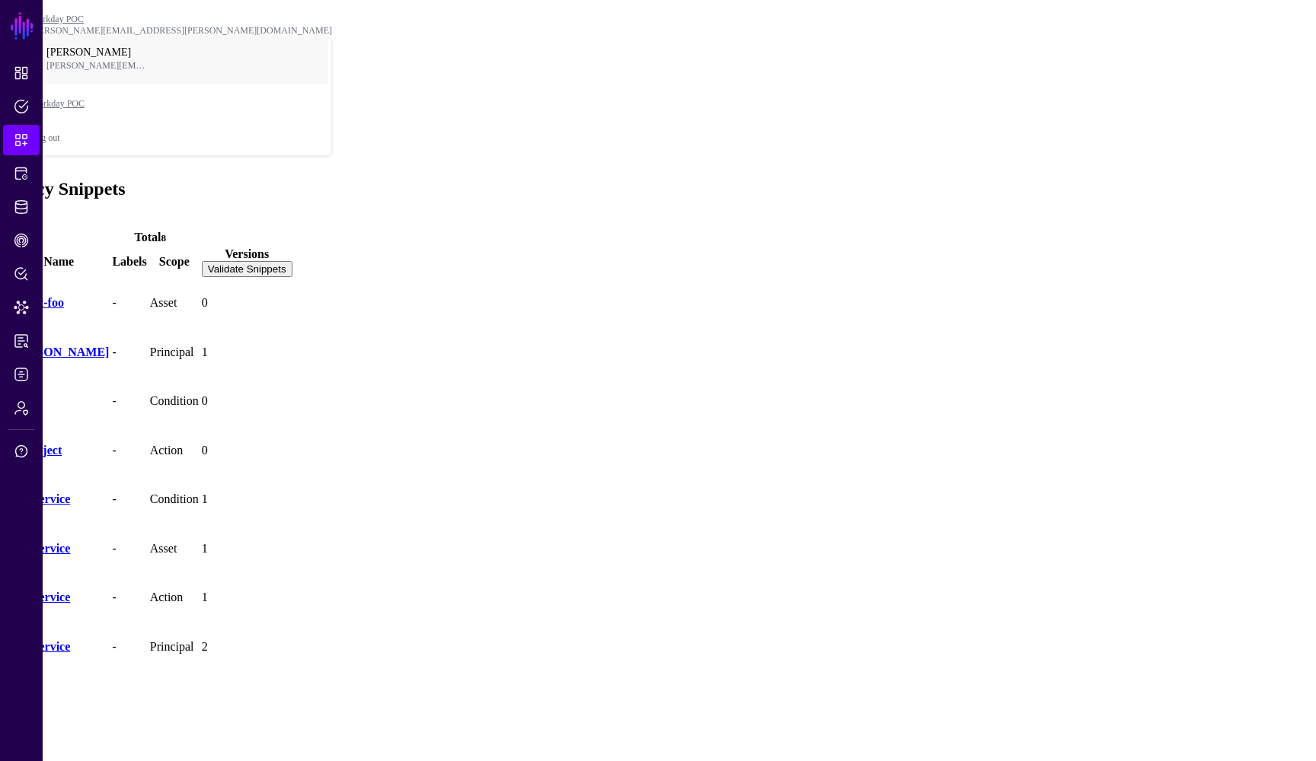
click at [27, 215] on span "Add" at bounding box center [16, 221] width 21 height 13
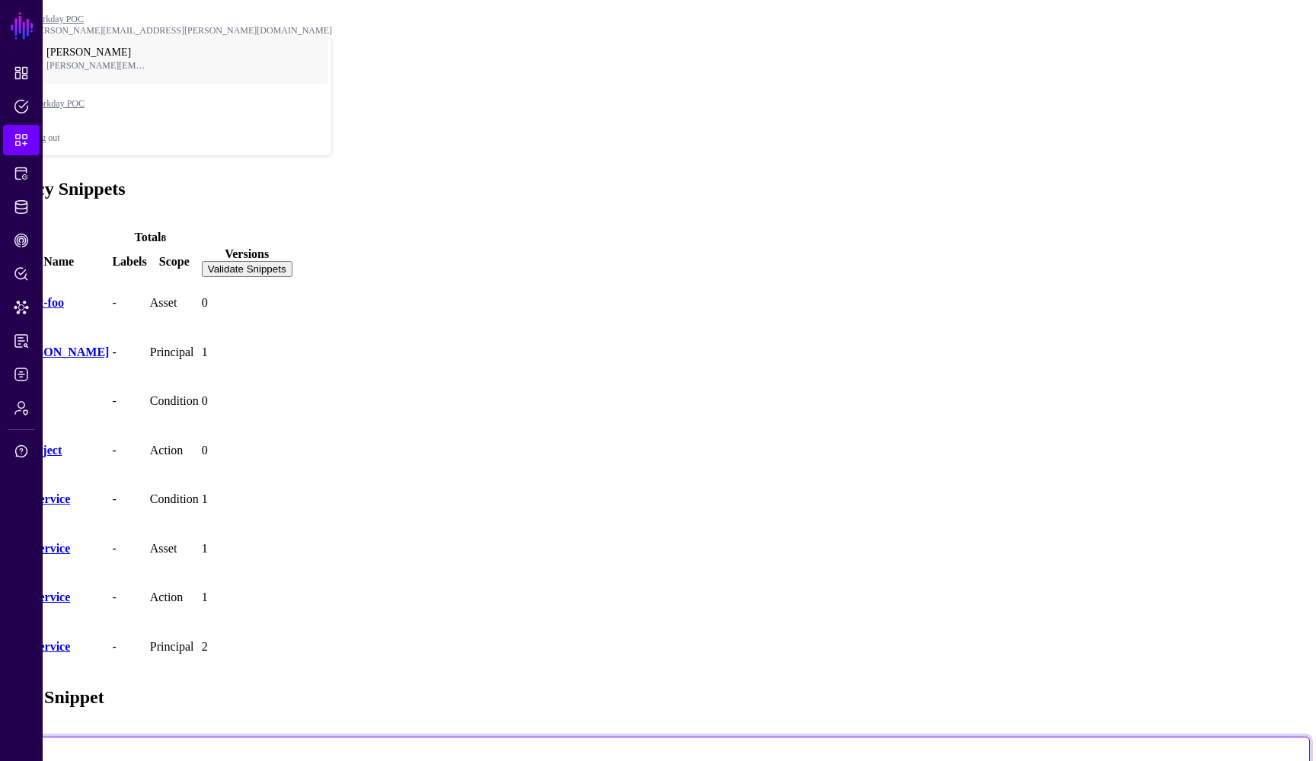
click at [61, 761] on span at bounding box center [61, 768] width 0 height 13
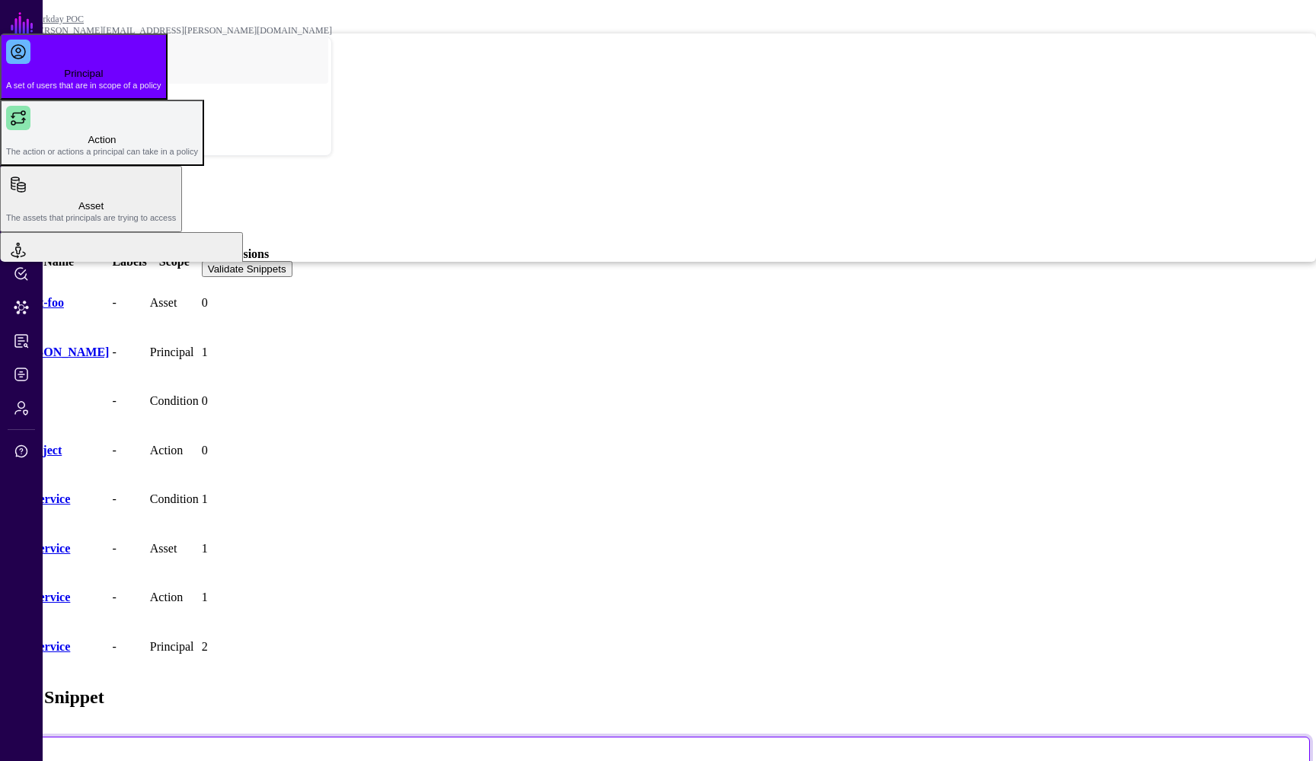
click at [198, 156] on span "The action or actions a principal can take in a policy" at bounding box center [102, 151] width 192 height 9
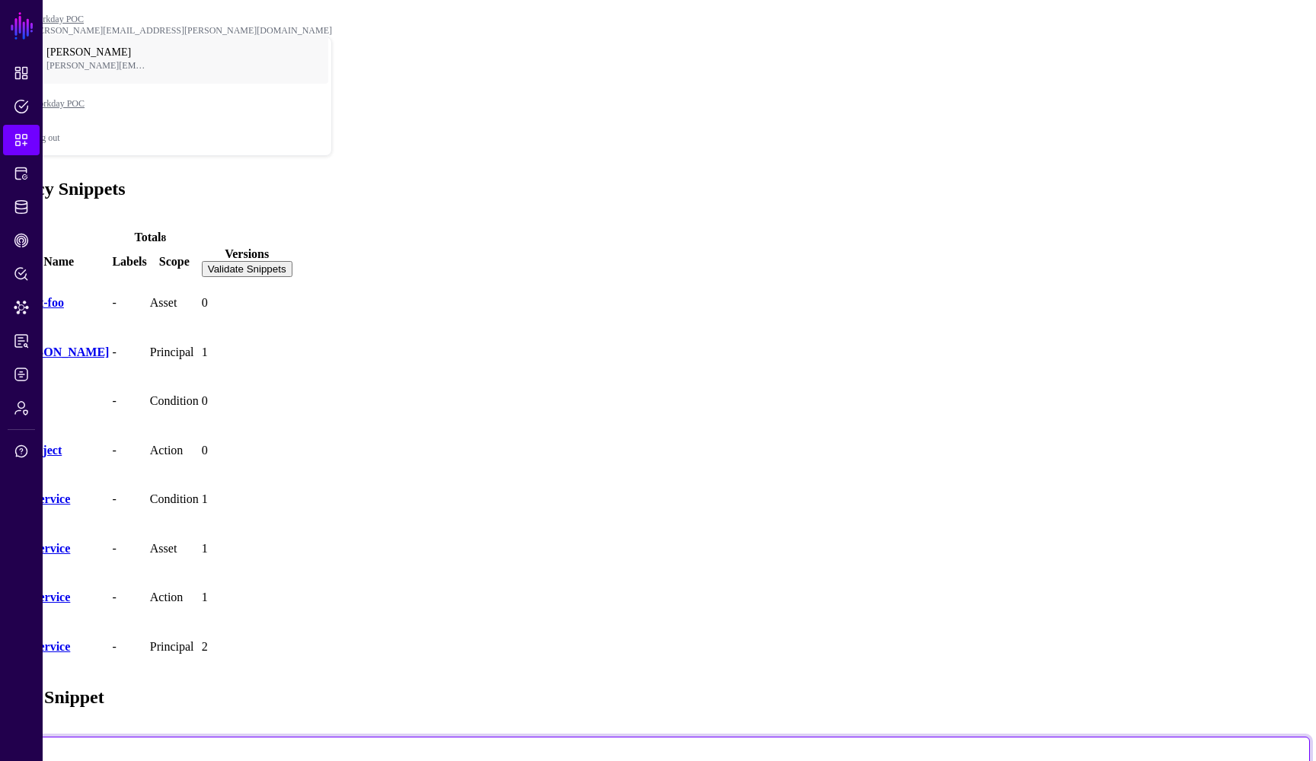
click at [52, 761] on span at bounding box center [52, 768] width 0 height 13
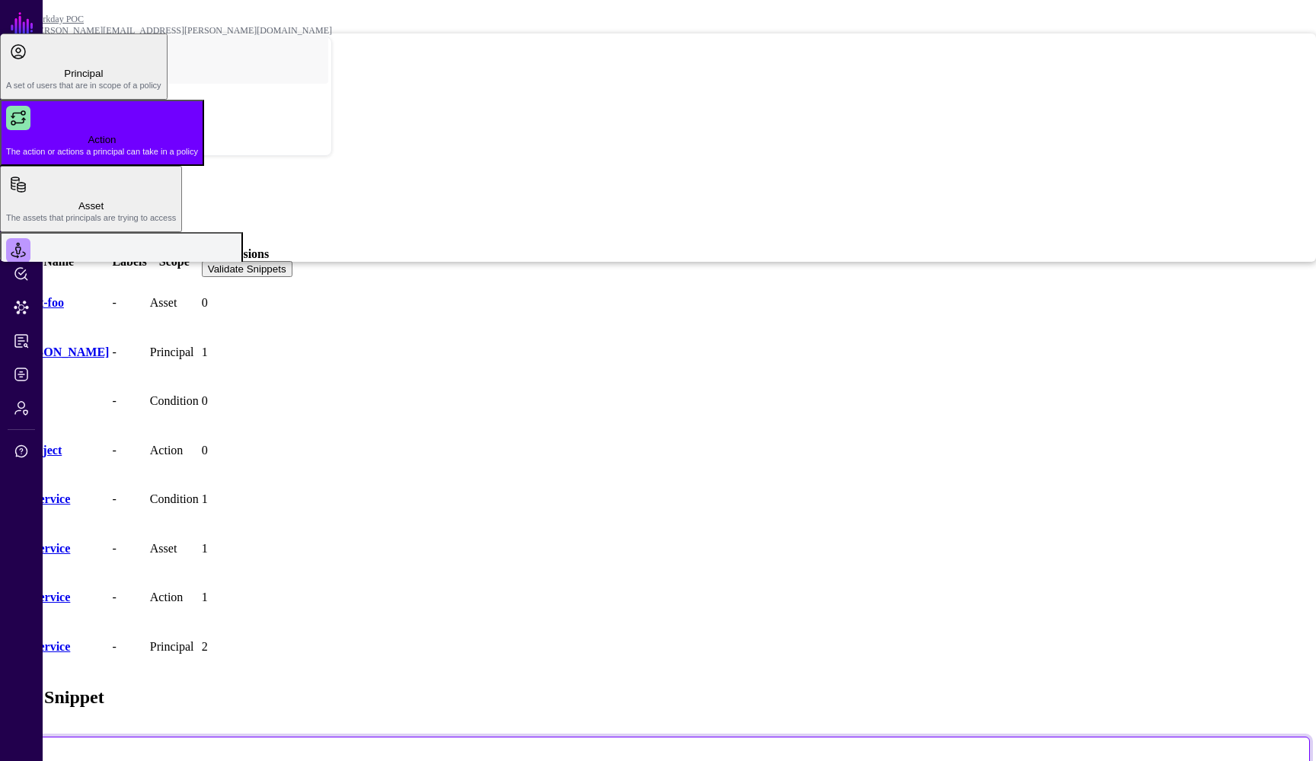
click at [237, 292] on span "Condition A set of circumstances where a policy should return a decision" at bounding box center [121, 278] width 231 height 30
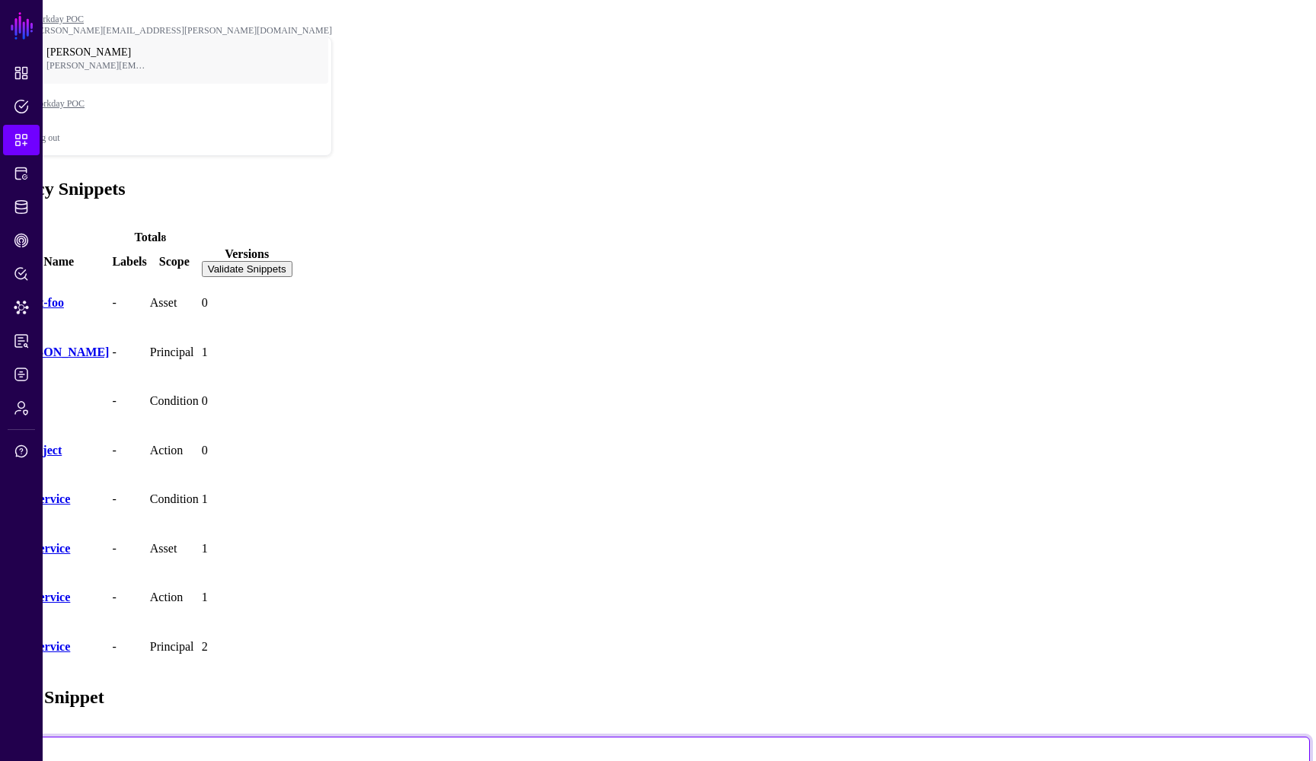
click at [65, 761] on span at bounding box center [65, 768] width 0 height 13
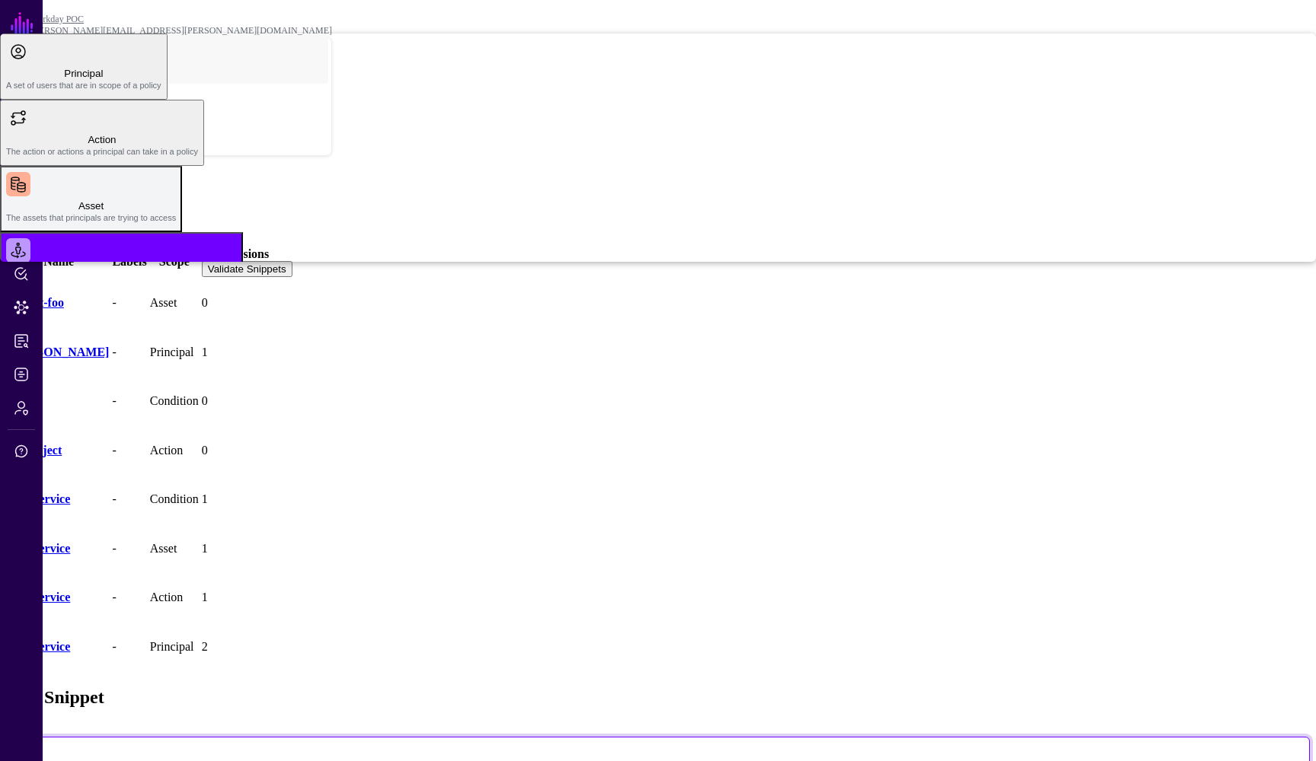
click at [176, 226] on span "Asset The assets that principals are trying to access" at bounding box center [91, 211] width 170 height 30
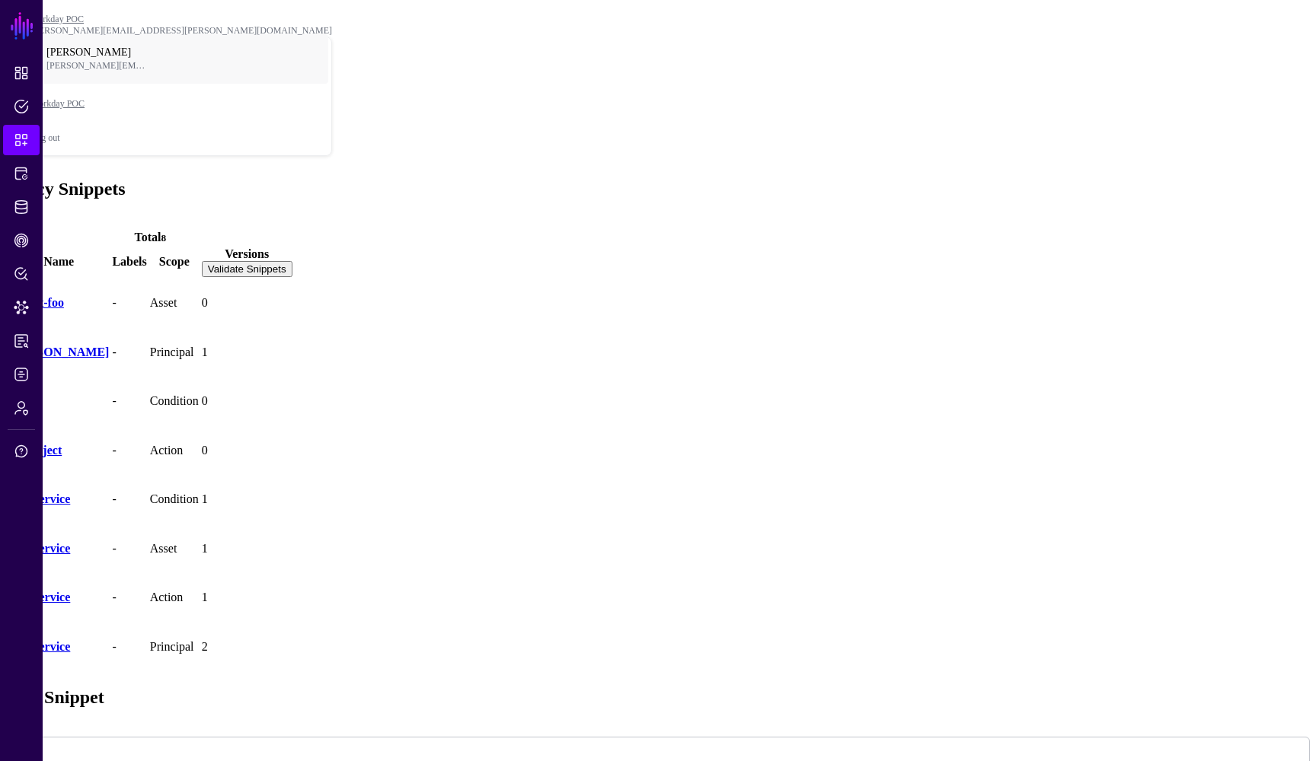
click at [292, 261] on button "Validate Snippets" at bounding box center [247, 269] width 91 height 16
click at [64, 296] on link "bucket-foo" at bounding box center [36, 302] width 56 height 13
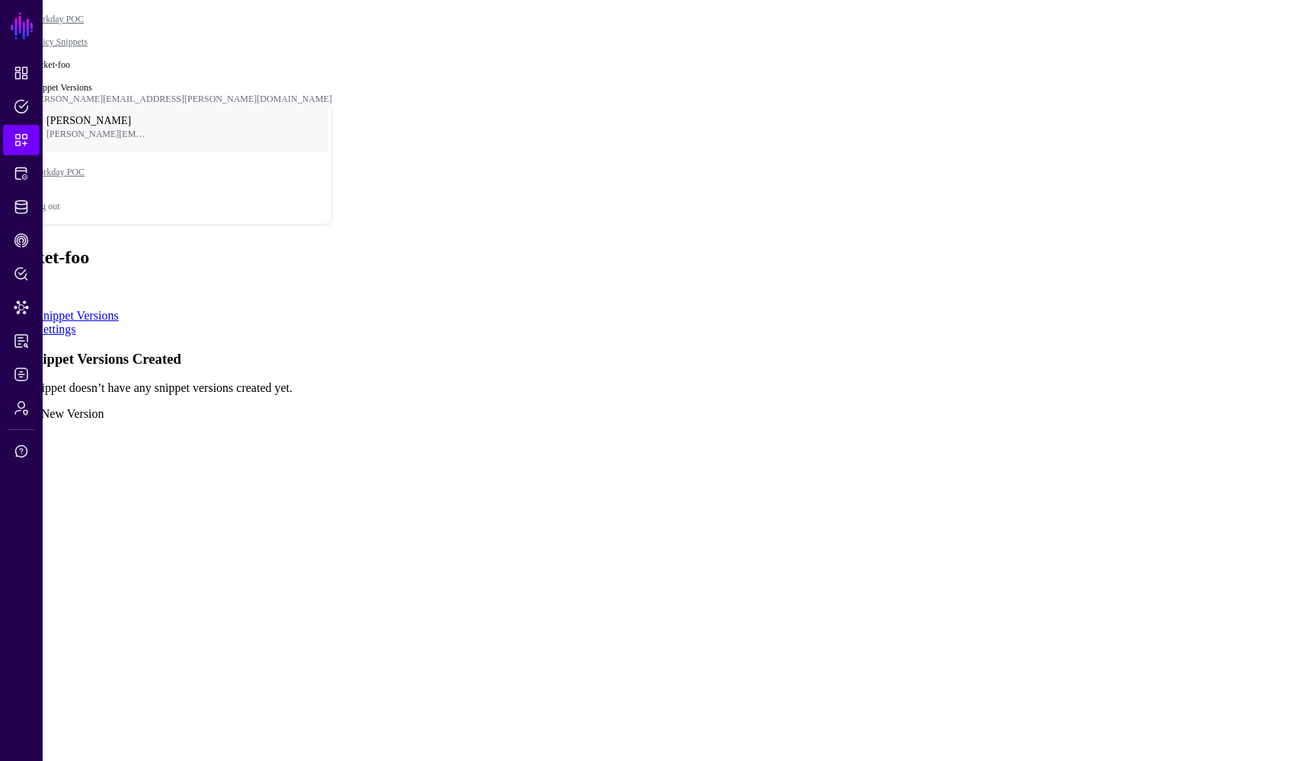
click at [76, 323] on link "Settings" at bounding box center [57, 329] width 40 height 13
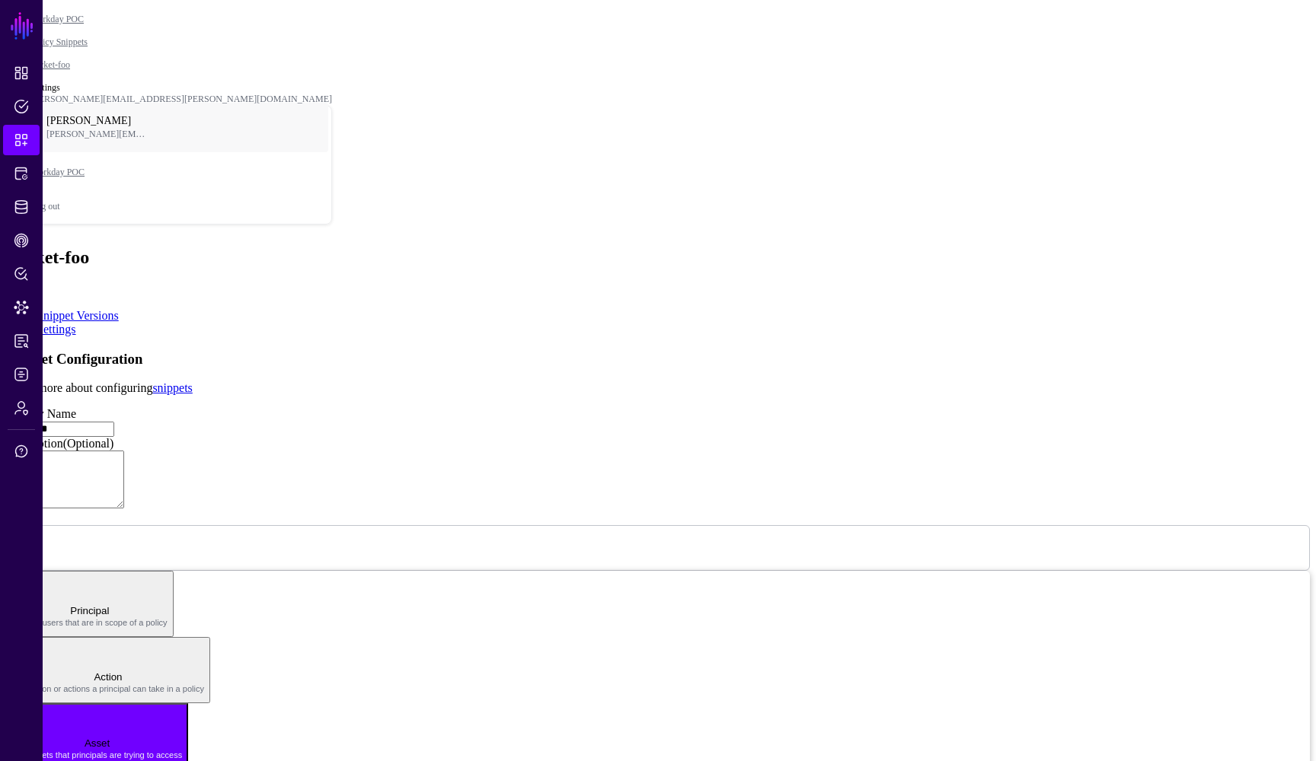
click at [119, 309] on link "Snippet Versions" at bounding box center [78, 315] width 82 height 13
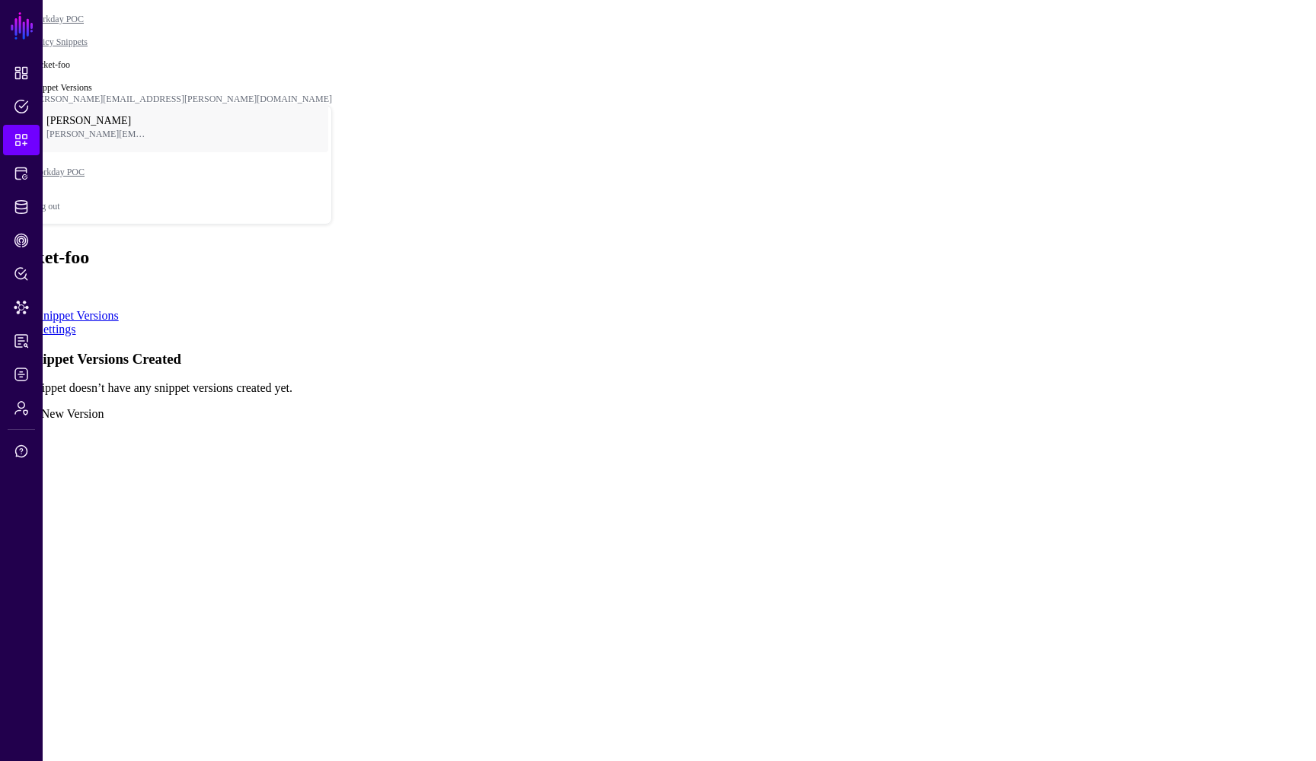
click at [76, 323] on link "Settings" at bounding box center [57, 329] width 40 height 13
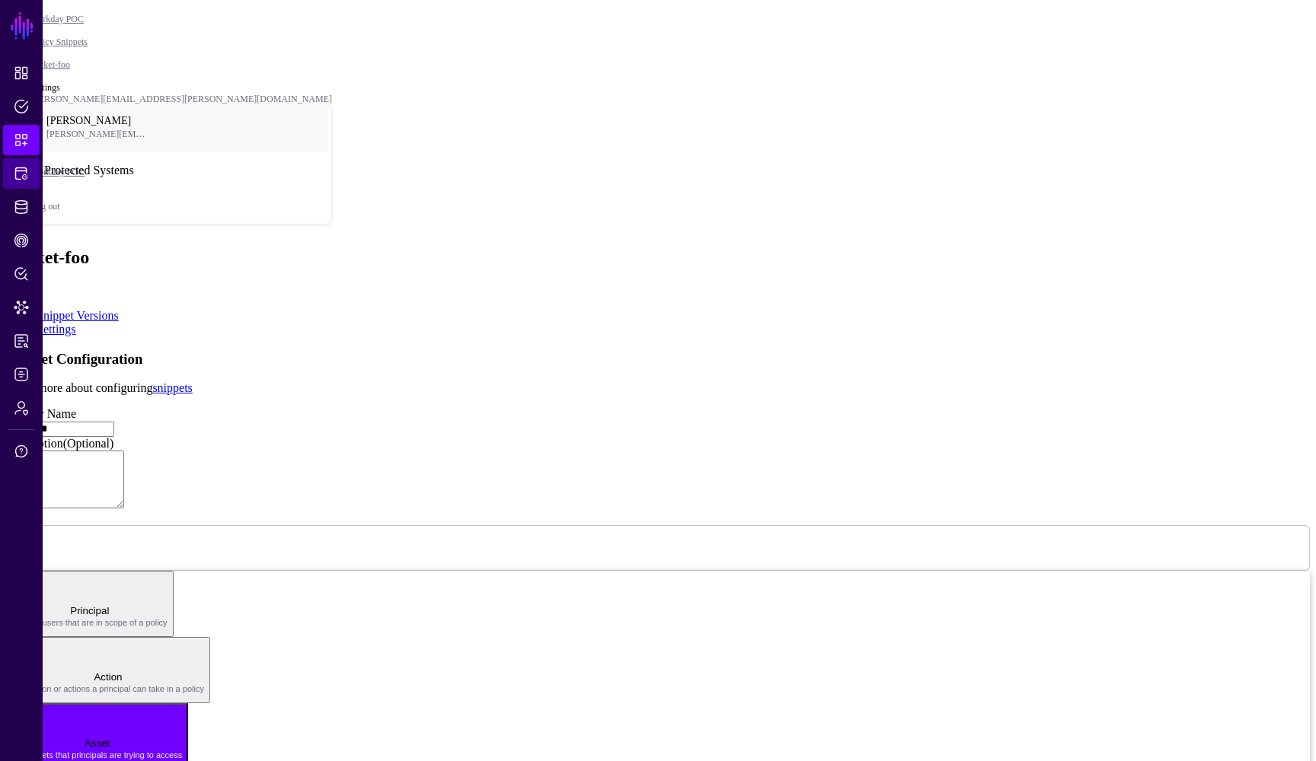
click at [14, 167] on span "Protected Systems" at bounding box center [21, 173] width 15 height 15
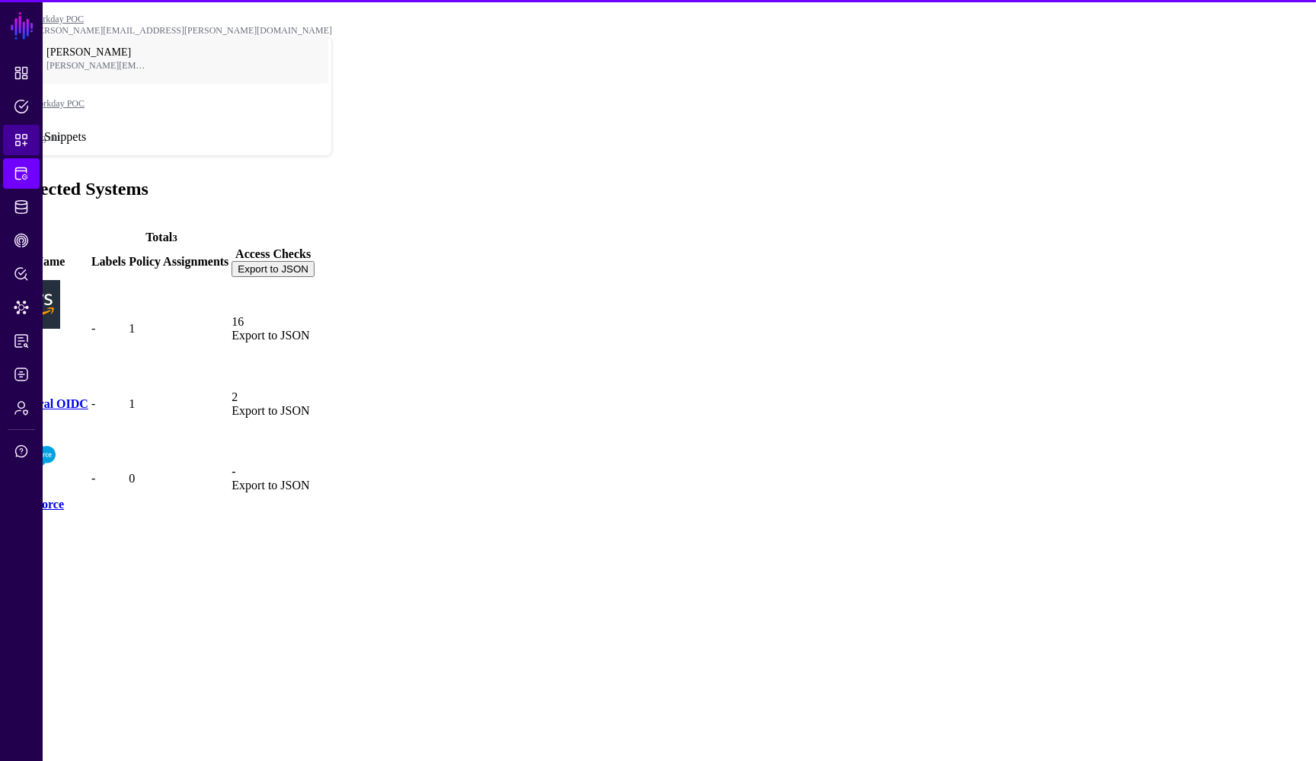
click at [17, 140] on span "Snippets" at bounding box center [21, 139] width 15 height 15
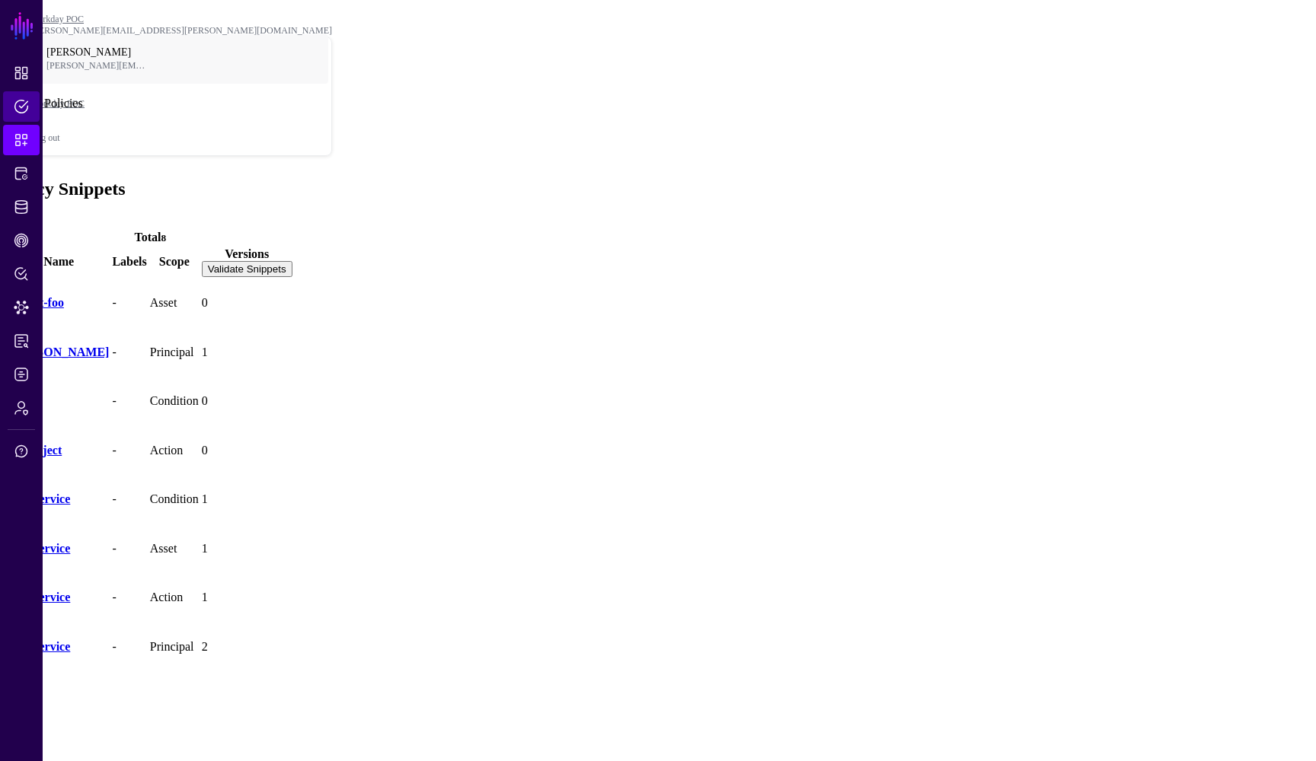
click at [21, 113] on span "Policies" at bounding box center [21, 106] width 15 height 15
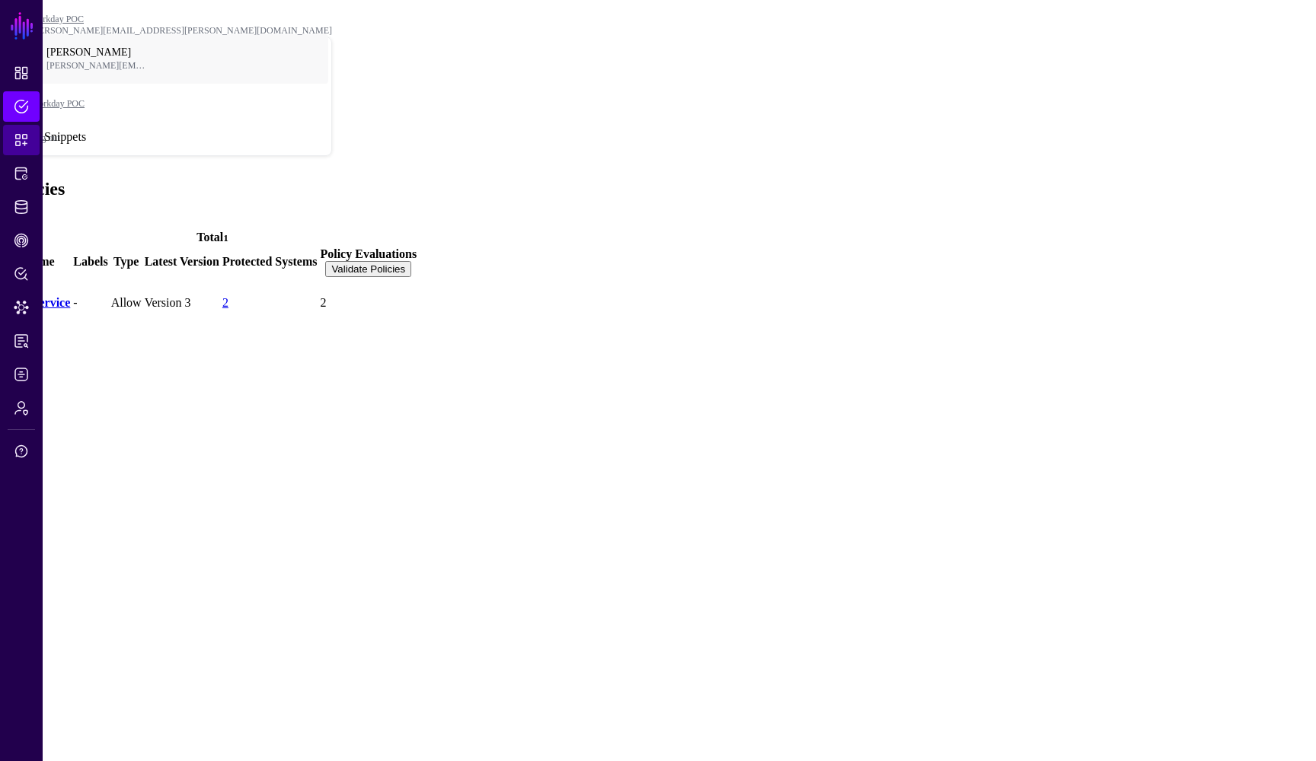
click at [24, 145] on span "Snippets" at bounding box center [21, 139] width 15 height 15
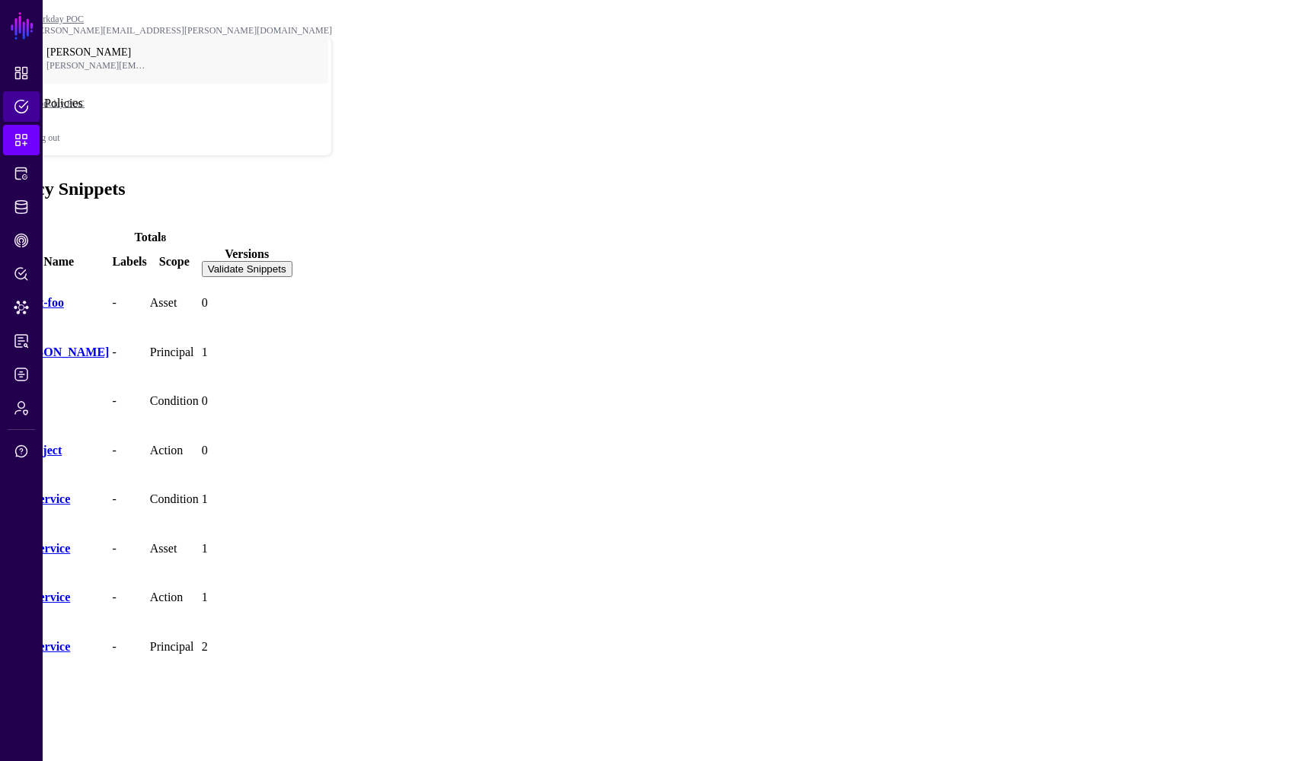
click at [24, 112] on span "Policies" at bounding box center [21, 106] width 15 height 15
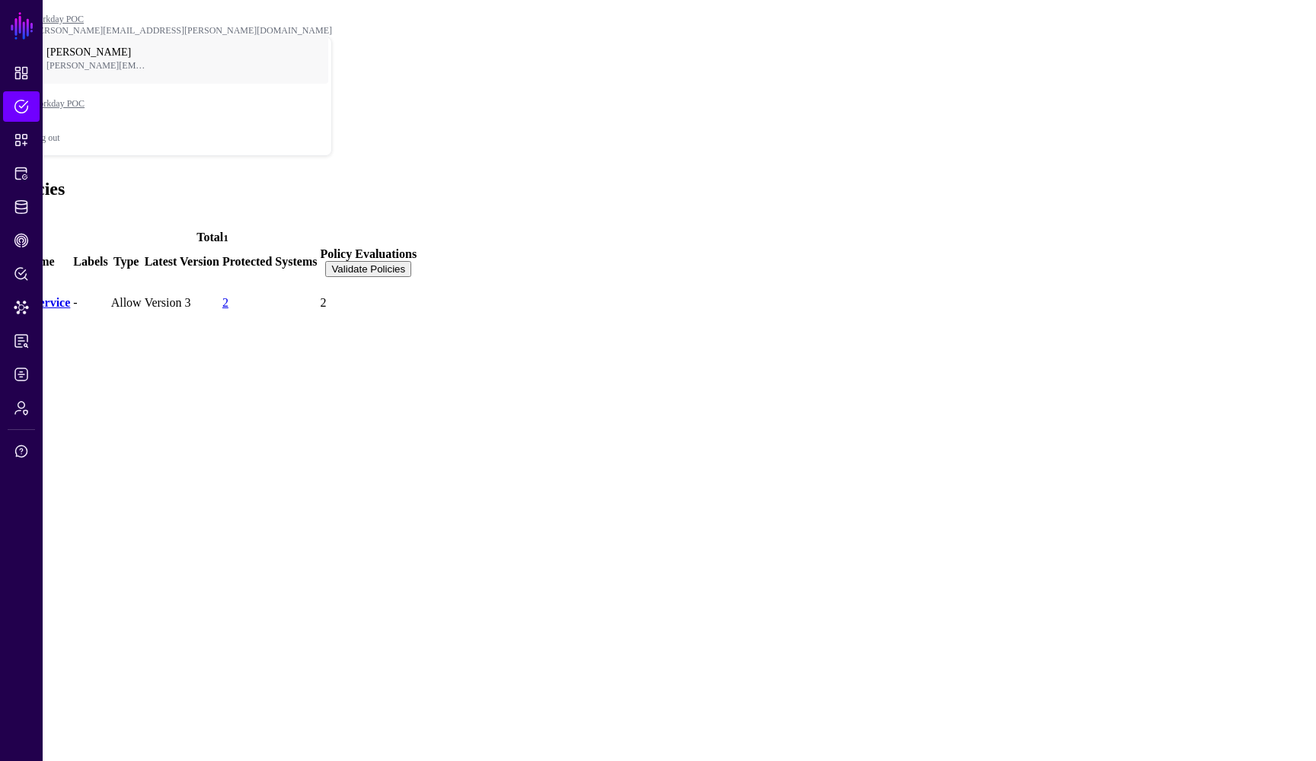
click at [70, 296] on link "WD Service" at bounding box center [39, 302] width 62 height 13
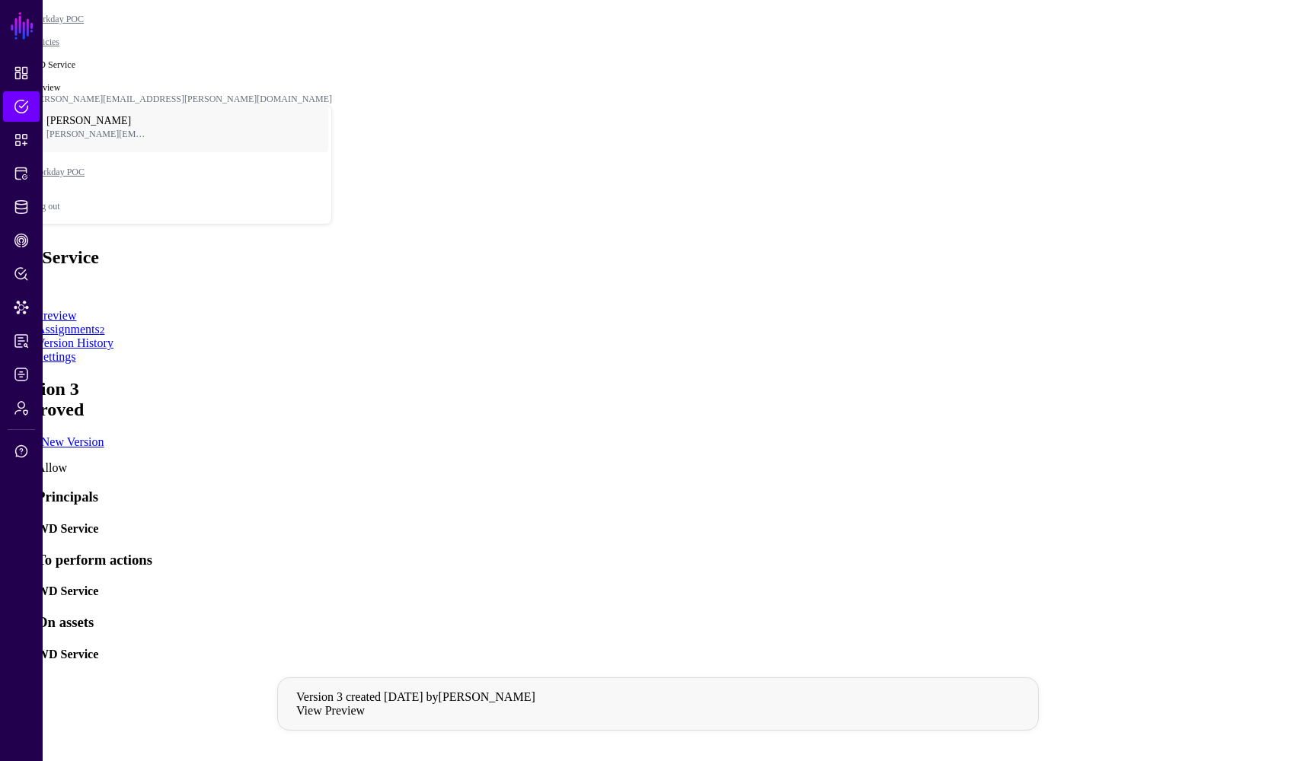
click at [37, 552] on link at bounding box center [37, 552] width 0 height 0
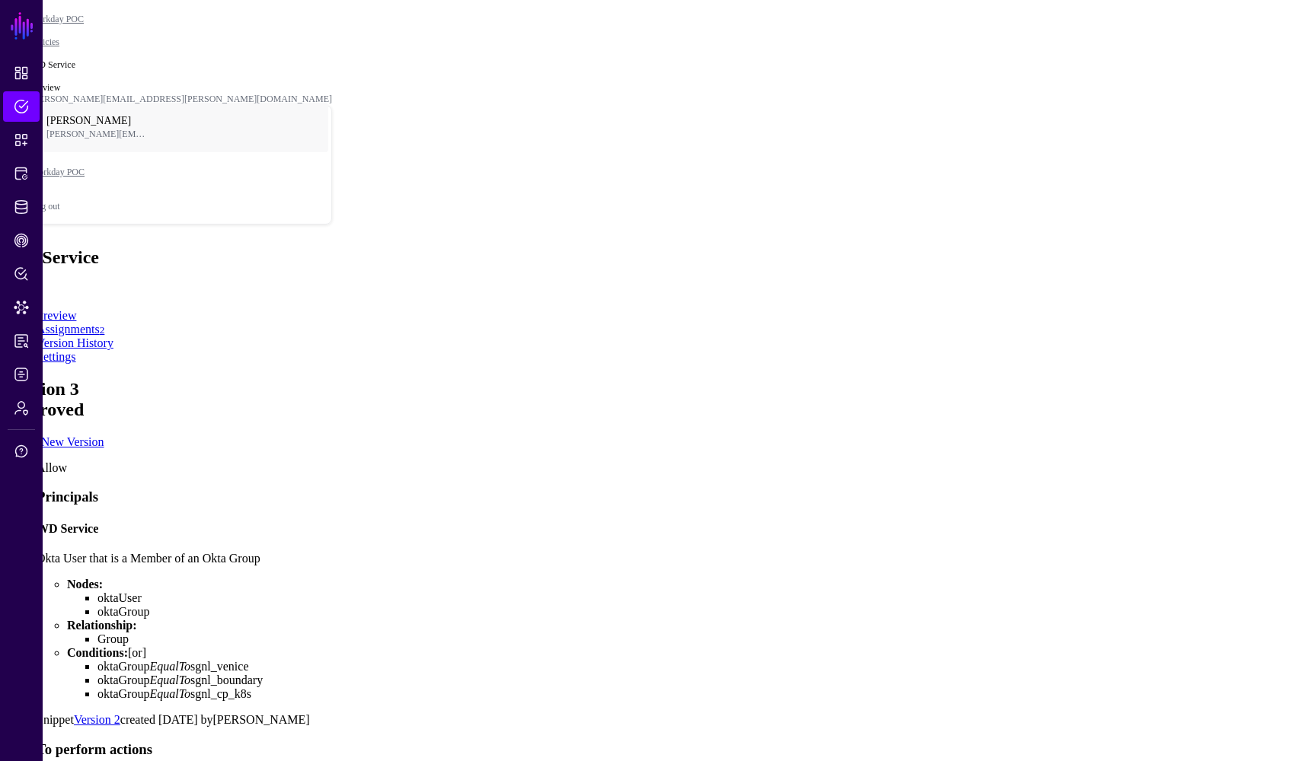
click at [1072, 379] on app-policies-v2-item-preview "Version 3 Approved Create New Version Allow Principals WD Service Okta User tha…" at bounding box center [657, 698] width 1303 height 639
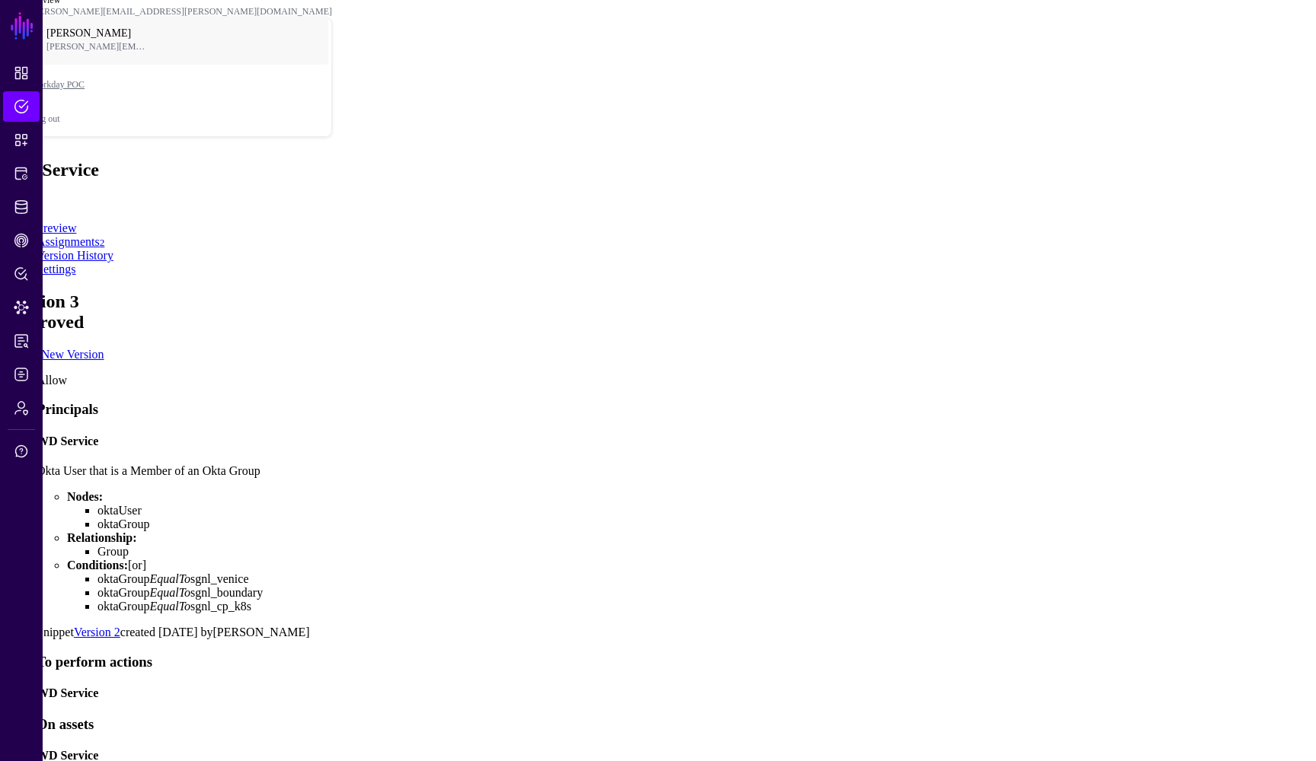
scroll to position [87, 0]
click at [451, 687] on h4 "WD Service" at bounding box center [673, 694] width 1273 height 14
click at [1066, 441] on app-policies-v2-item-preview "Version 3 Approved Create New Version Allow Principals WD Service Okta User tha…" at bounding box center [657, 658] width 1303 height 733
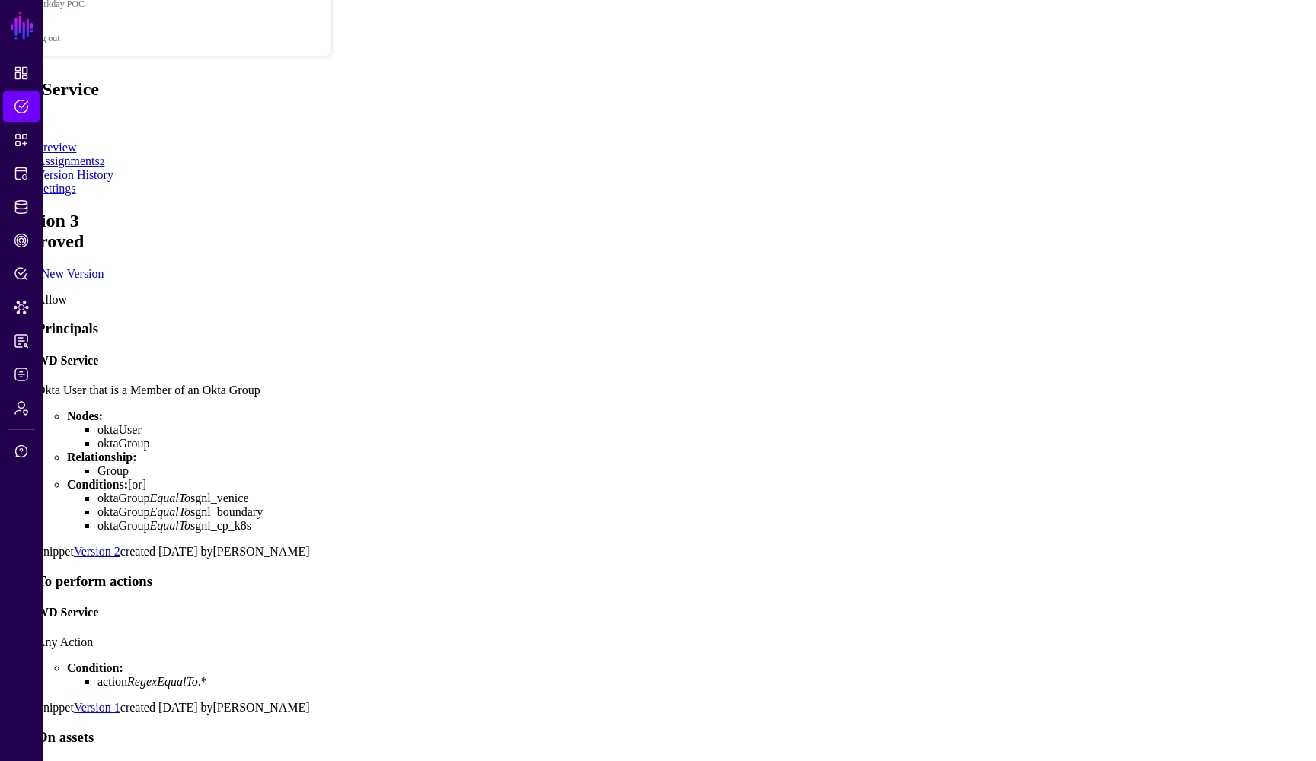
scroll to position [167, 0]
click at [451, 761] on h4 "WD Service" at bounding box center [673, 770] width 1273 height 14
click at [1041, 464] on app-policies-v2-item-preview "Version 3 Approved Create New Version Allow Principals WD Service Okta User tha…" at bounding box center [657, 659] width 1303 height 895
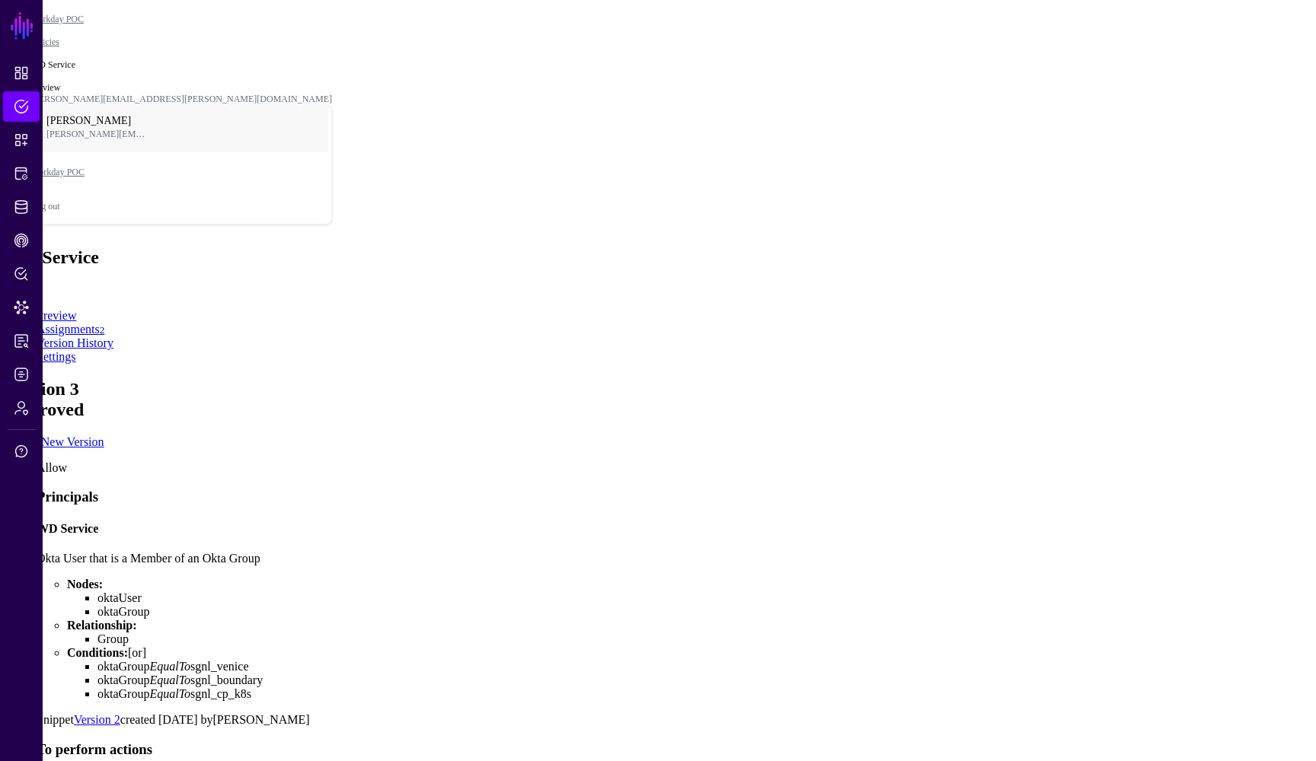
scroll to position [0, 0]
click at [20, 68] on span "Dashboard" at bounding box center [21, 72] width 15 height 15
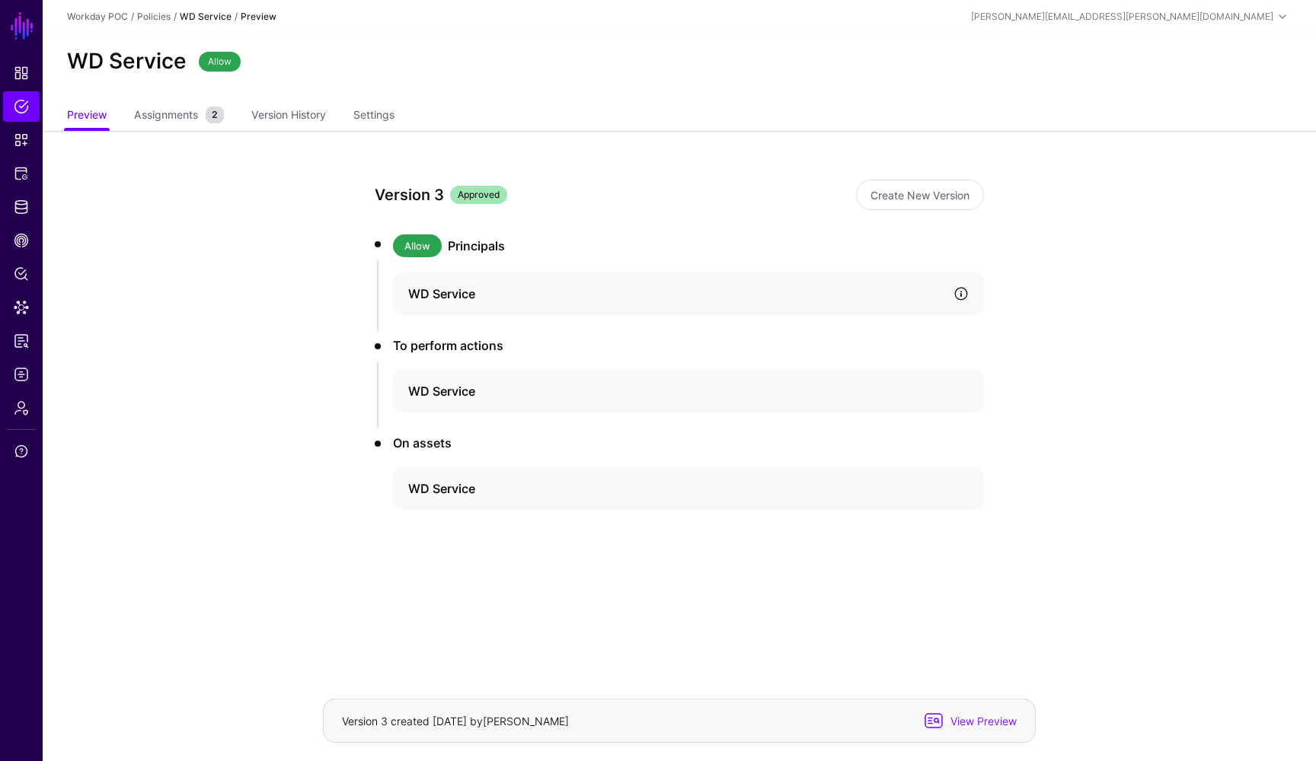
click at [961, 294] on link at bounding box center [960, 293] width 15 height 15
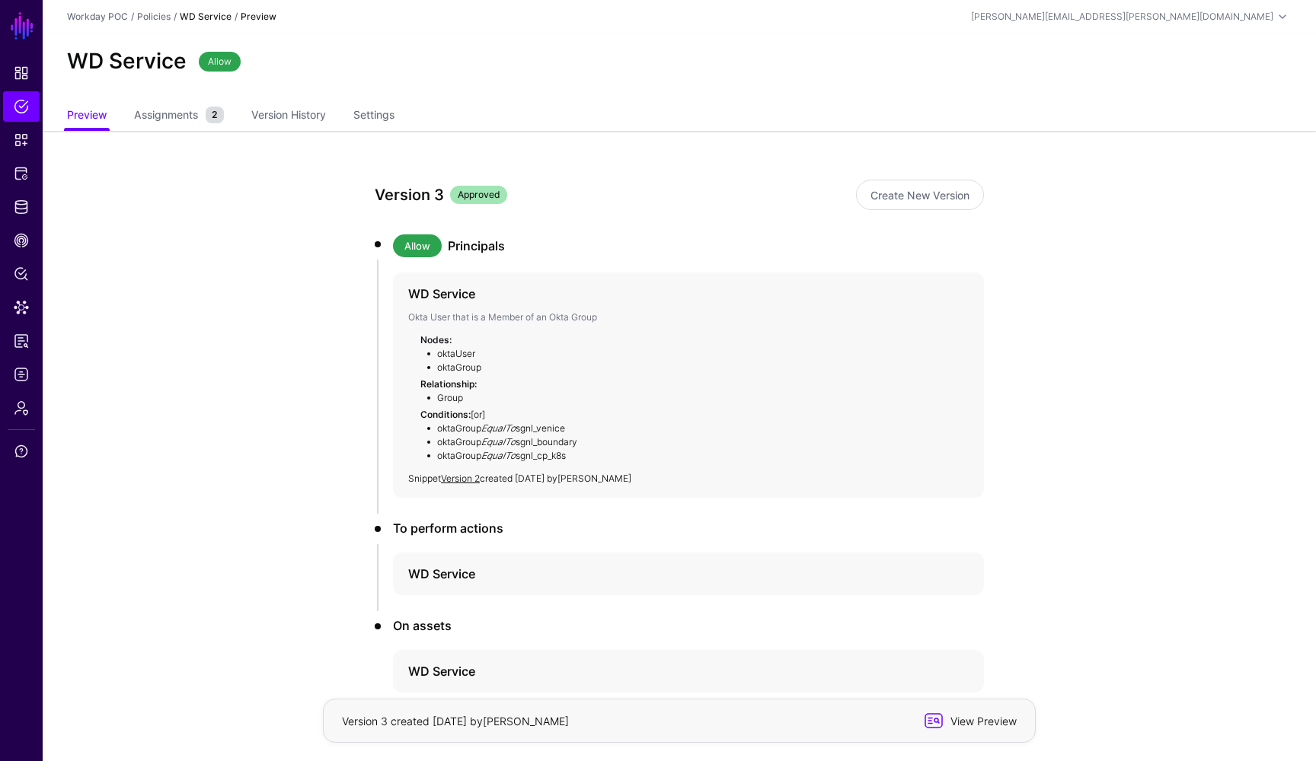
click at [968, 719] on span "View Preview" at bounding box center [981, 721] width 75 height 16
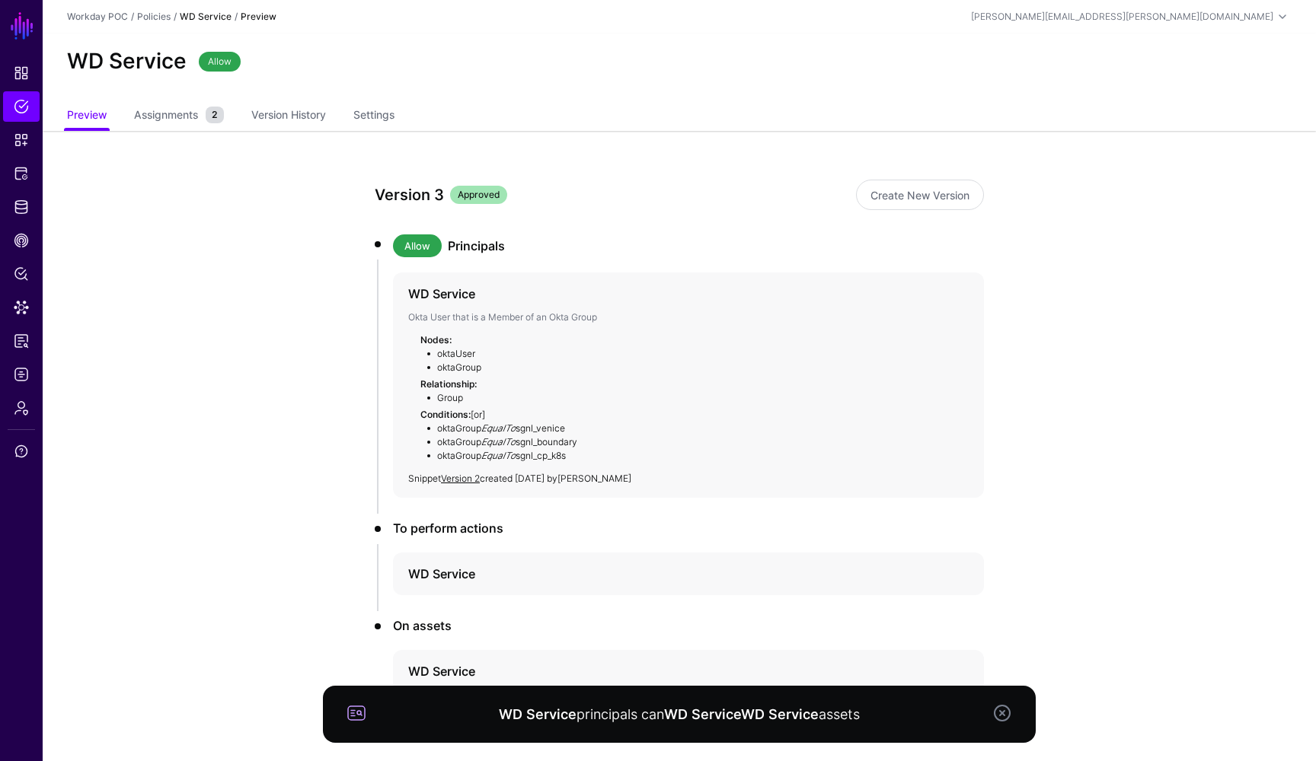
click at [1004, 713] on link at bounding box center [1002, 713] width 18 height 18
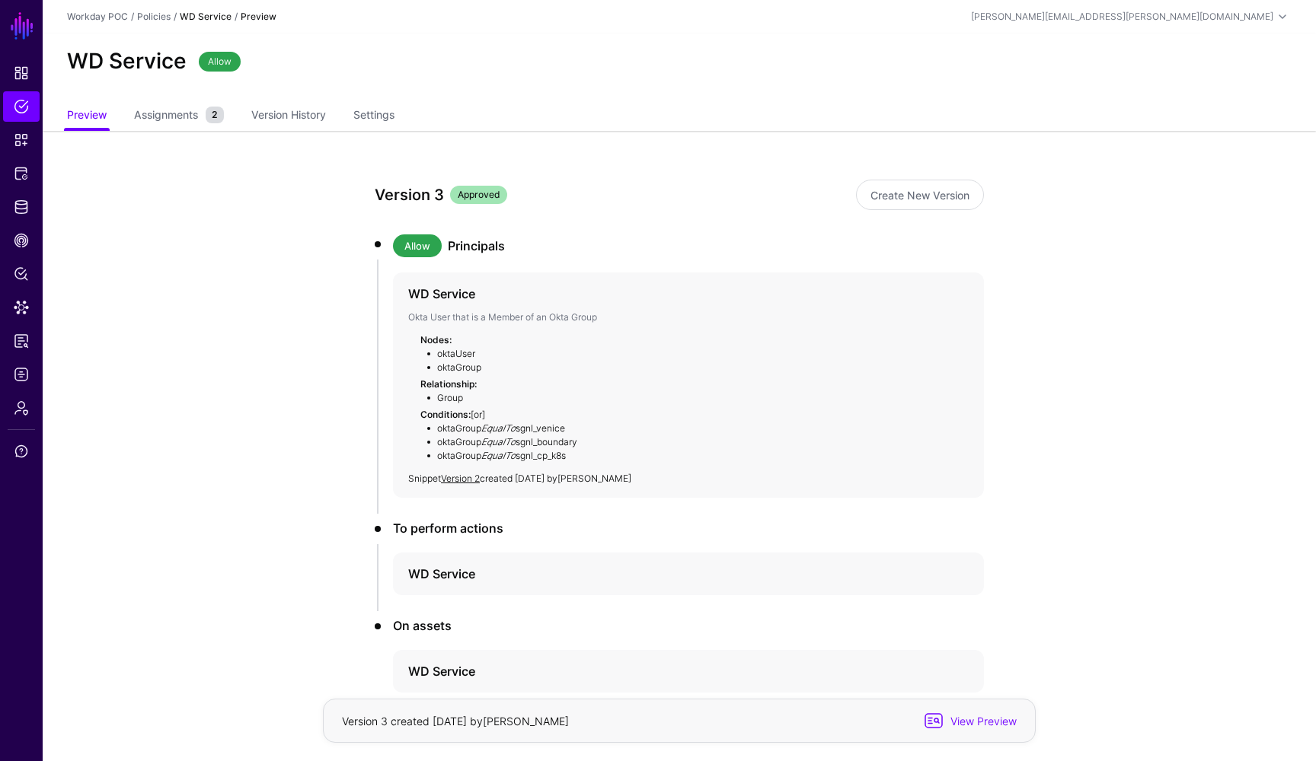
click at [1034, 622] on app-policies-v2-item-preview "Version 3 Approved Create New Version Allow Principals WD Service Okta User tha…" at bounding box center [679, 490] width 1273 height 718
click at [661, 576] on h4 "WD Service" at bounding box center [674, 574] width 533 height 18
click at [1072, 543] on app-policies-v2-item-preview "Version 3 Approved Create New Version Allow Principals WD Service Okta User tha…" at bounding box center [679, 530] width 1273 height 799
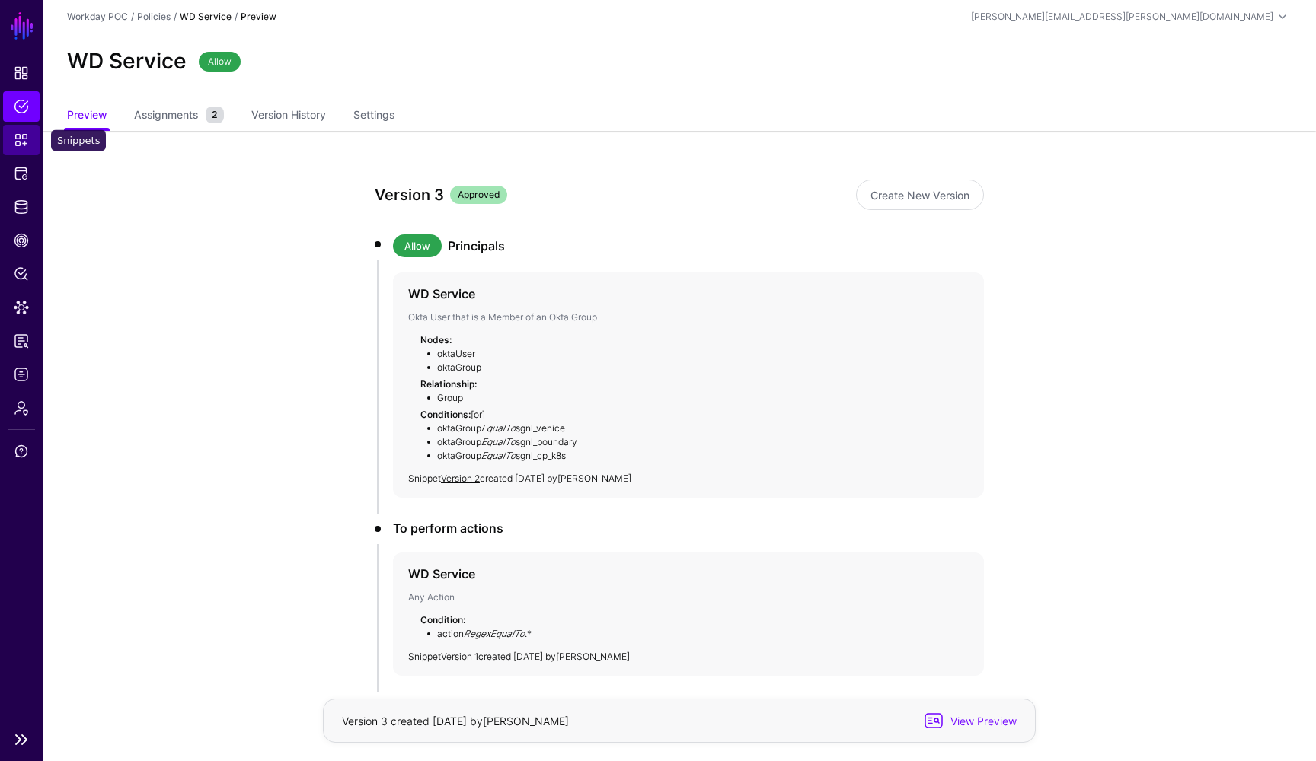
click at [20, 143] on span "Snippets" at bounding box center [21, 139] width 15 height 15
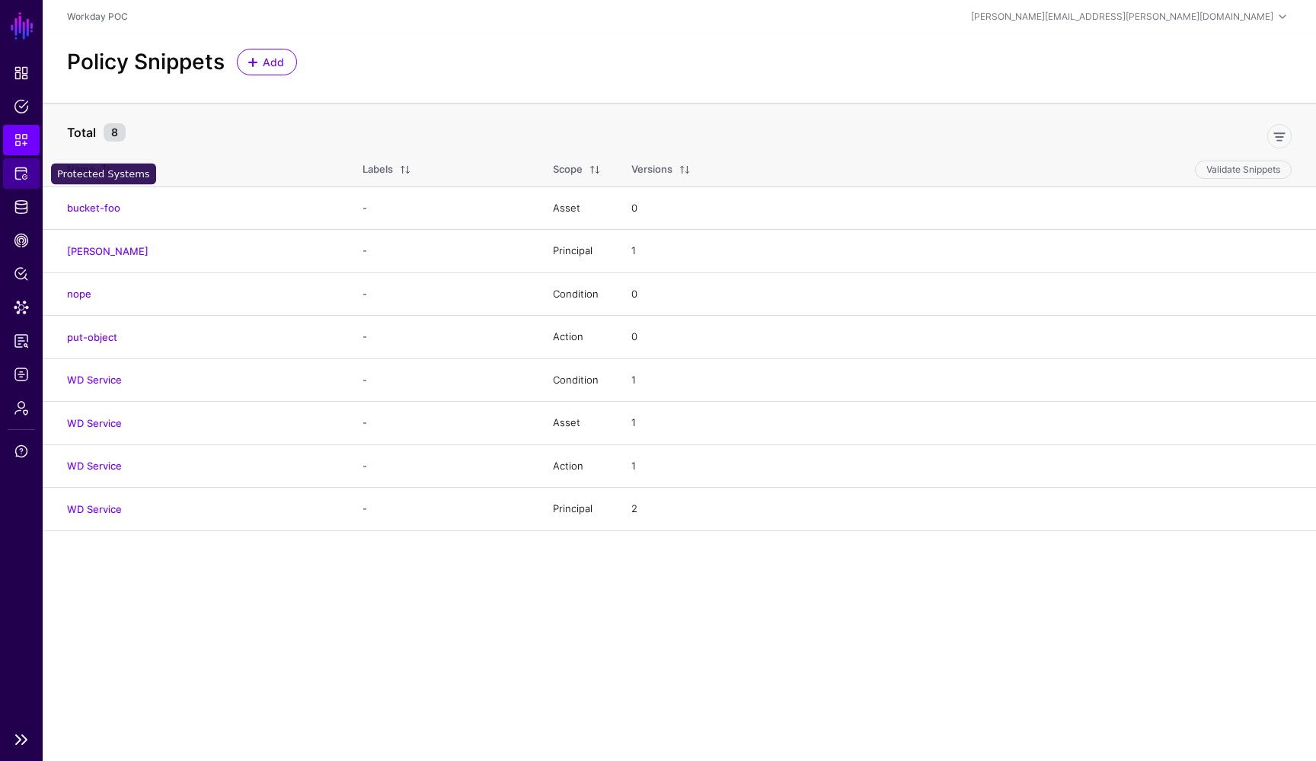
click at [21, 178] on span "Protected Systems" at bounding box center [21, 173] width 15 height 15
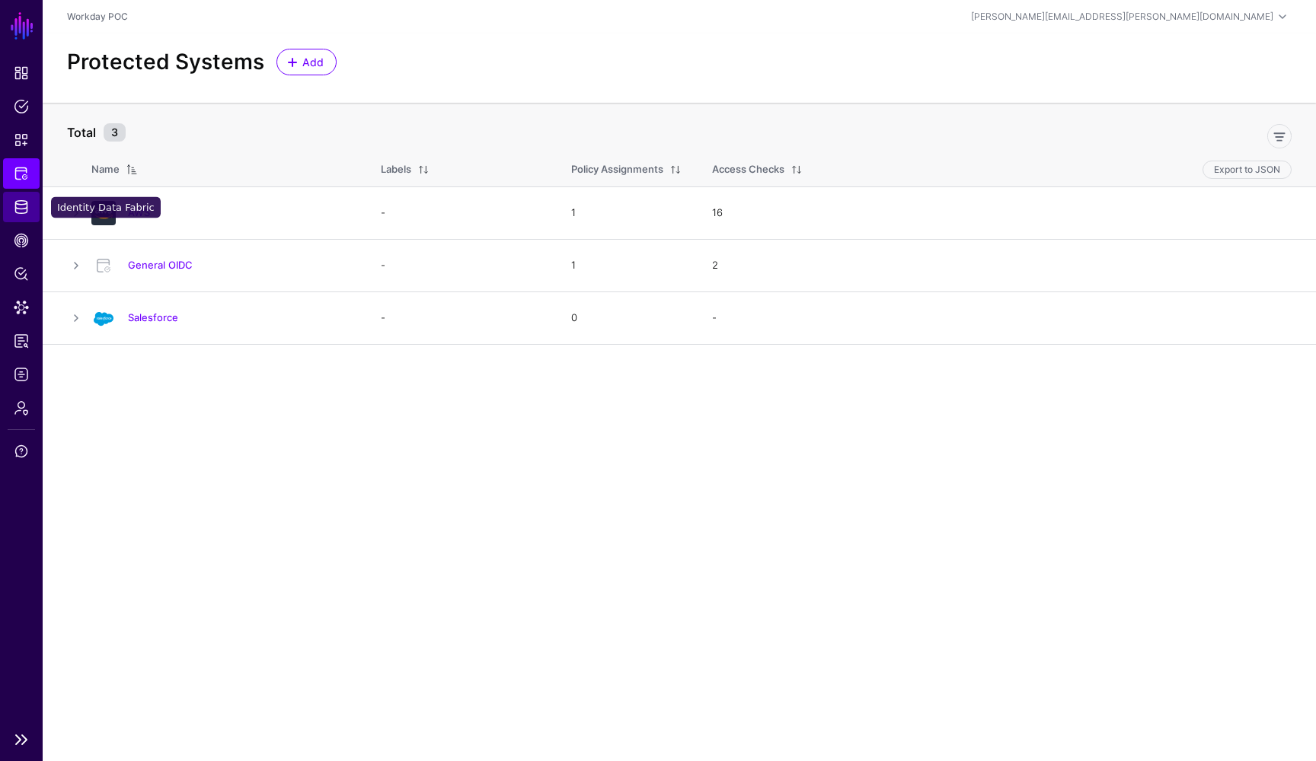
click at [26, 206] on span "Identity Data Fabric" at bounding box center [21, 206] width 15 height 15
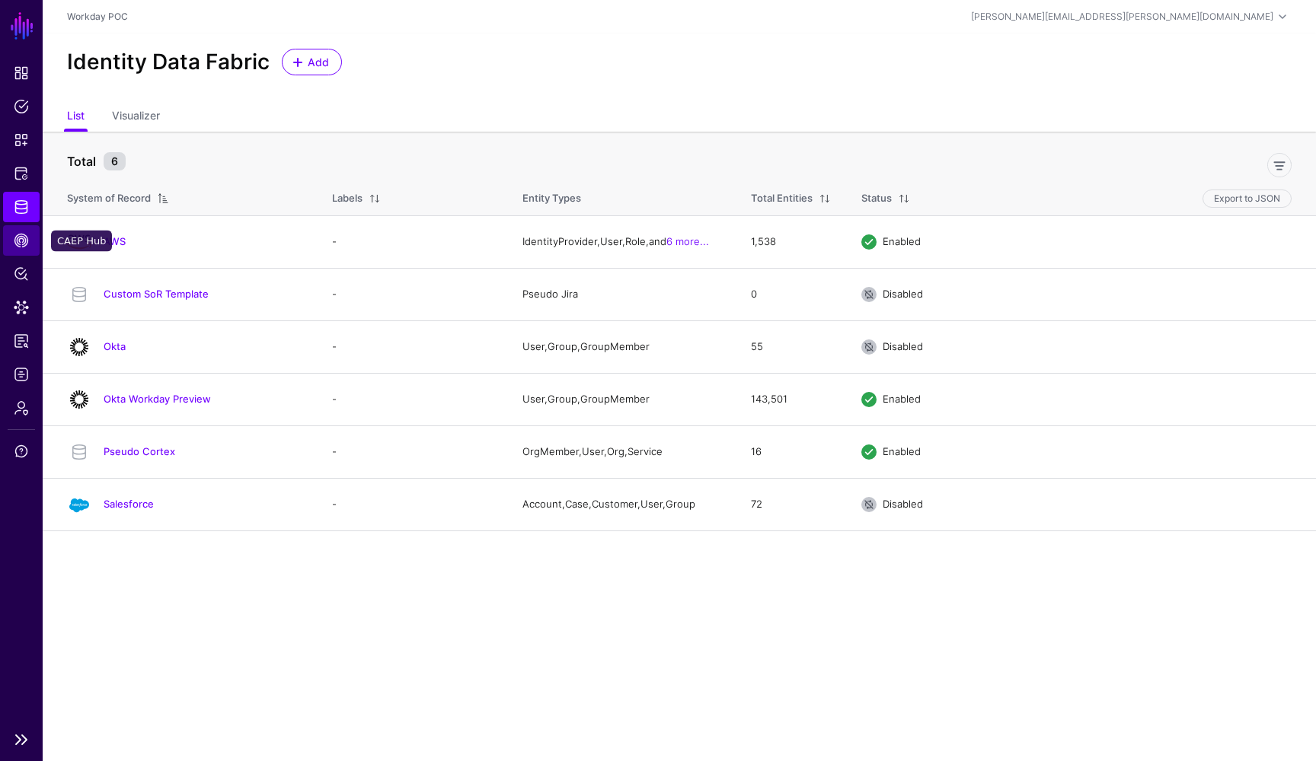
click at [26, 246] on span "CAEP Hub" at bounding box center [21, 240] width 15 height 15
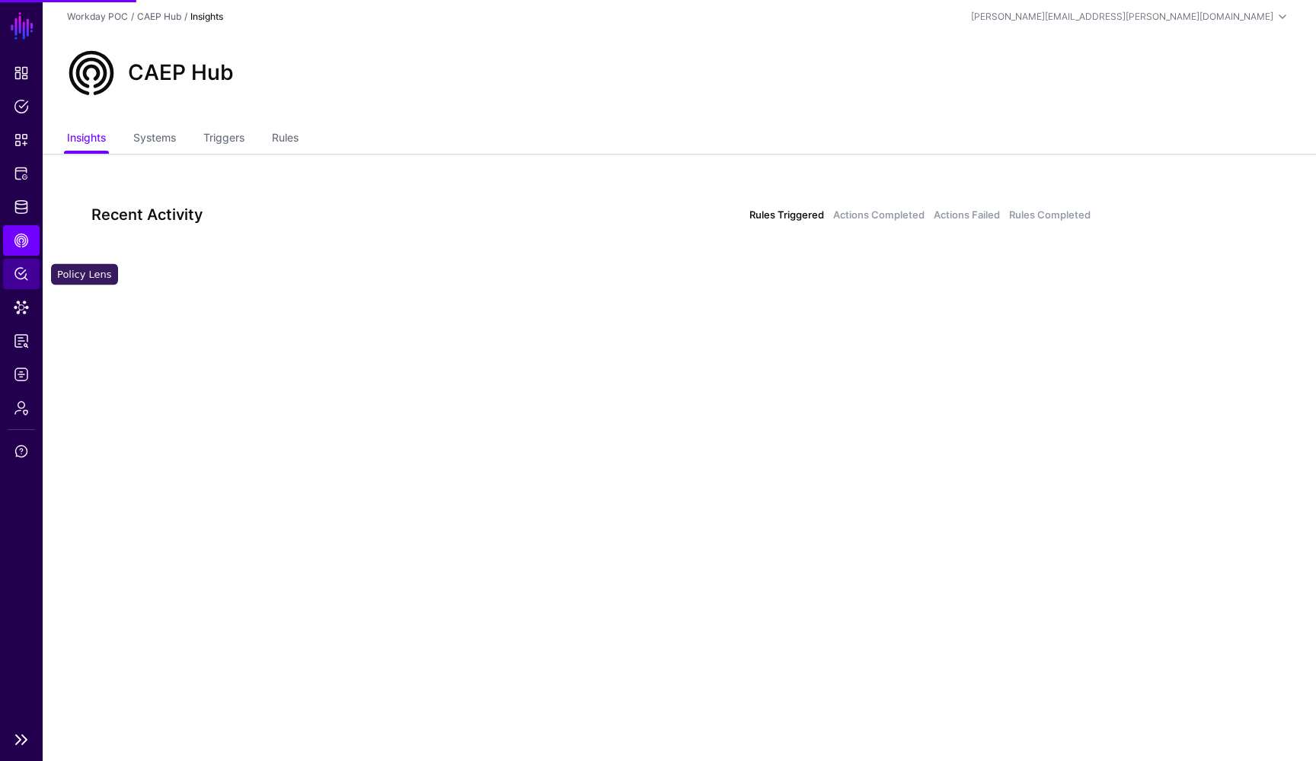
click at [25, 286] on link "Policy Lens" at bounding box center [21, 274] width 37 height 30
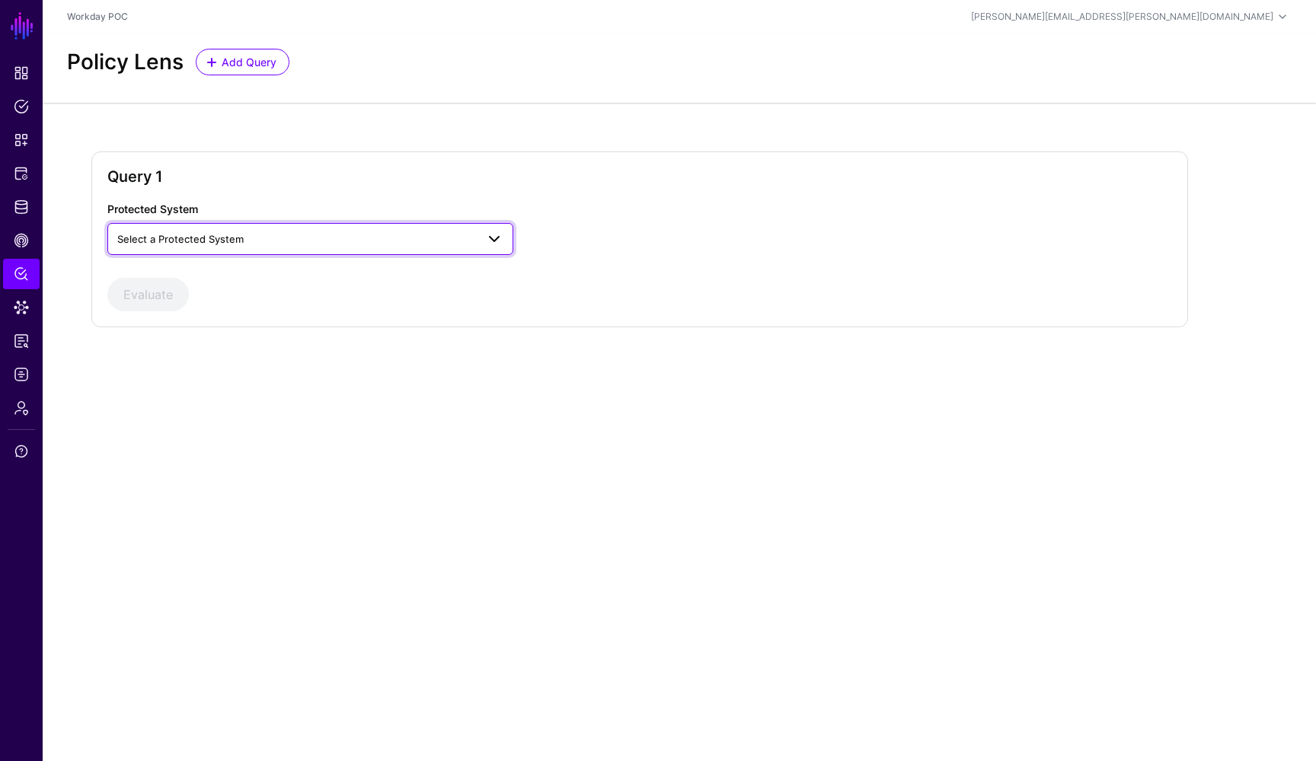
click at [494, 241] on span at bounding box center [494, 239] width 18 height 18
click at [25, 312] on span "Data Lens" at bounding box center [21, 307] width 15 height 15
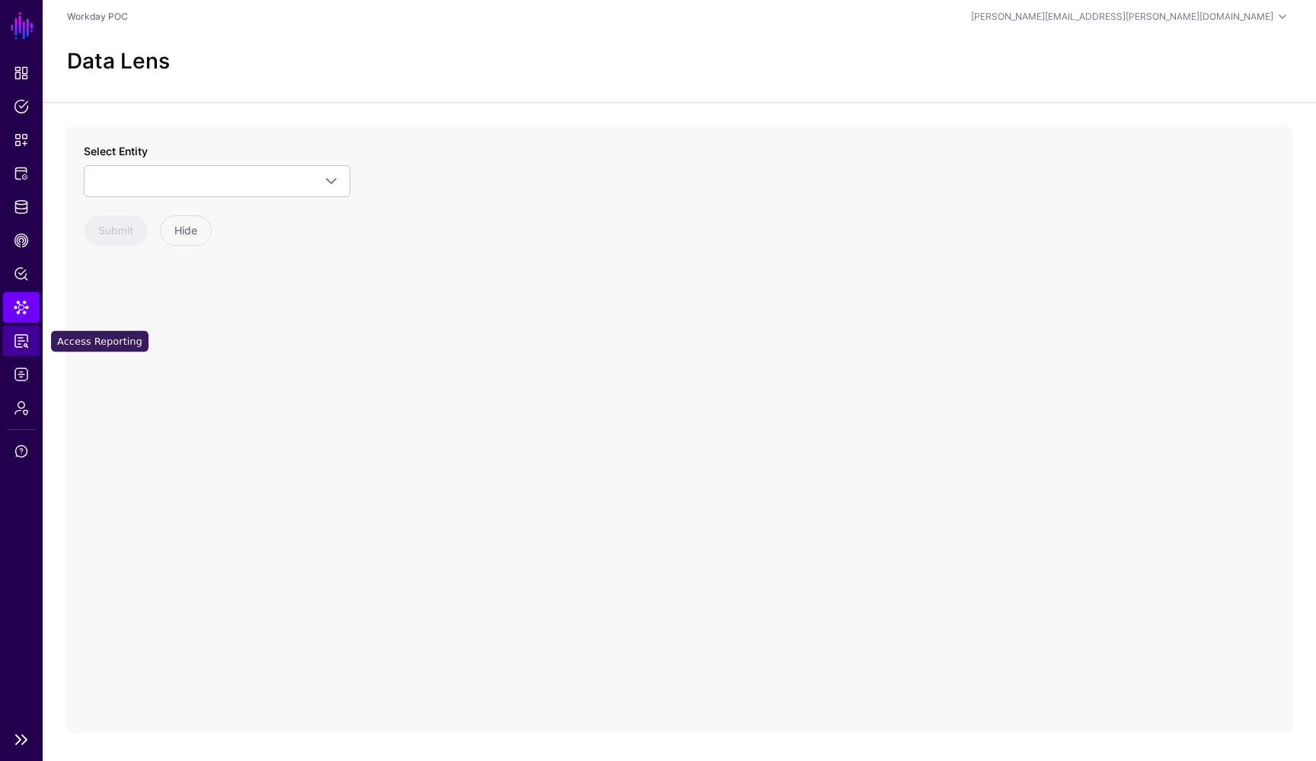
click at [26, 337] on span "Access Reporting" at bounding box center [21, 340] width 15 height 15
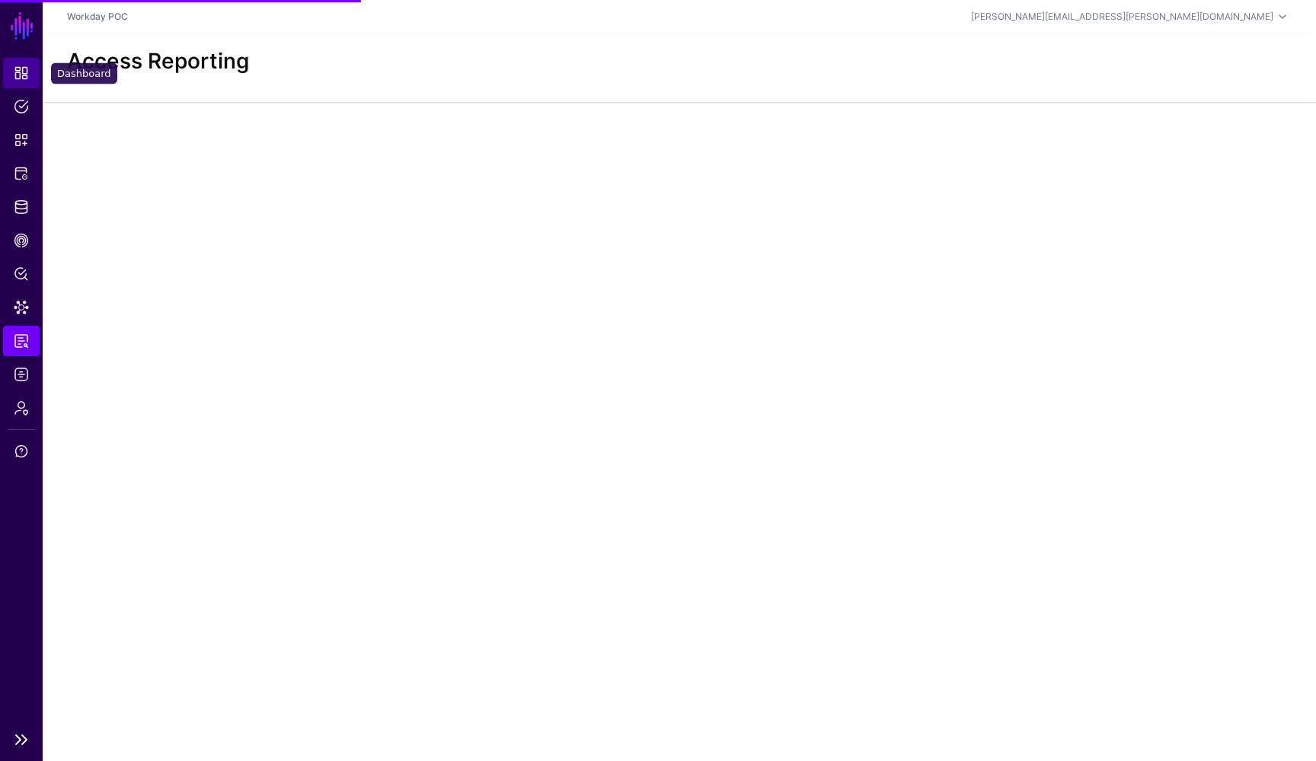
click at [22, 69] on span "Dashboard" at bounding box center [21, 72] width 15 height 15
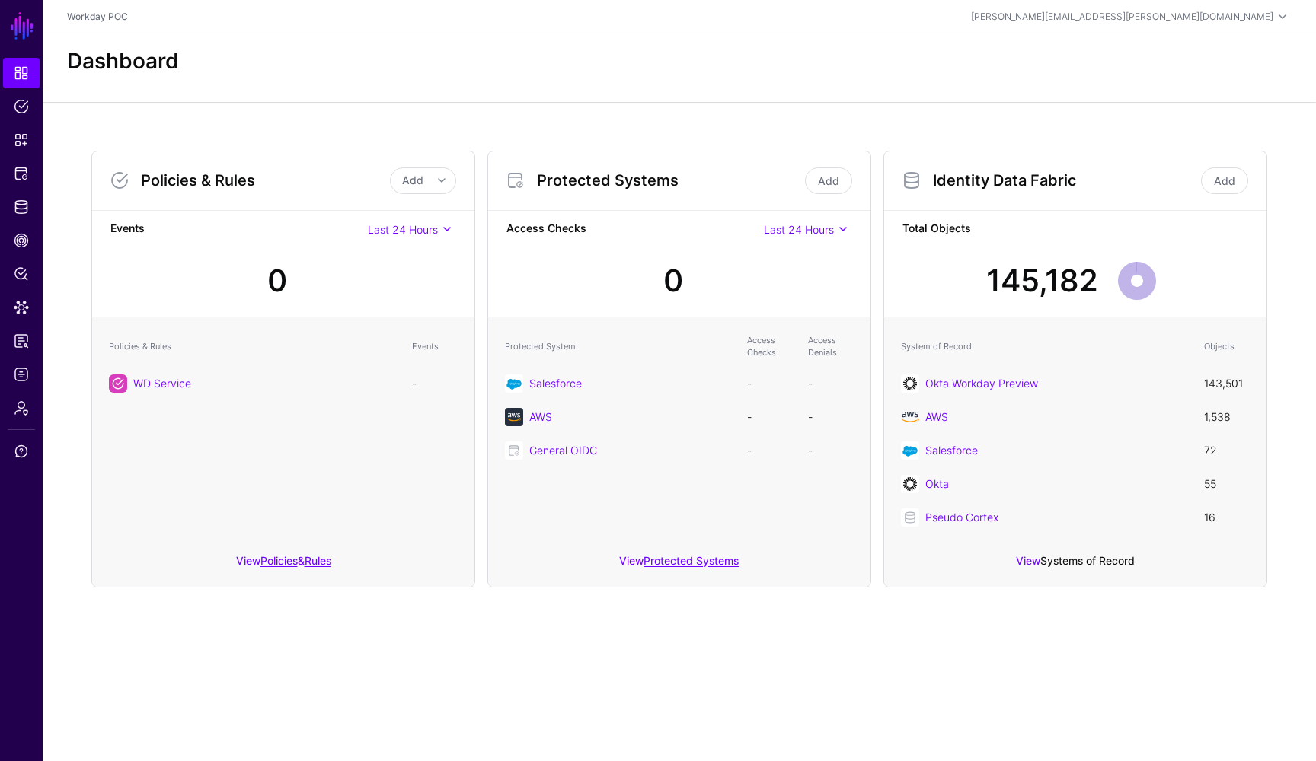
click at [1090, 559] on link "Systems of Record" at bounding box center [1087, 560] width 94 height 13
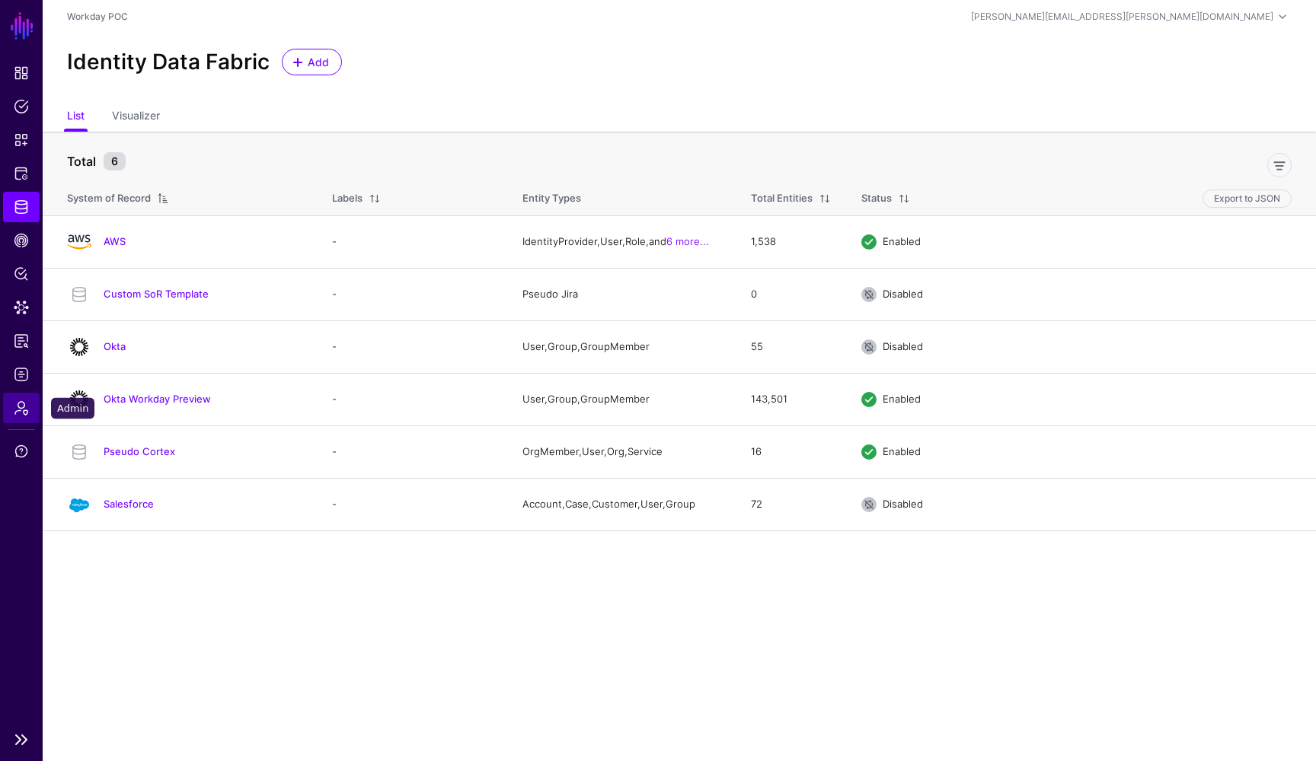
click at [29, 409] on link "Admin" at bounding box center [21, 408] width 37 height 30
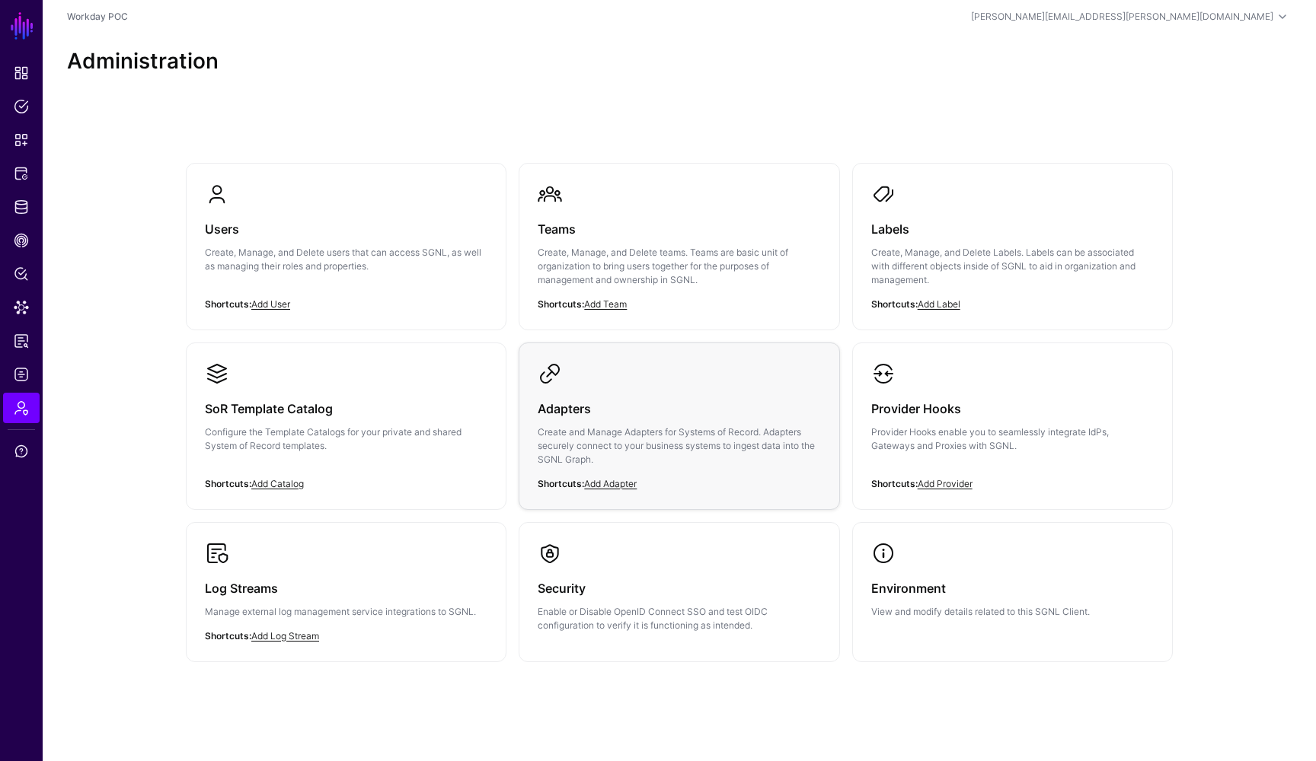
click at [619, 450] on p "Create and Manage Adapters for Systems of Record. Adapters securely connect to …" at bounding box center [678, 446] width 282 height 41
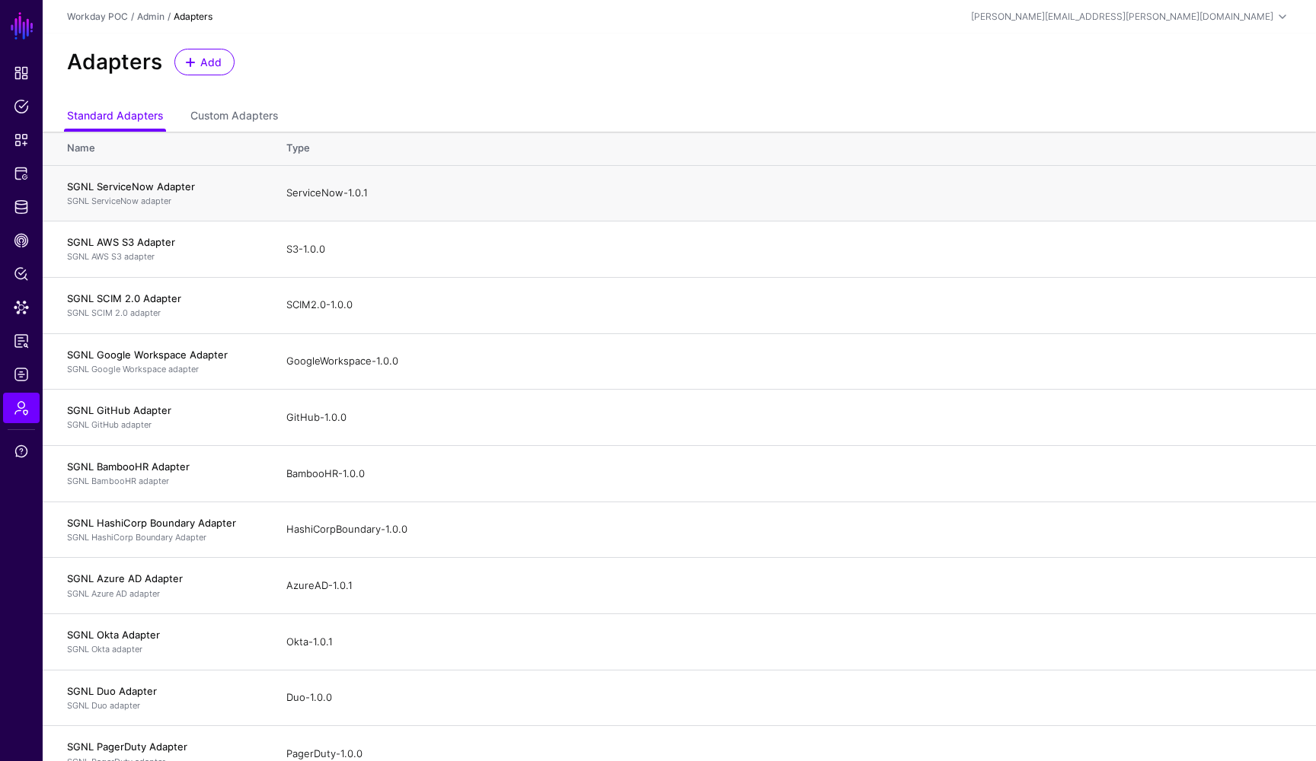
click at [151, 193] on div "SGNL ServiceNow Adapter SGNL ServiceNow adapter" at bounding box center [161, 194] width 189 height 28
click at [244, 116] on link "Custom Adapters" at bounding box center [234, 117] width 88 height 29
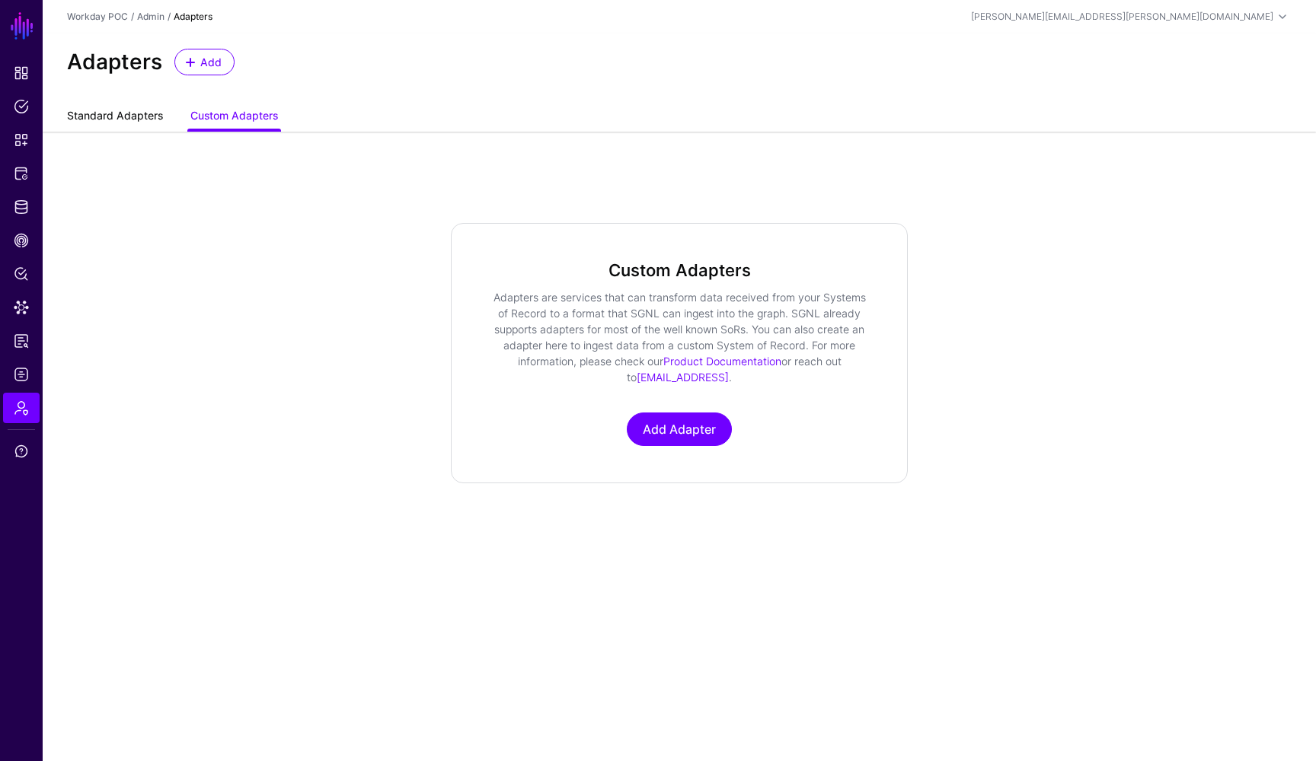
click at [131, 117] on link "Standard Adapters" at bounding box center [115, 117] width 96 height 29
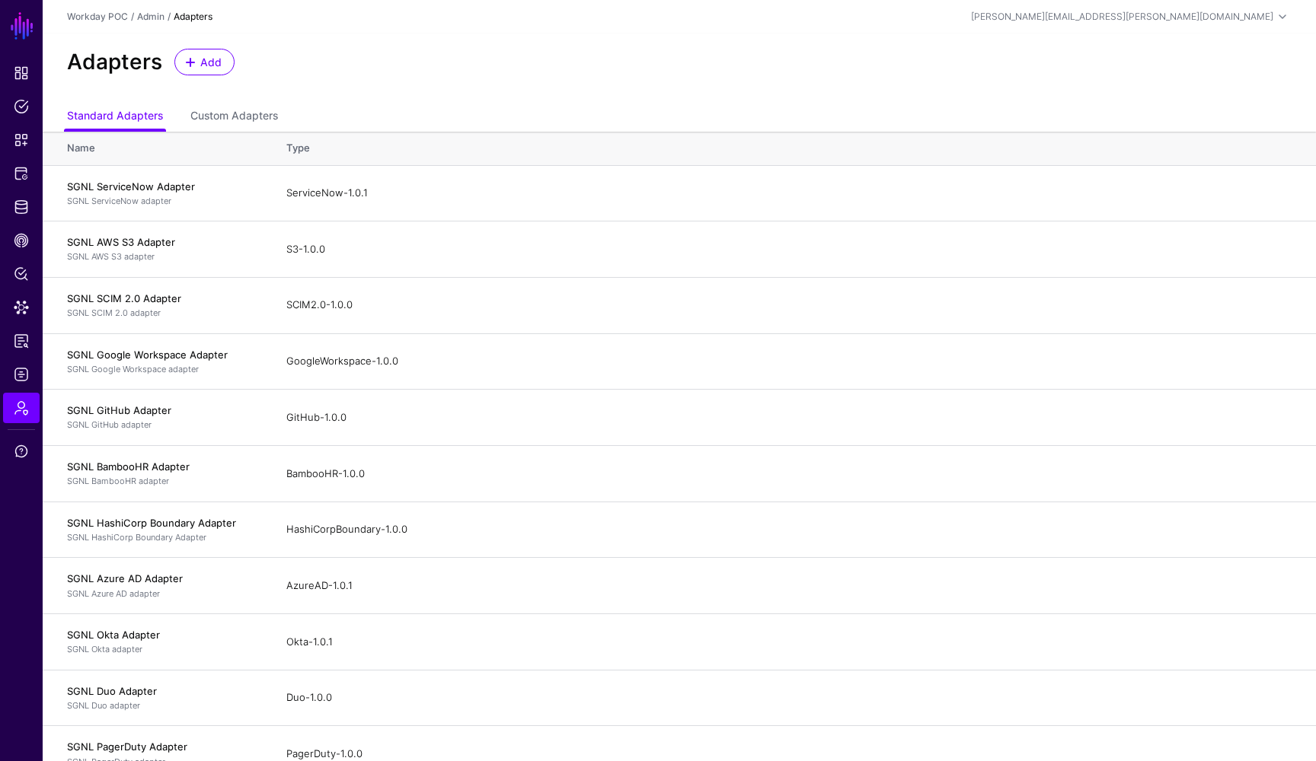
click at [562, 102] on div "Adapters Add" at bounding box center [679, 67] width 1273 height 69
click at [151, 14] on link "Admin" at bounding box center [150, 16] width 27 height 11
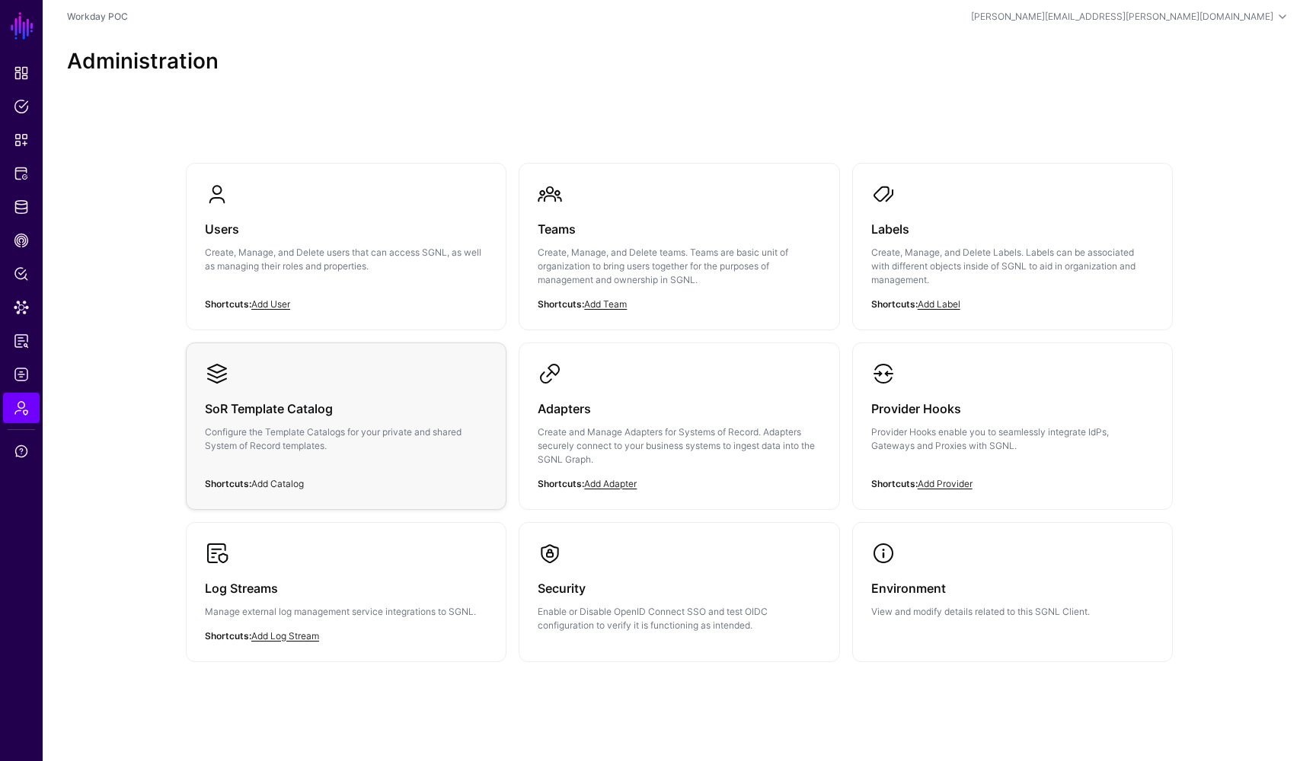
click at [295, 482] on link "Add Catalog" at bounding box center [277, 483] width 53 height 11
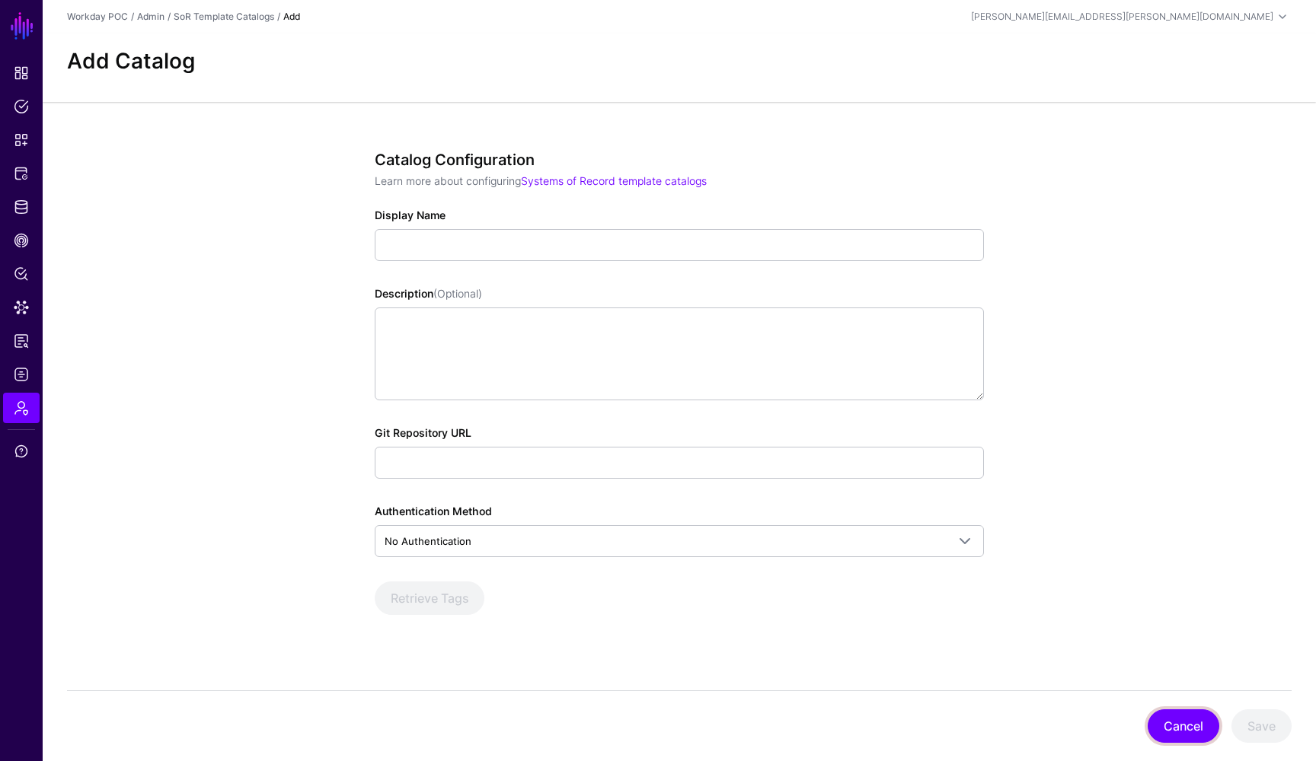
click at [1166, 717] on button "Cancel" at bounding box center [1183, 726] width 72 height 33
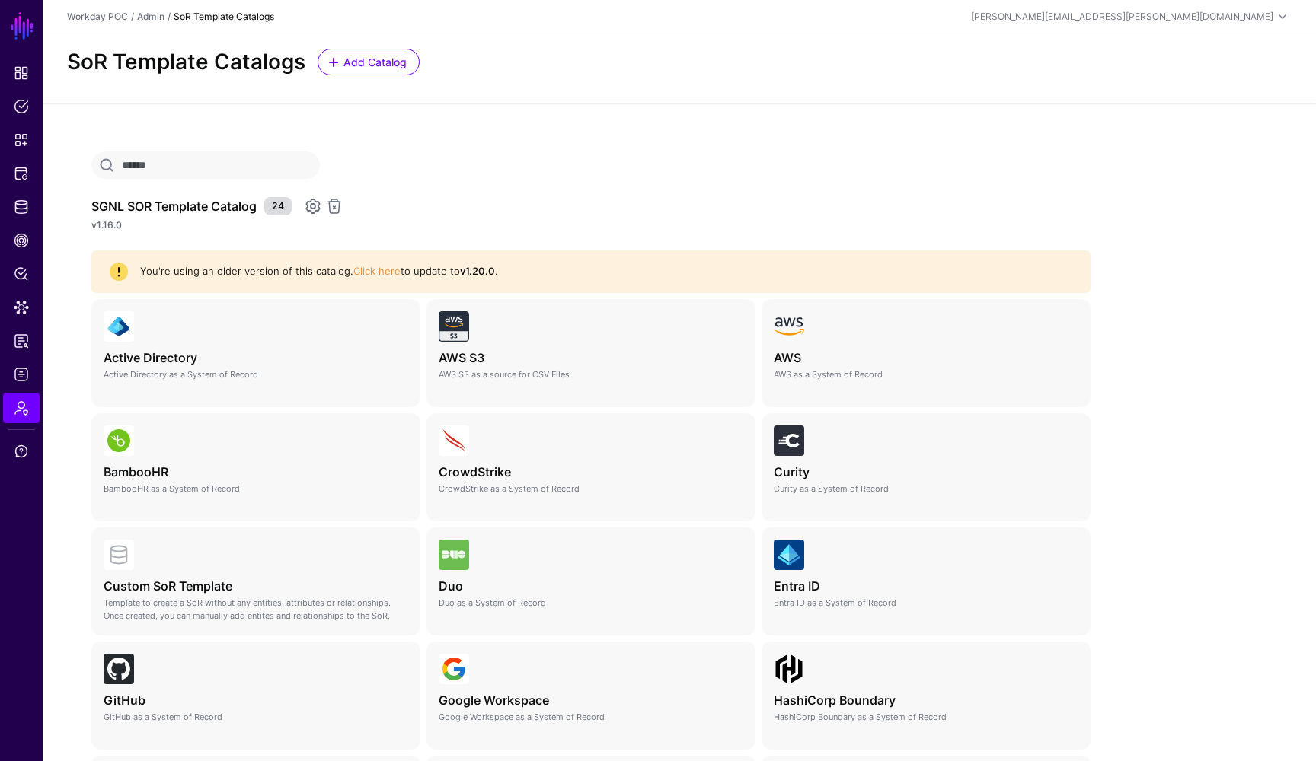
click at [1186, 236] on div "SGNL SOR Template Catalog 24 v1.16.0 You're using an older version of this cata…" at bounding box center [679, 710] width 1273 height 1214
click at [154, 21] on link "Admin" at bounding box center [150, 16] width 27 height 11
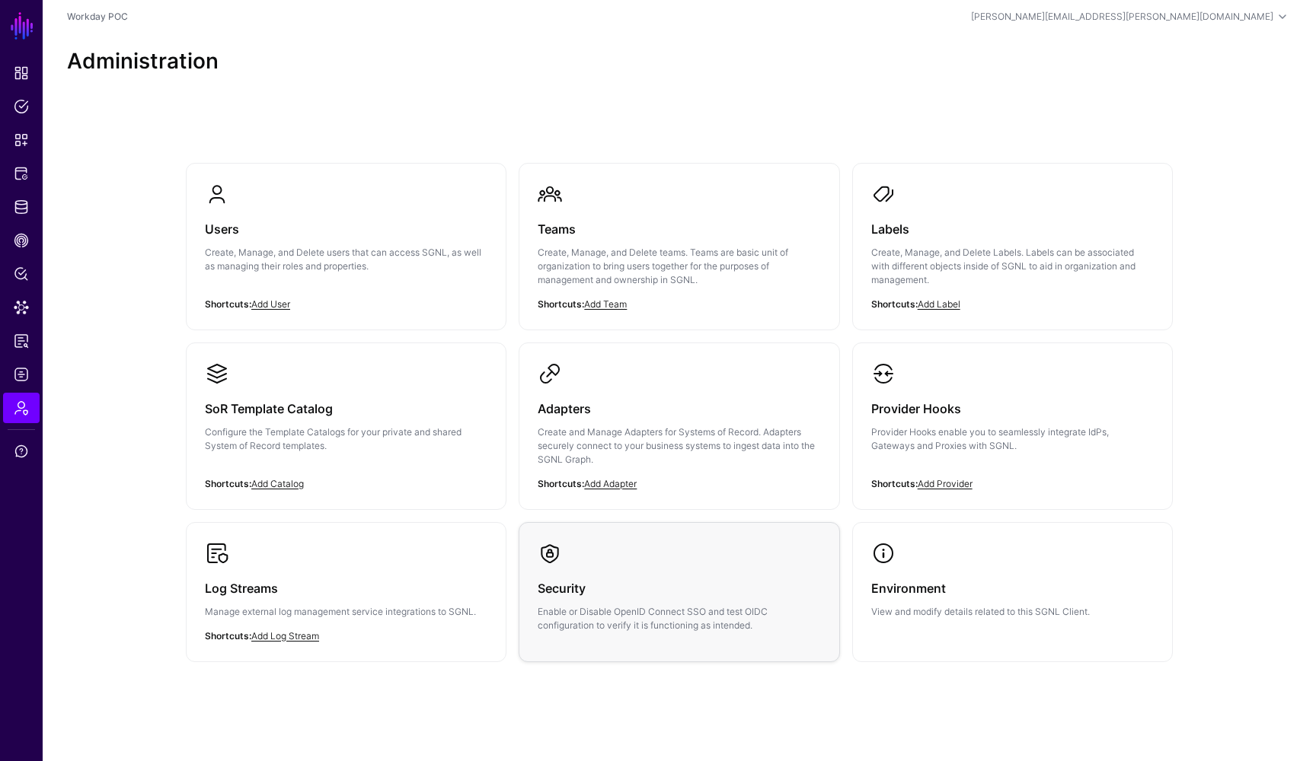
click at [736, 624] on p "Enable or Disable OpenID Connect SSO and test OIDC configuration to verify it i…" at bounding box center [678, 618] width 282 height 27
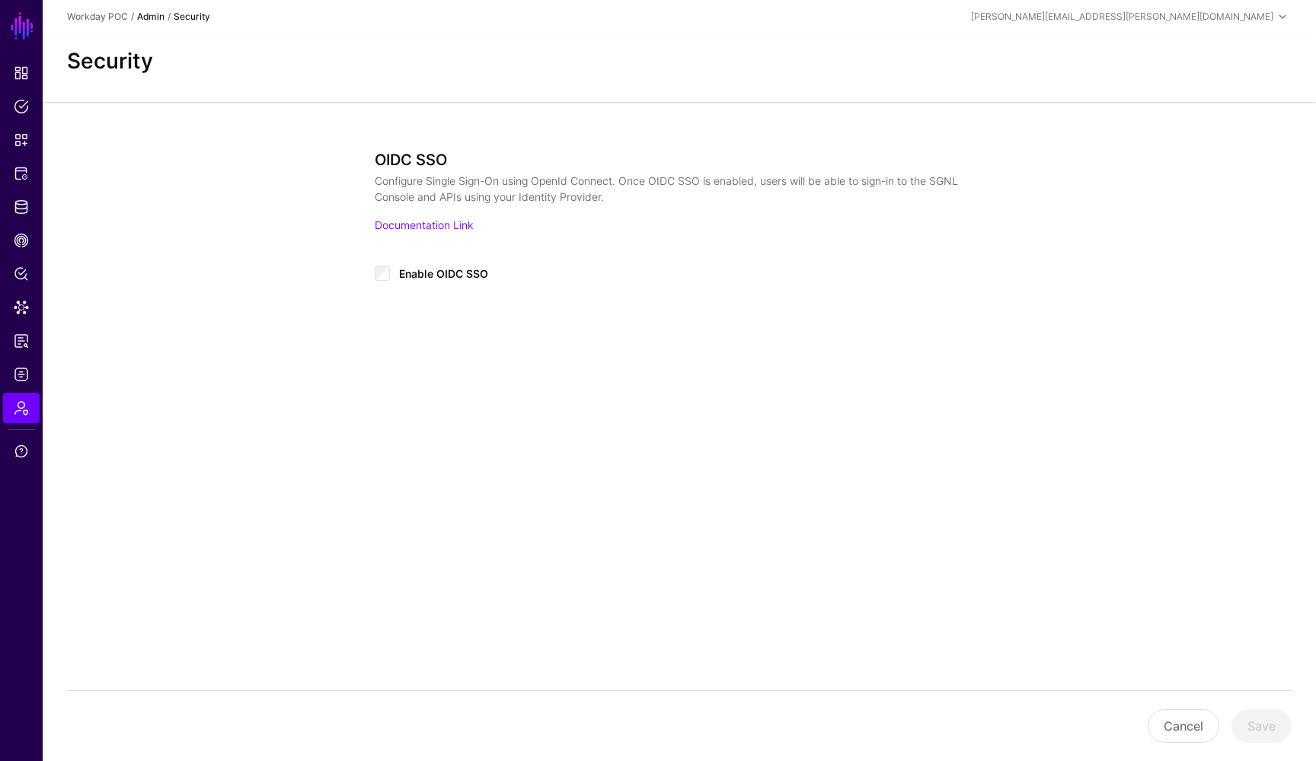
click at [158, 16] on link "Admin" at bounding box center [150, 16] width 27 height 11
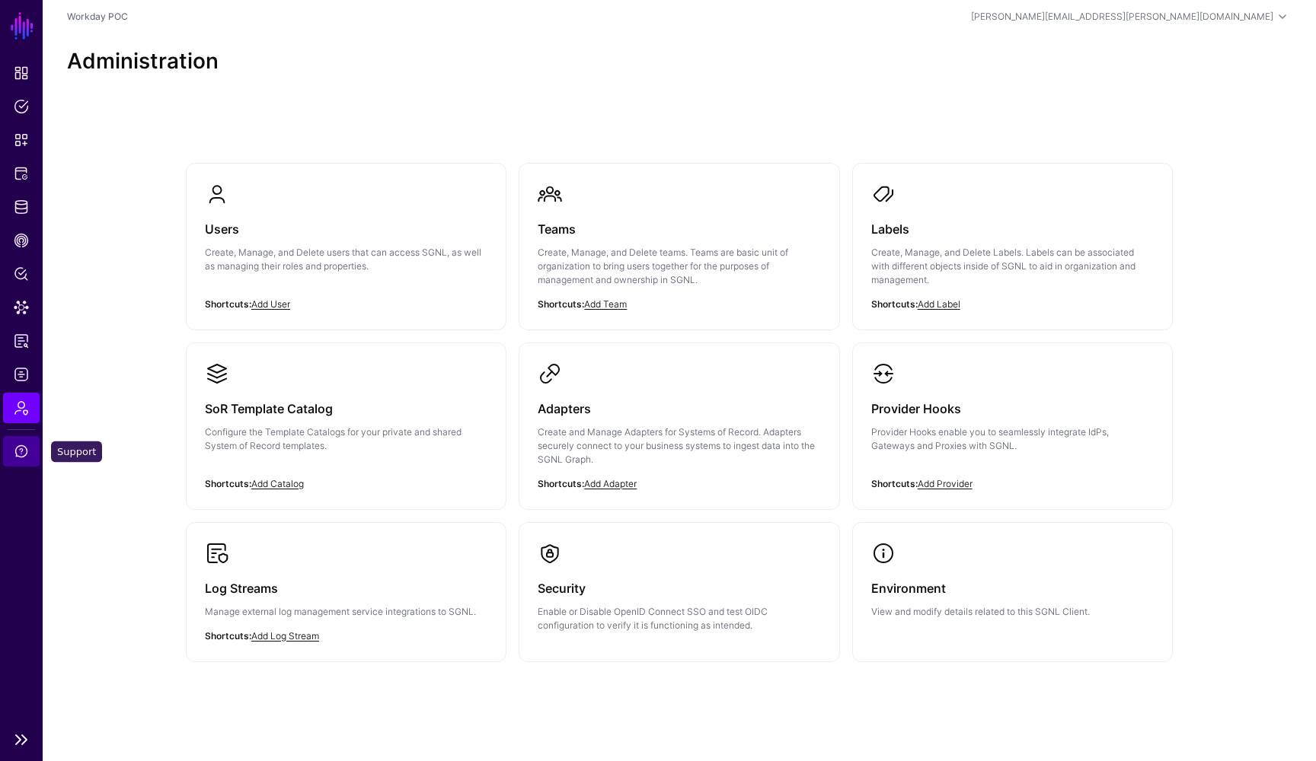
click at [16, 454] on span "Support" at bounding box center [21, 451] width 15 height 15
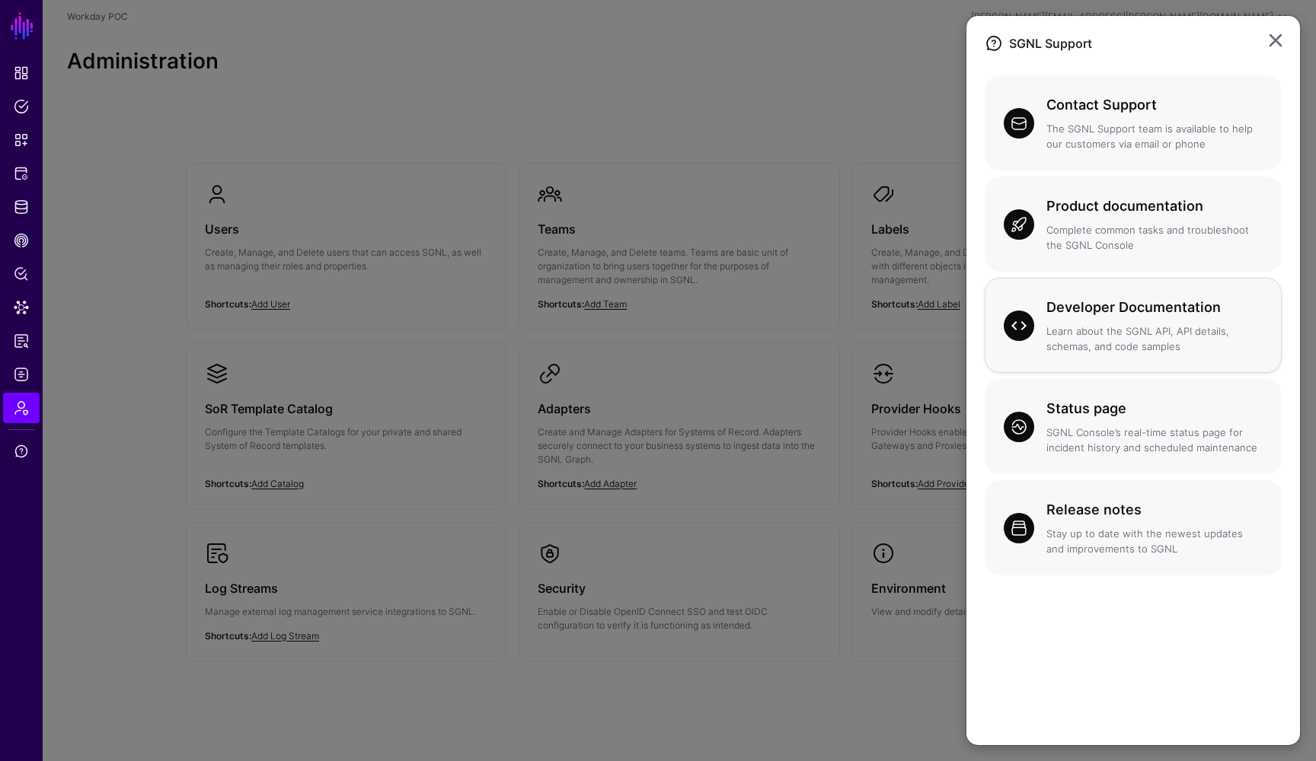
click at [1137, 319] on div "Developer Documentation Learn about the SGNL API, API details, schemas, and cod…" at bounding box center [1148, 325] width 228 height 57
click at [149, 244] on ngb-modal-window "SGNL Support Contact Support The SGNL Support team is available to help our cus…" at bounding box center [658, 380] width 1316 height 761
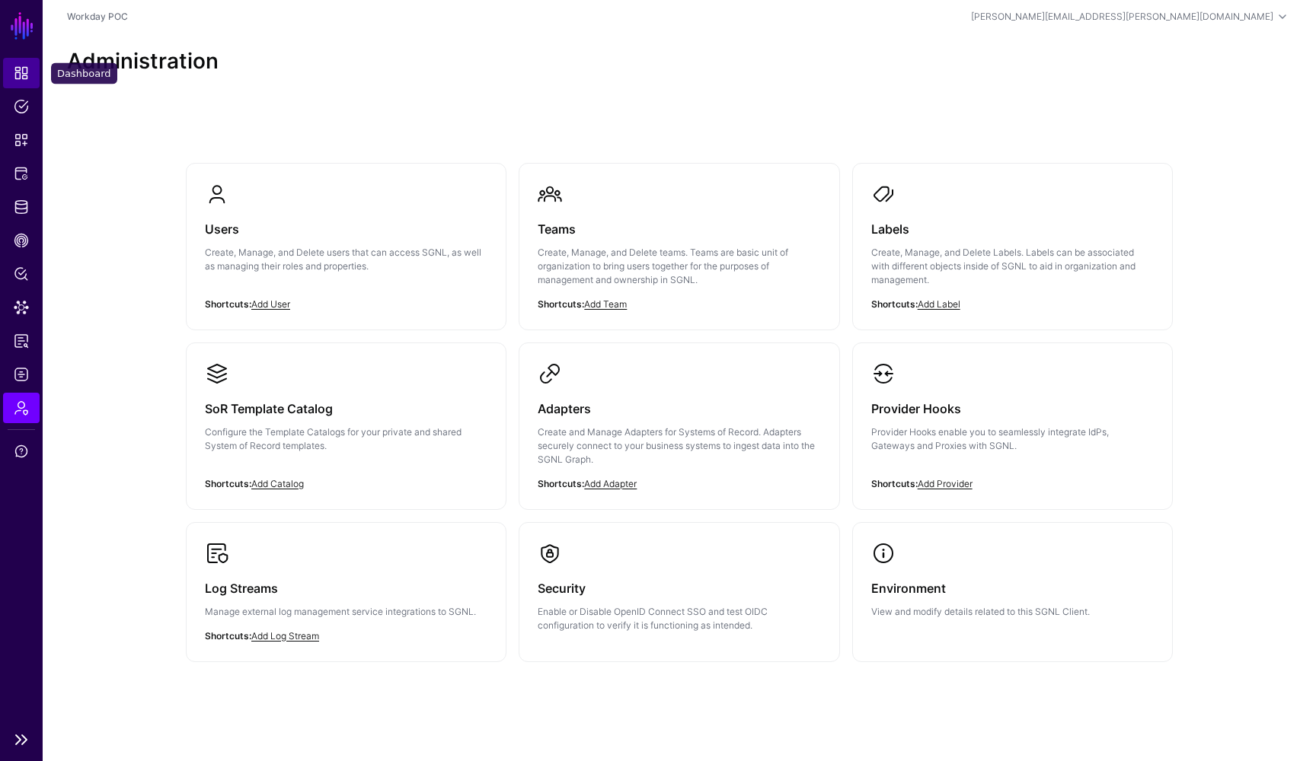
click at [23, 71] on span "Dashboard" at bounding box center [21, 72] width 15 height 15
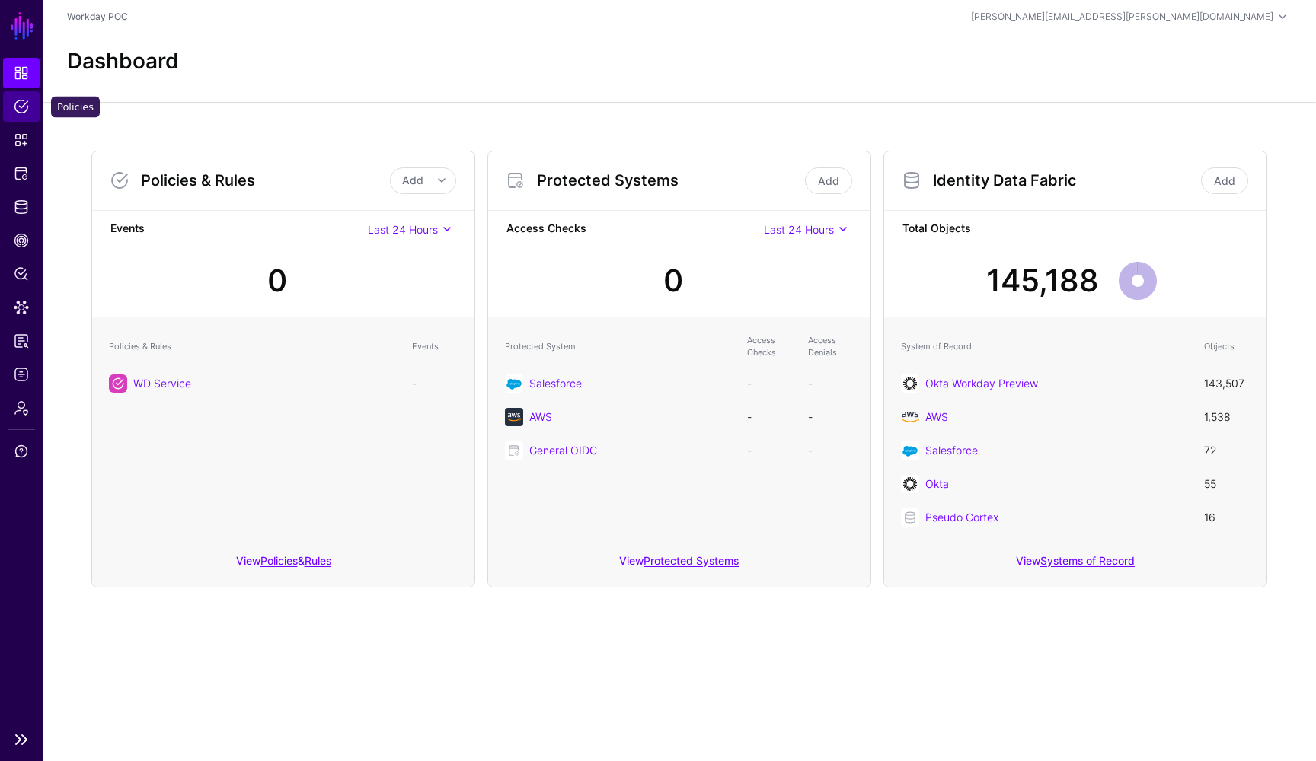
click at [25, 110] on span "Policies" at bounding box center [21, 106] width 15 height 15
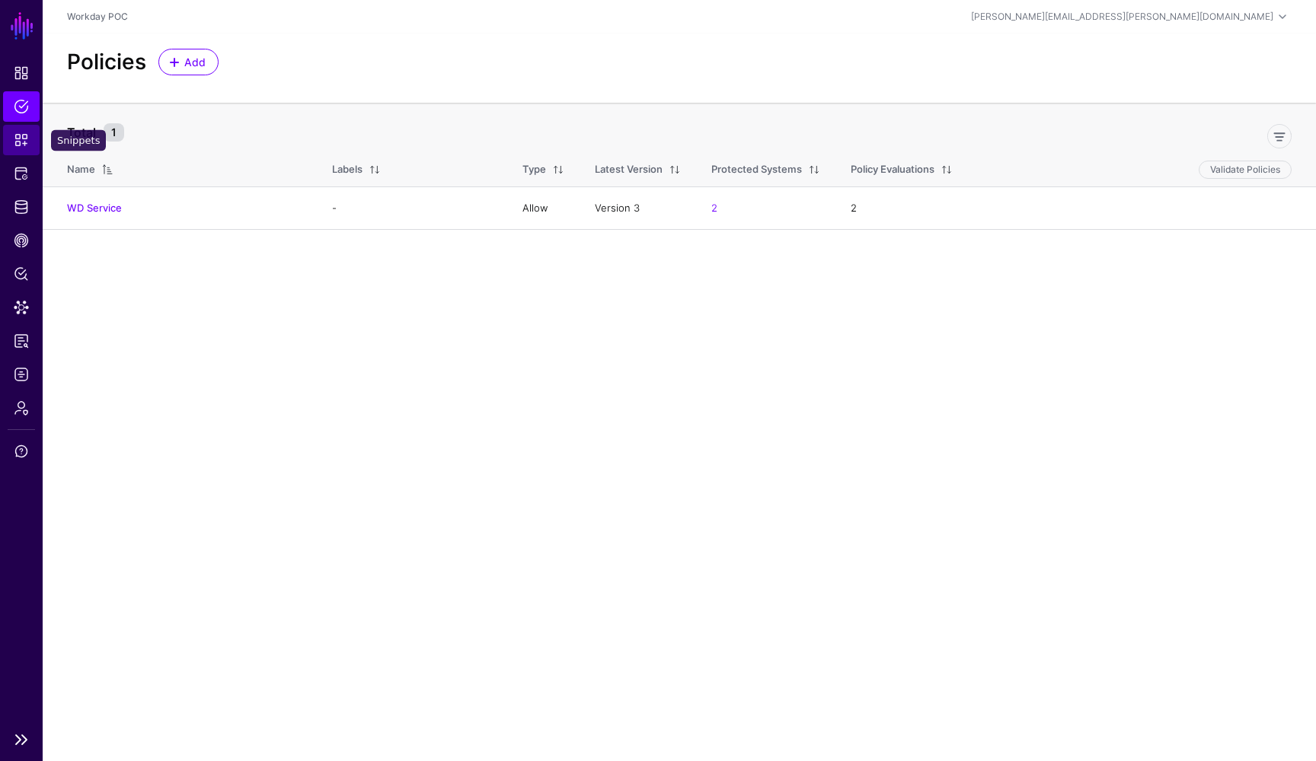
click at [24, 143] on span "Snippets" at bounding box center [21, 139] width 15 height 15
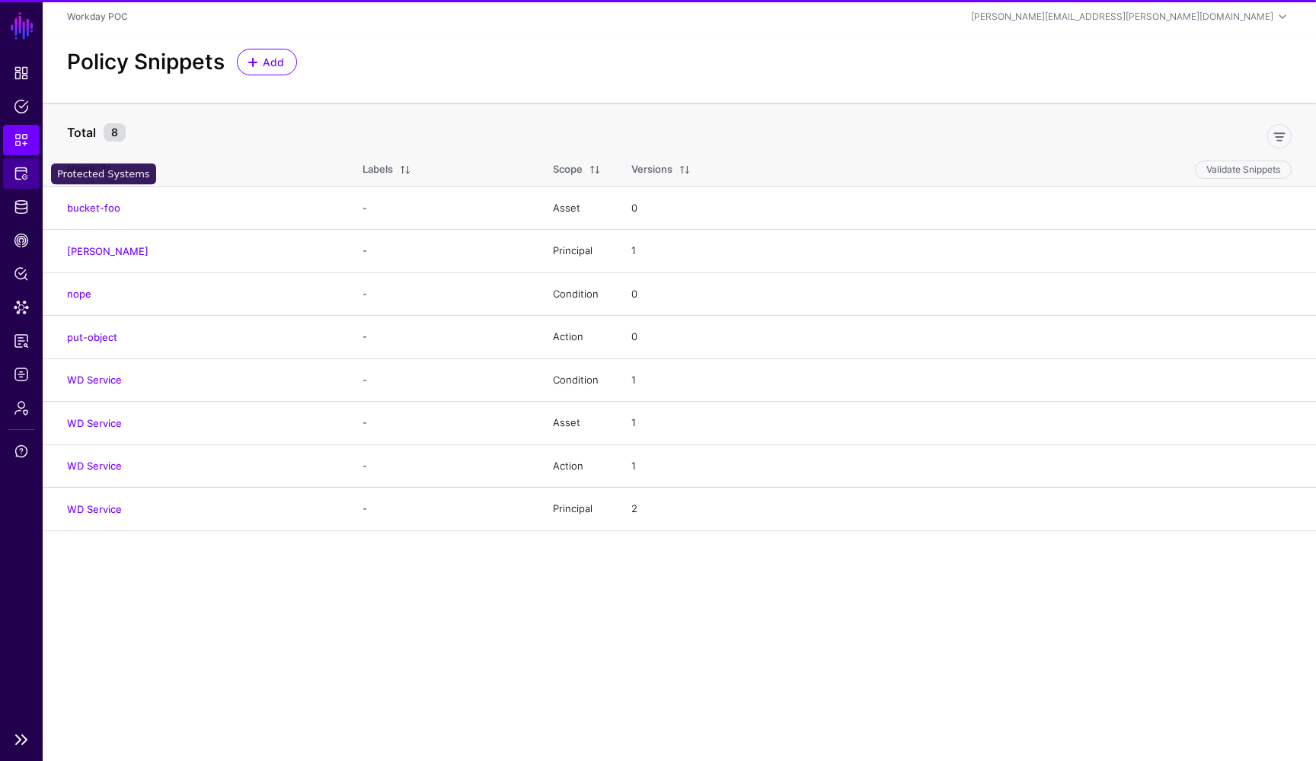
click at [21, 171] on span "Protected Systems" at bounding box center [21, 173] width 15 height 15
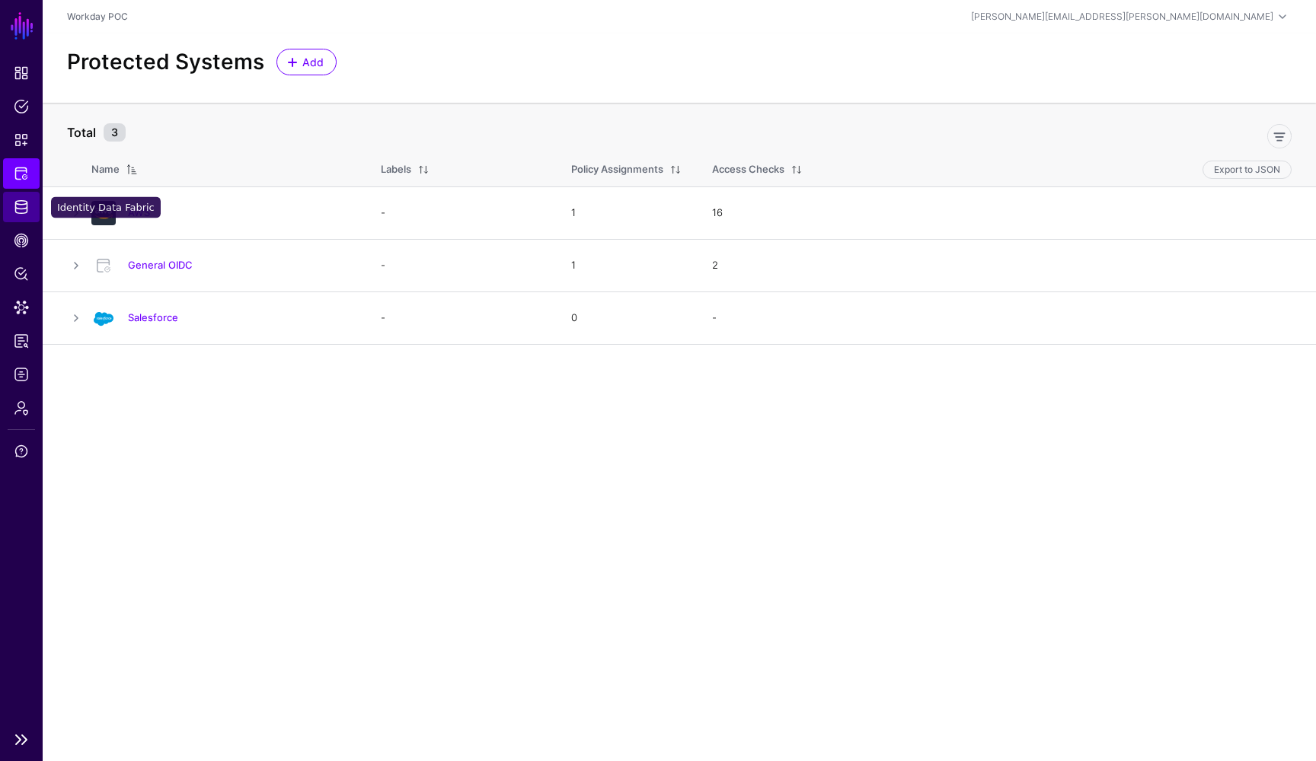
click at [18, 209] on span "Identity Data Fabric" at bounding box center [21, 206] width 15 height 15
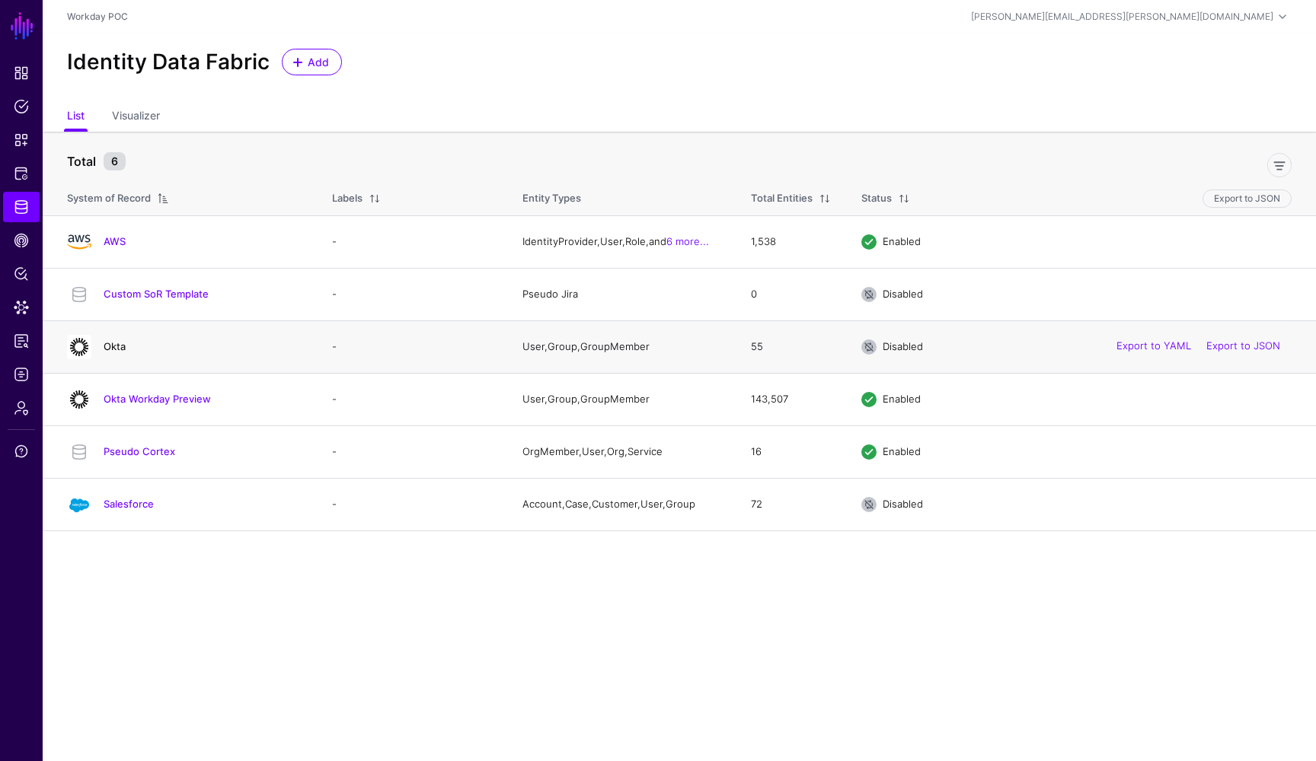
click at [122, 349] on link "Okta" at bounding box center [115, 346] width 22 height 12
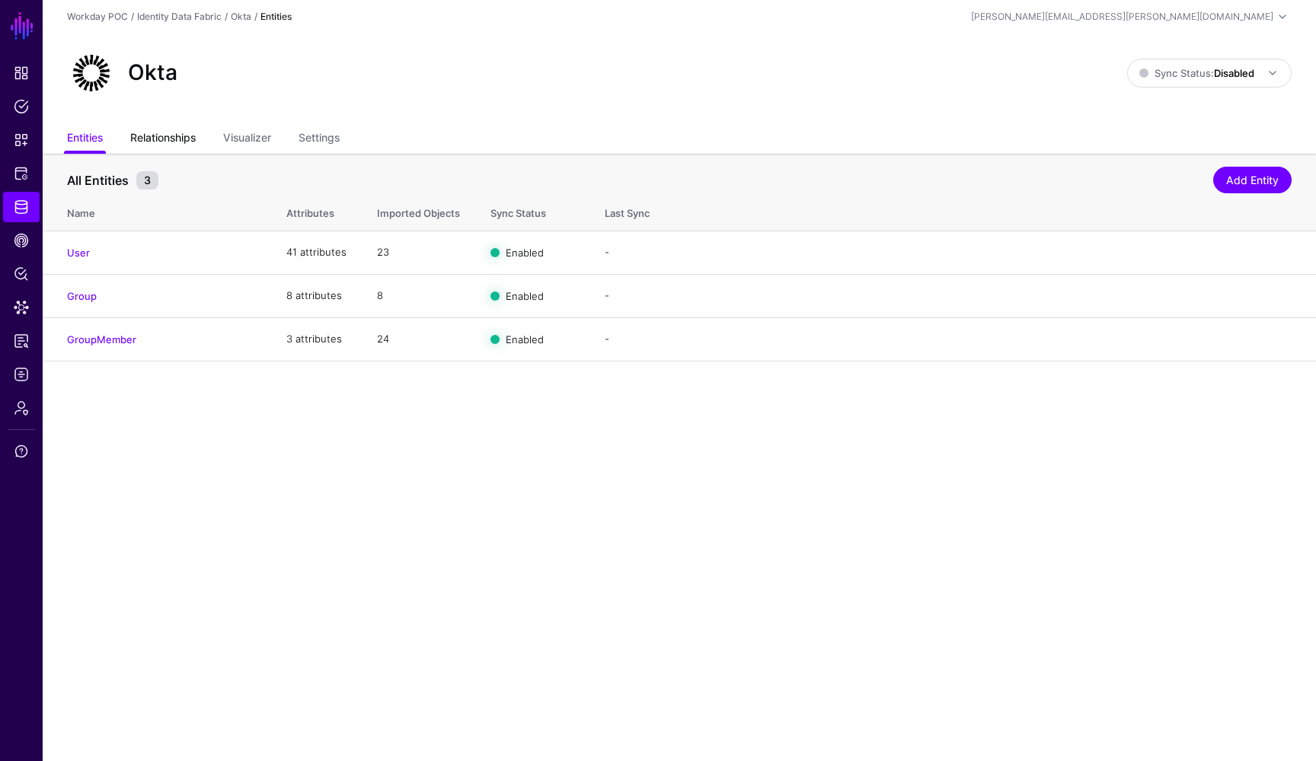
click at [190, 136] on link "Relationships" at bounding box center [162, 139] width 65 height 29
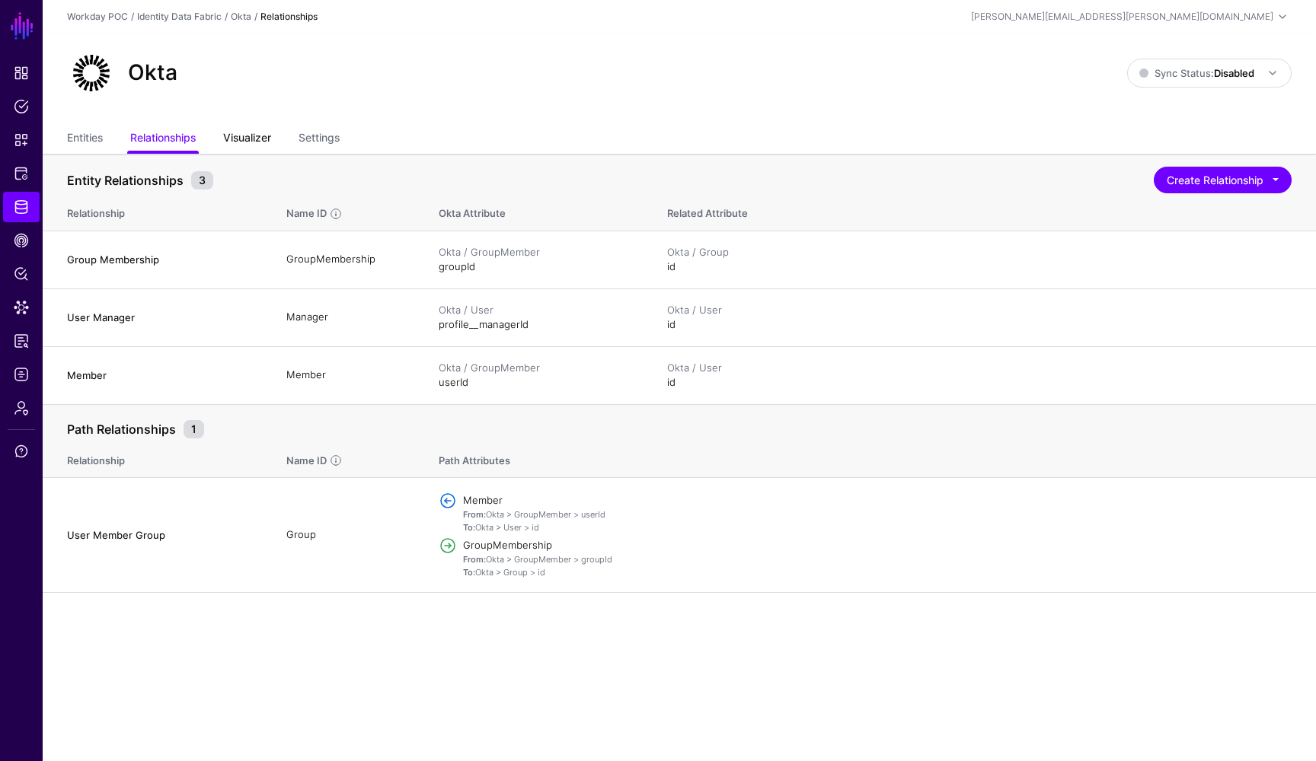
click at [266, 133] on link "Visualizer" at bounding box center [247, 139] width 48 height 29
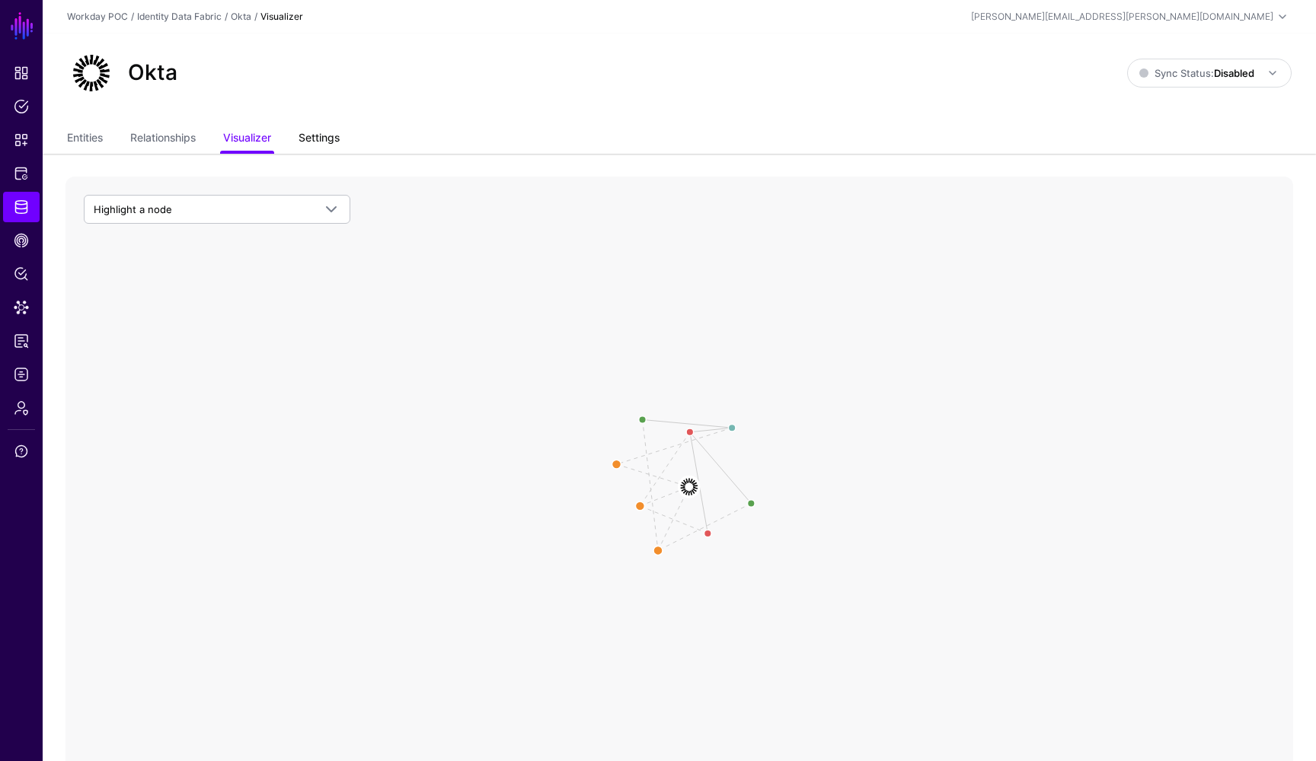
click at [337, 137] on link "Settings" at bounding box center [318, 139] width 41 height 29
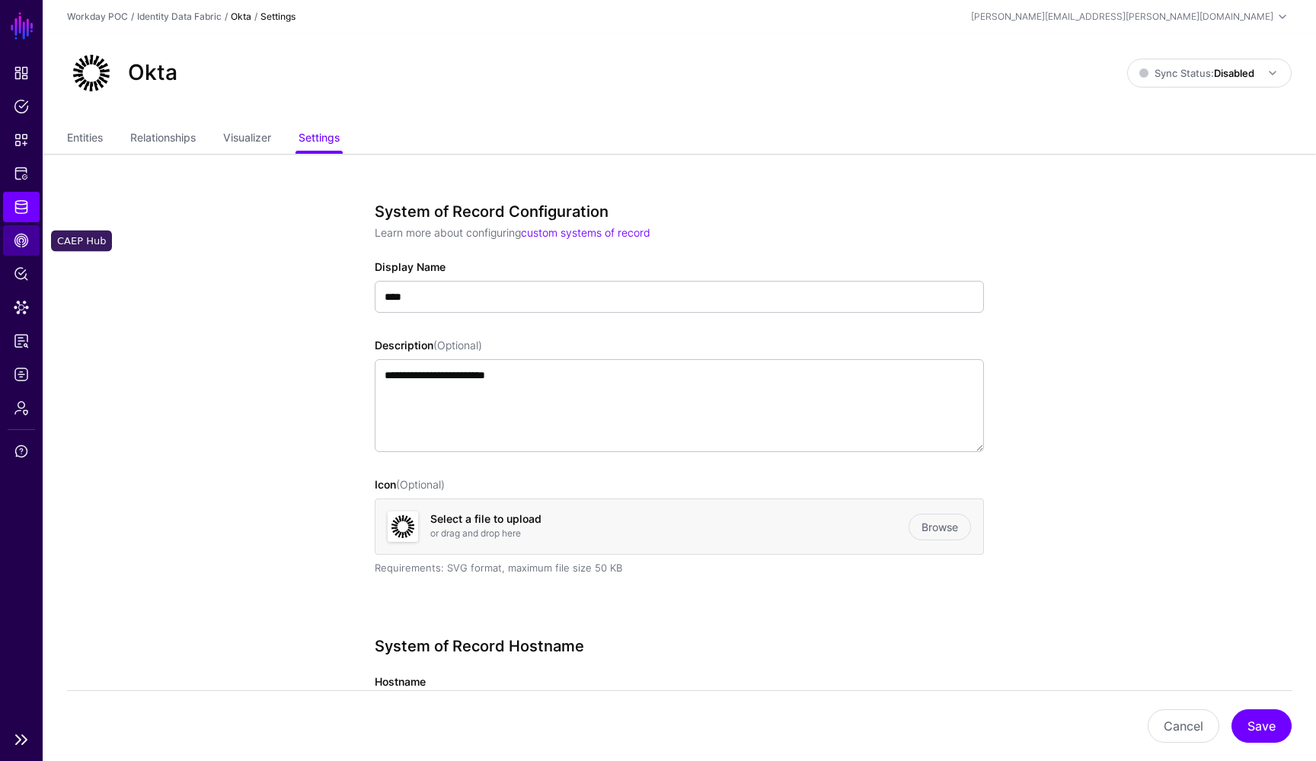
click at [28, 243] on span "CAEP Hub" at bounding box center [21, 240] width 15 height 15
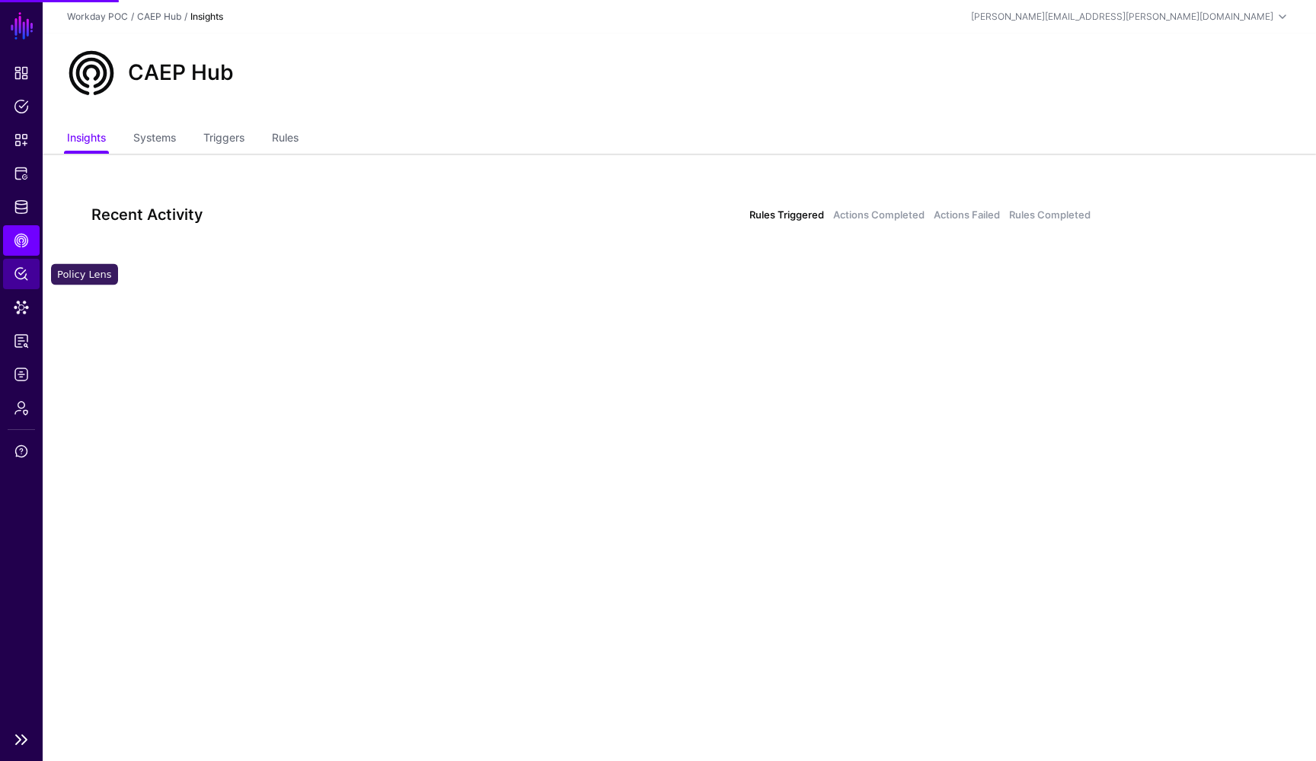
click at [20, 273] on span "Policy Lens" at bounding box center [21, 273] width 15 height 15
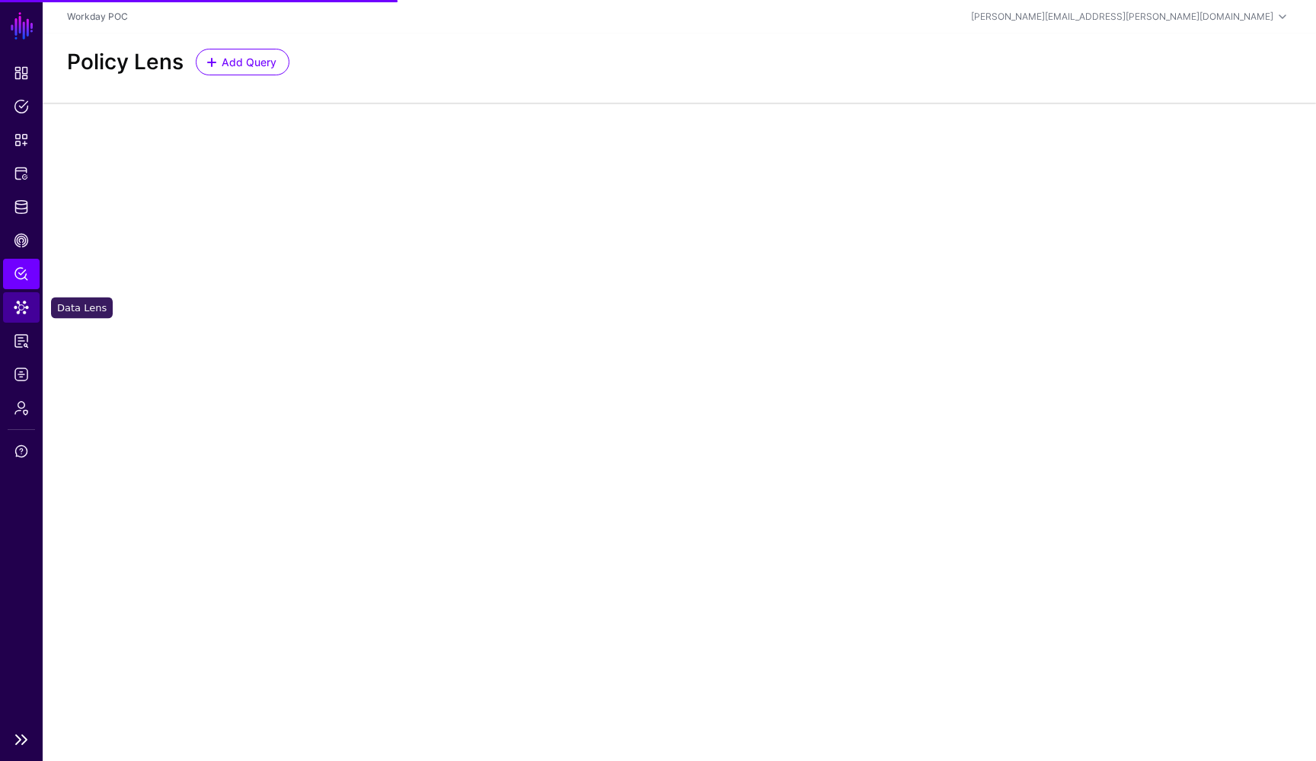
click at [19, 307] on span "Data Lens" at bounding box center [21, 307] width 15 height 15
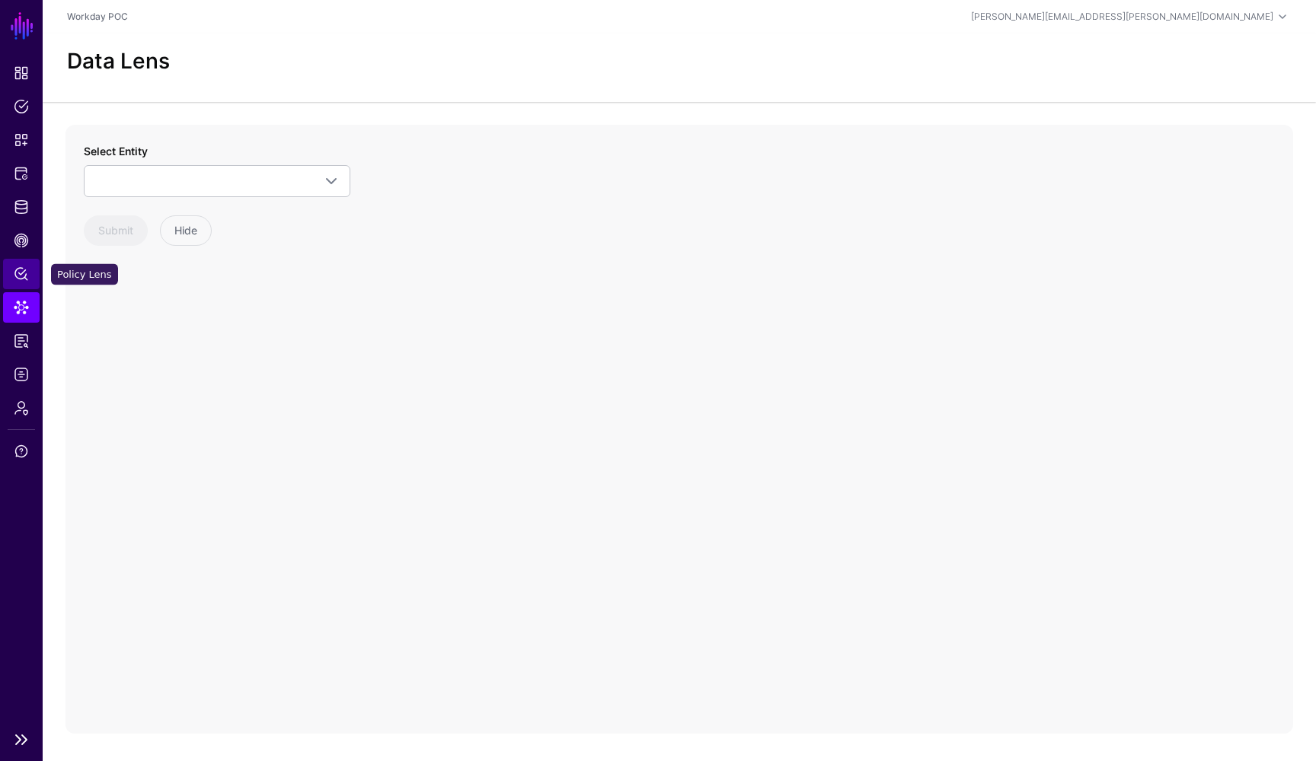
click at [21, 261] on link "Policy Lens" at bounding box center [21, 274] width 37 height 30
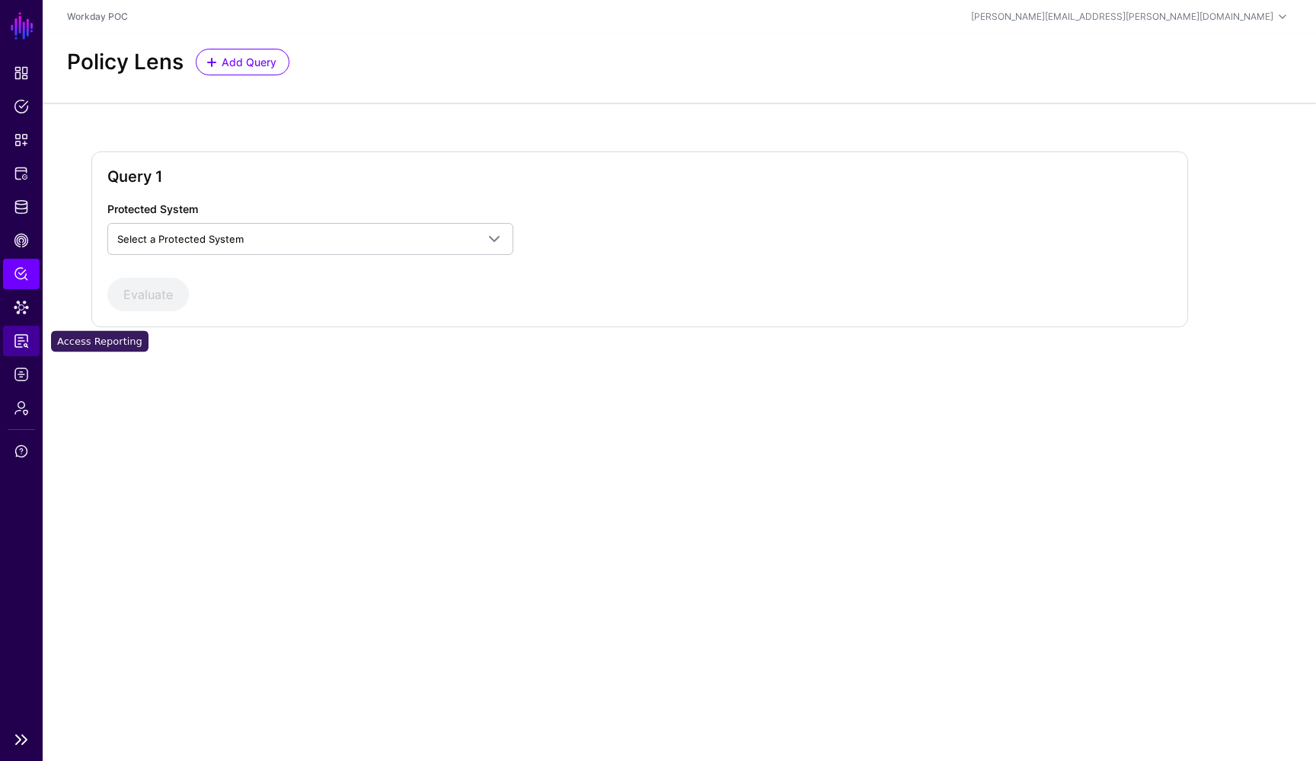
click at [21, 349] on link "Access Reporting" at bounding box center [21, 341] width 37 height 30
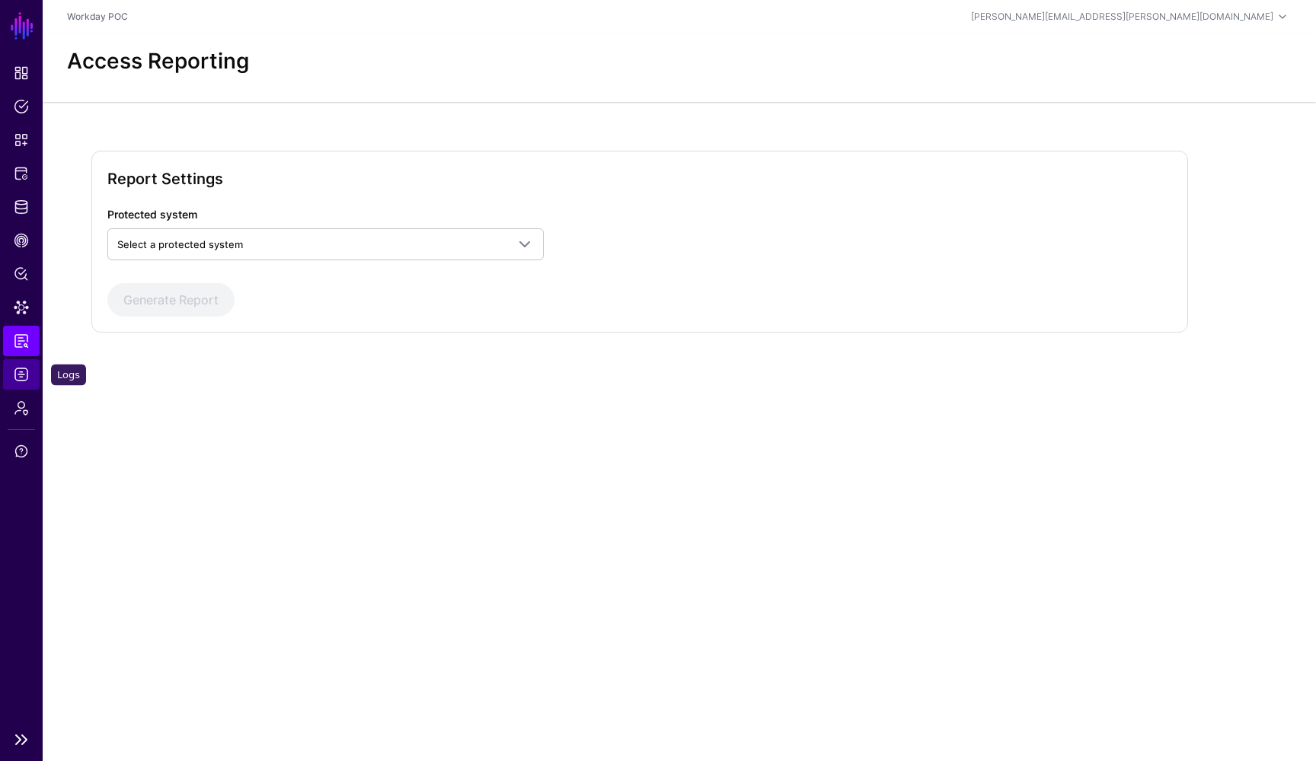
click at [21, 373] on span "Logs" at bounding box center [21, 374] width 15 height 15
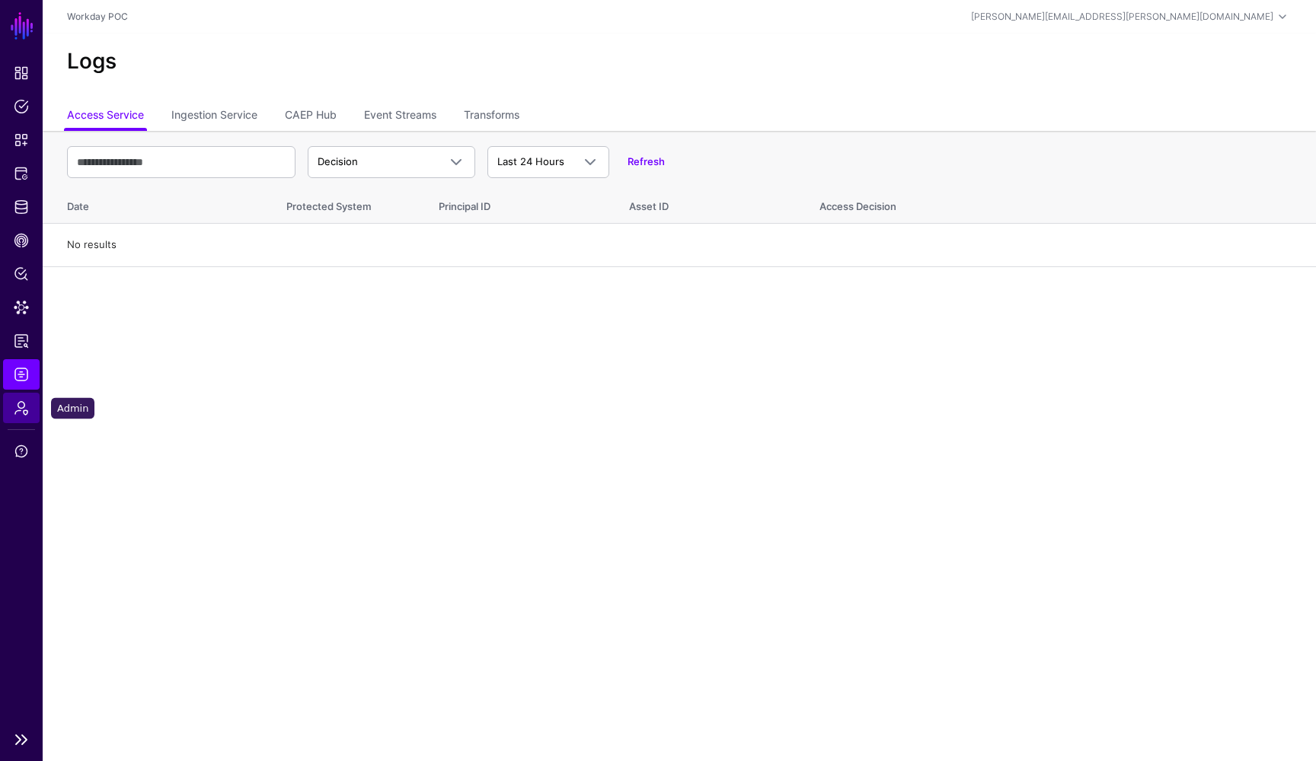
click at [27, 404] on span "Admin" at bounding box center [21, 407] width 15 height 15
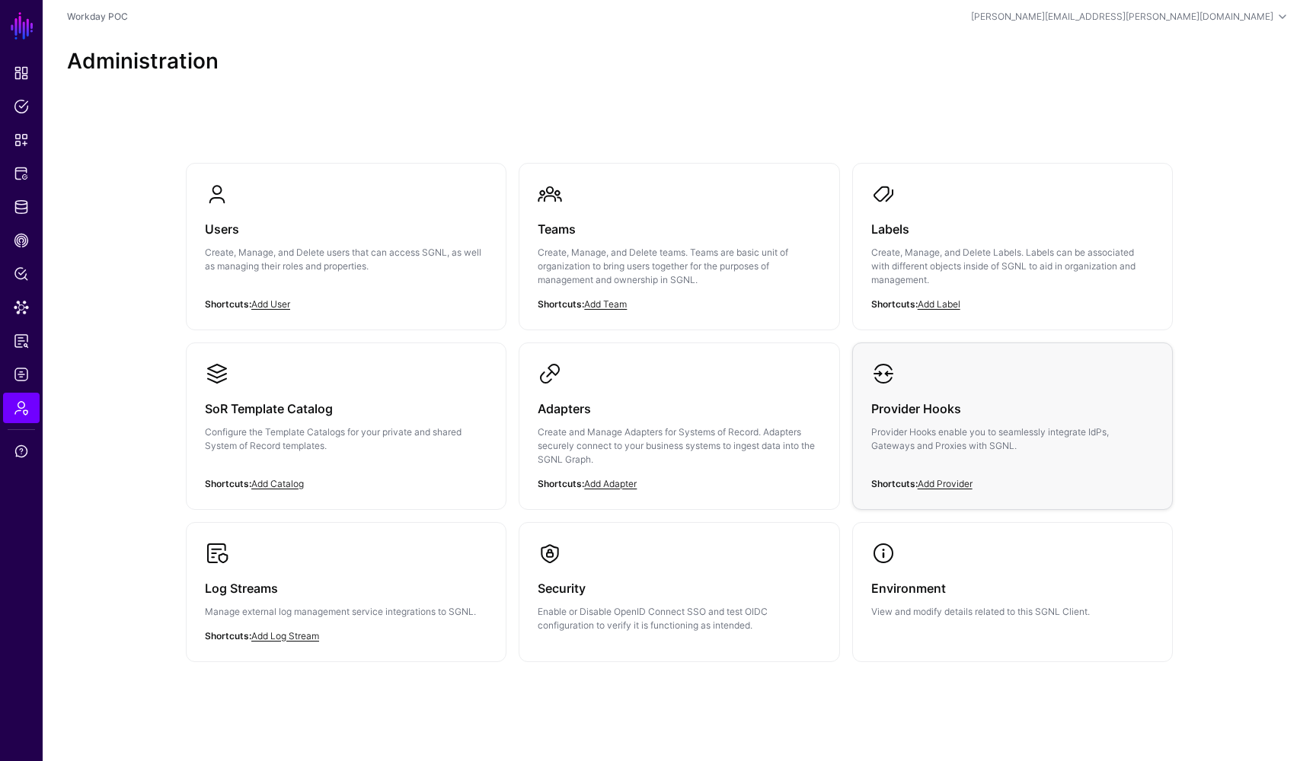
click at [938, 428] on p "Provider Hooks enable you to seamlessly integrate IdPs, Gateways and Proxies wi…" at bounding box center [1012, 439] width 282 height 27
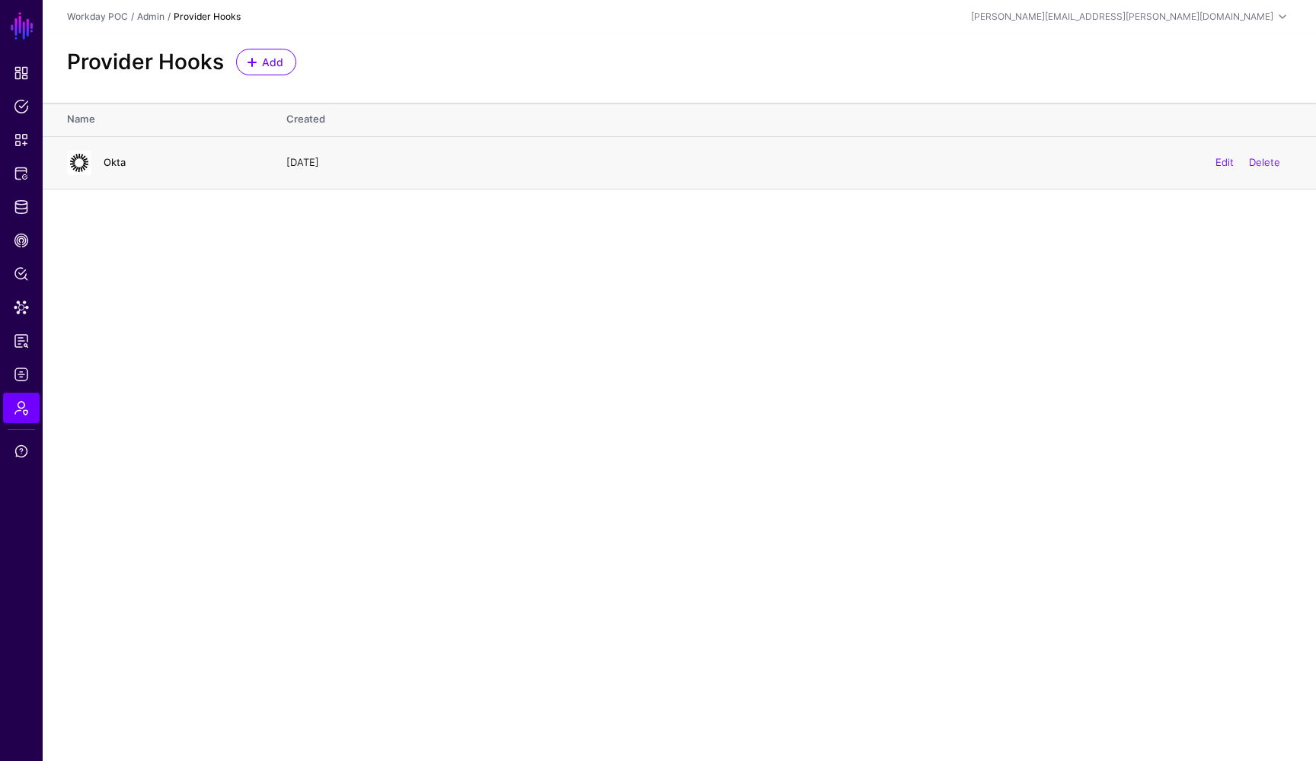
click at [116, 161] on link "Okta" at bounding box center [115, 162] width 22 height 12
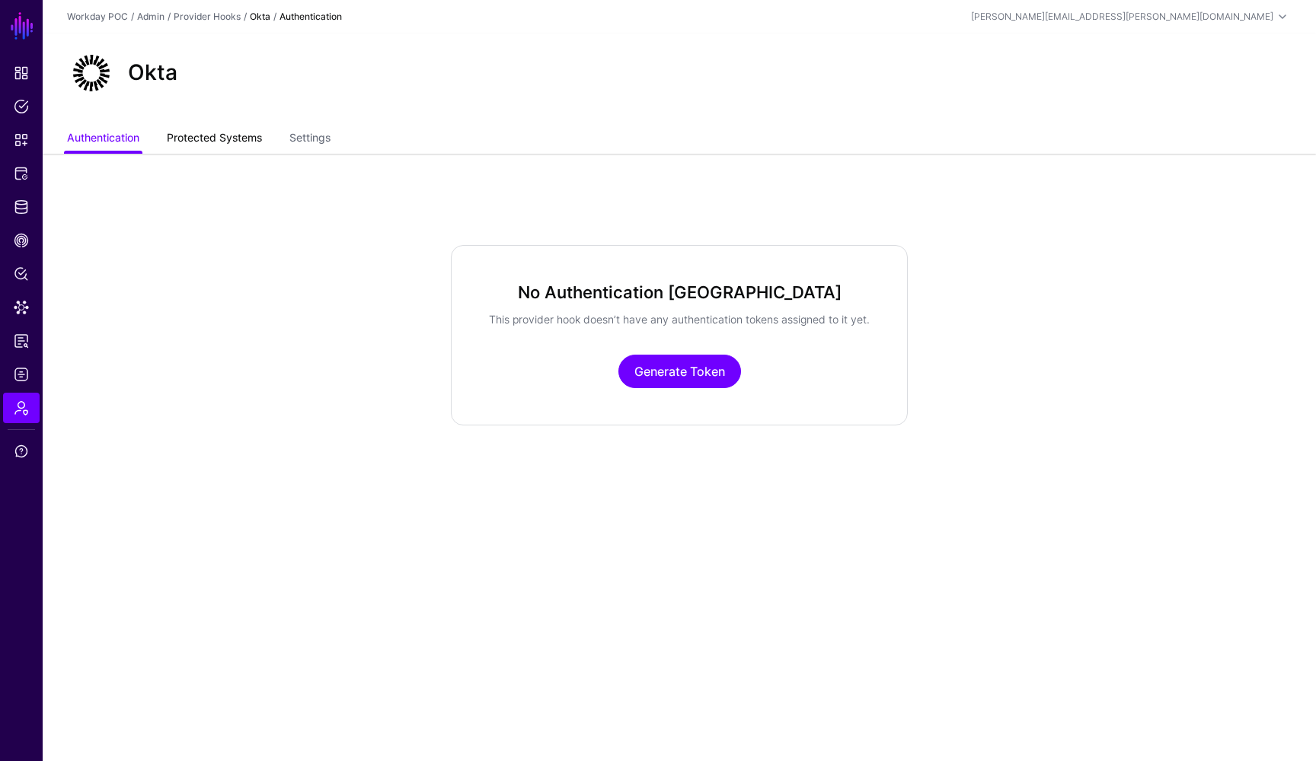
click at [231, 145] on link "Protected Systems" at bounding box center [214, 139] width 95 height 29
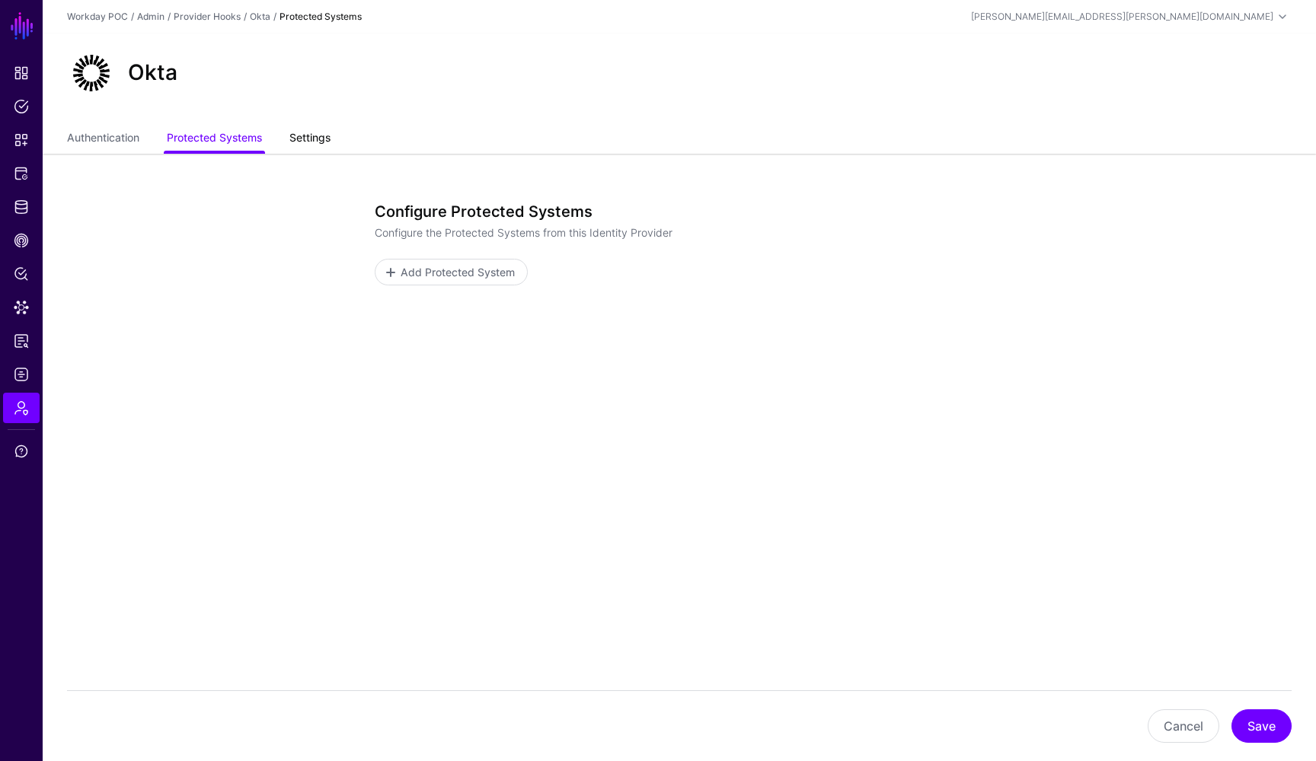
click at [296, 142] on link "Settings" at bounding box center [309, 139] width 41 height 29
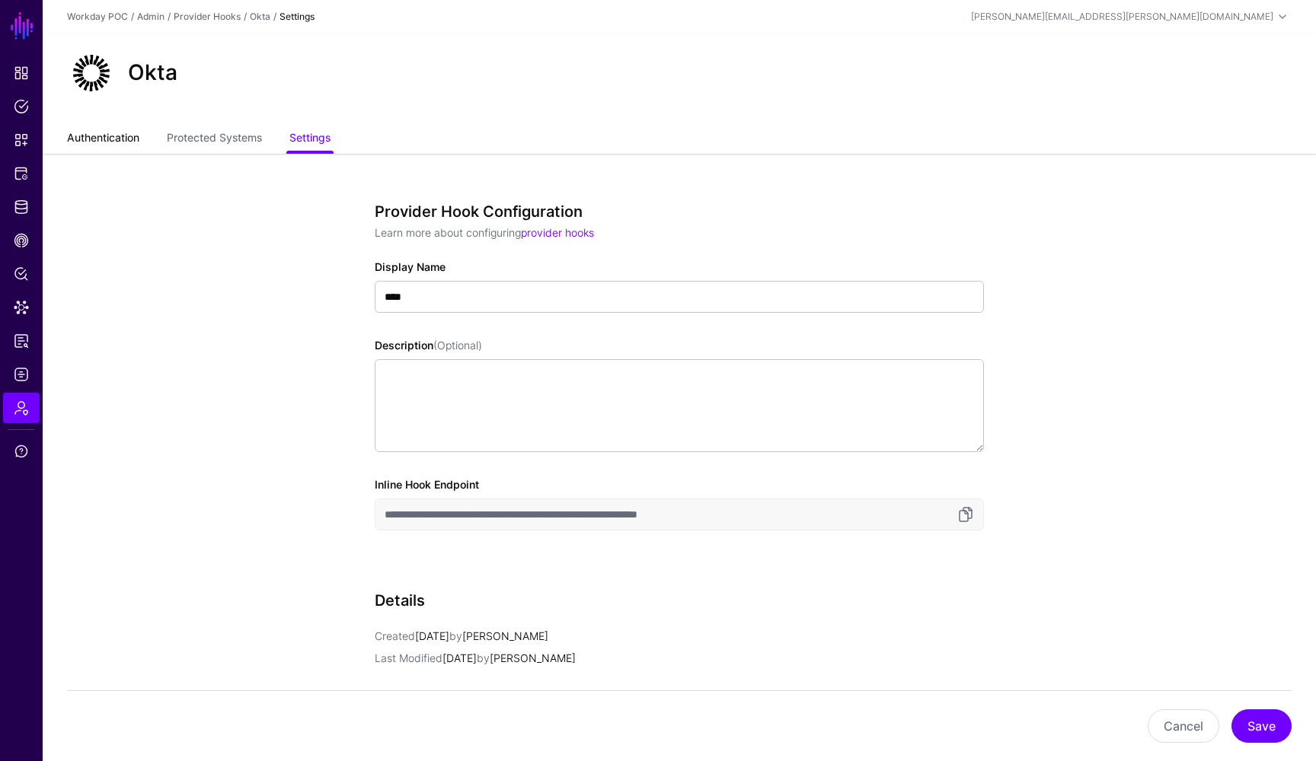
click at [98, 145] on link "Authentication" at bounding box center [103, 139] width 72 height 29
